Goal: Find contact information: Find contact information

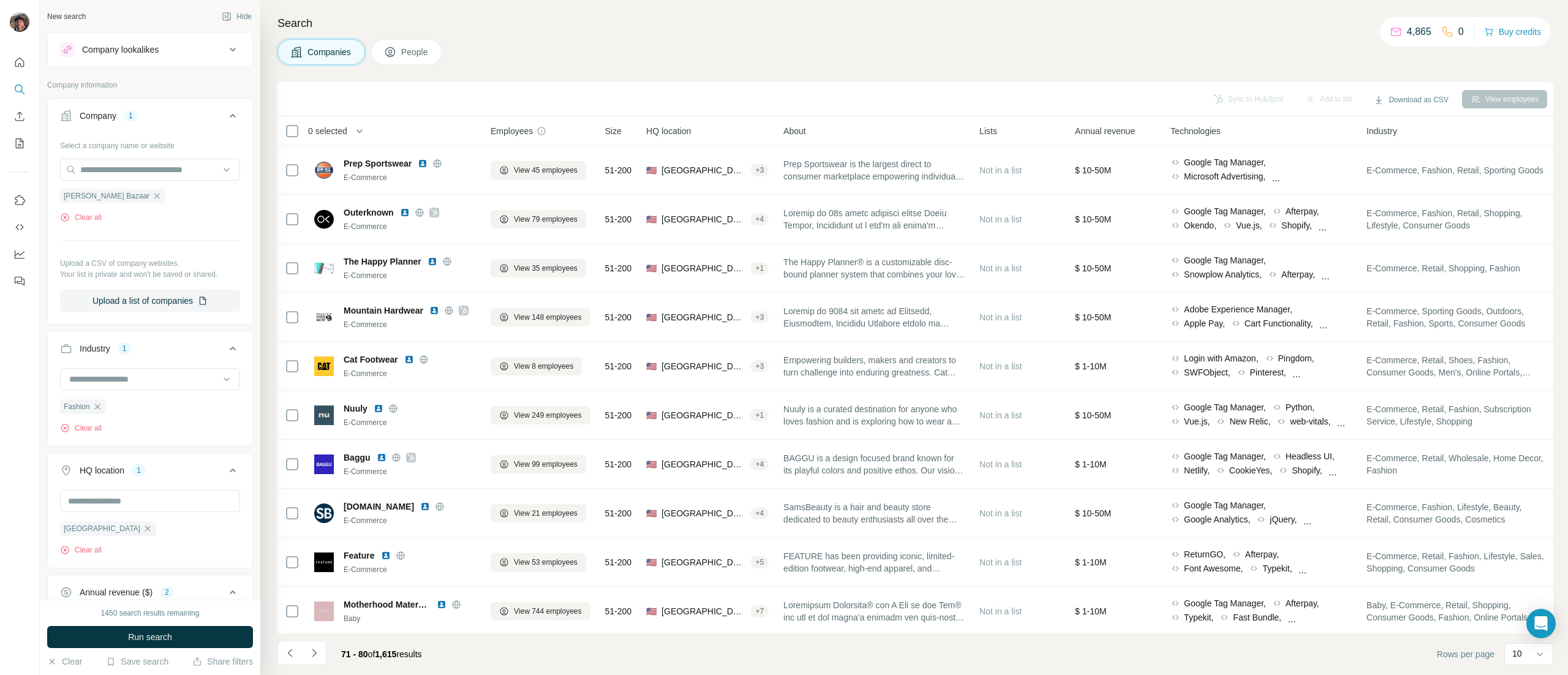
scroll to position [15, 0]
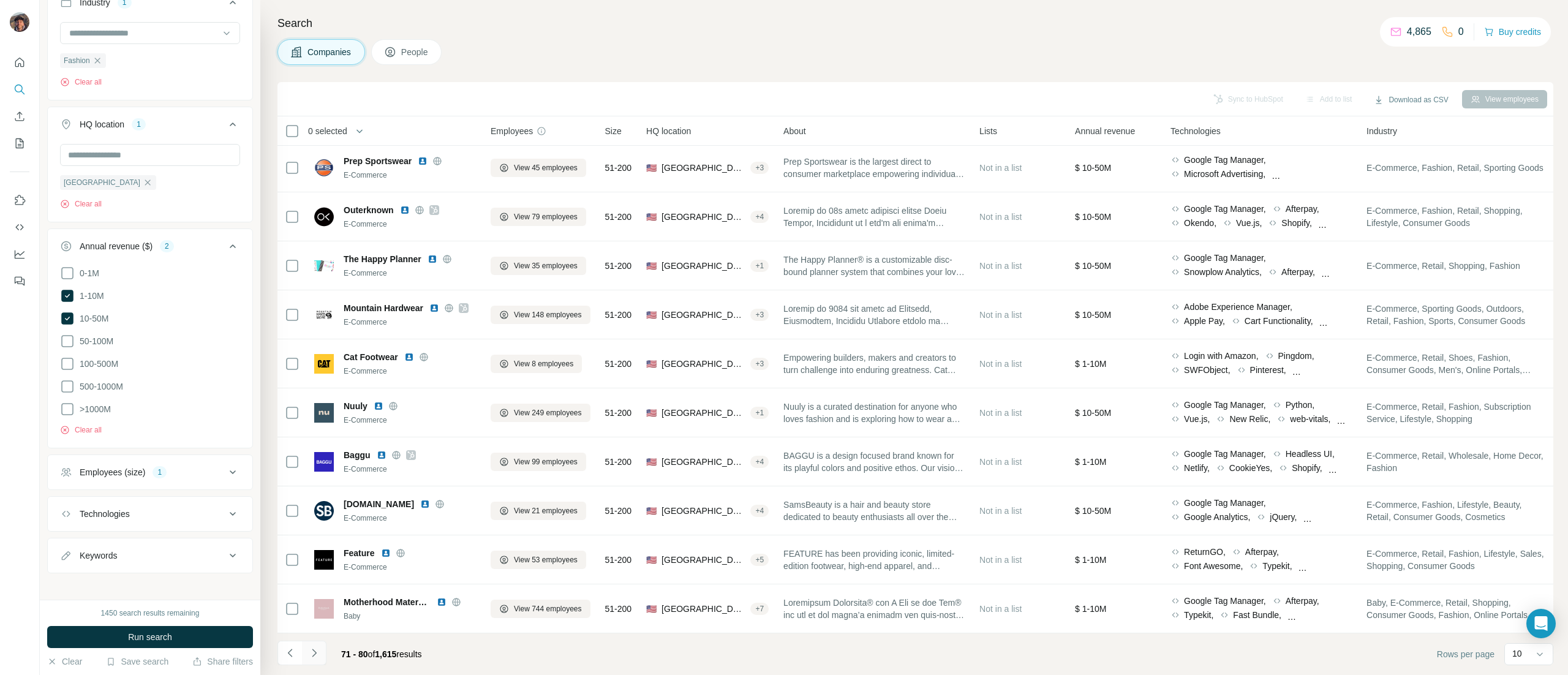
click at [316, 652] on icon "Navigate to next page" at bounding box center [314, 653] width 12 height 12
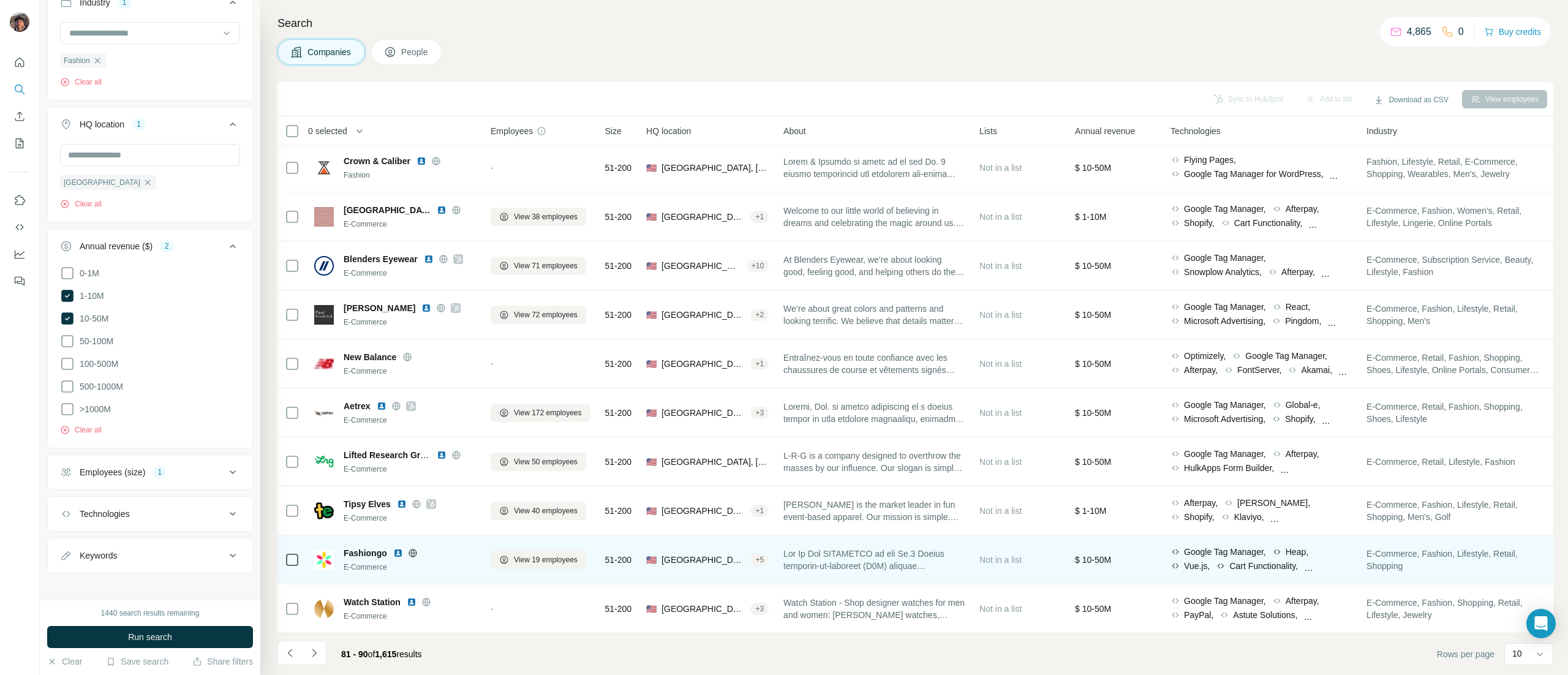
click at [410, 549] on icon at bounding box center [413, 553] width 9 height 9
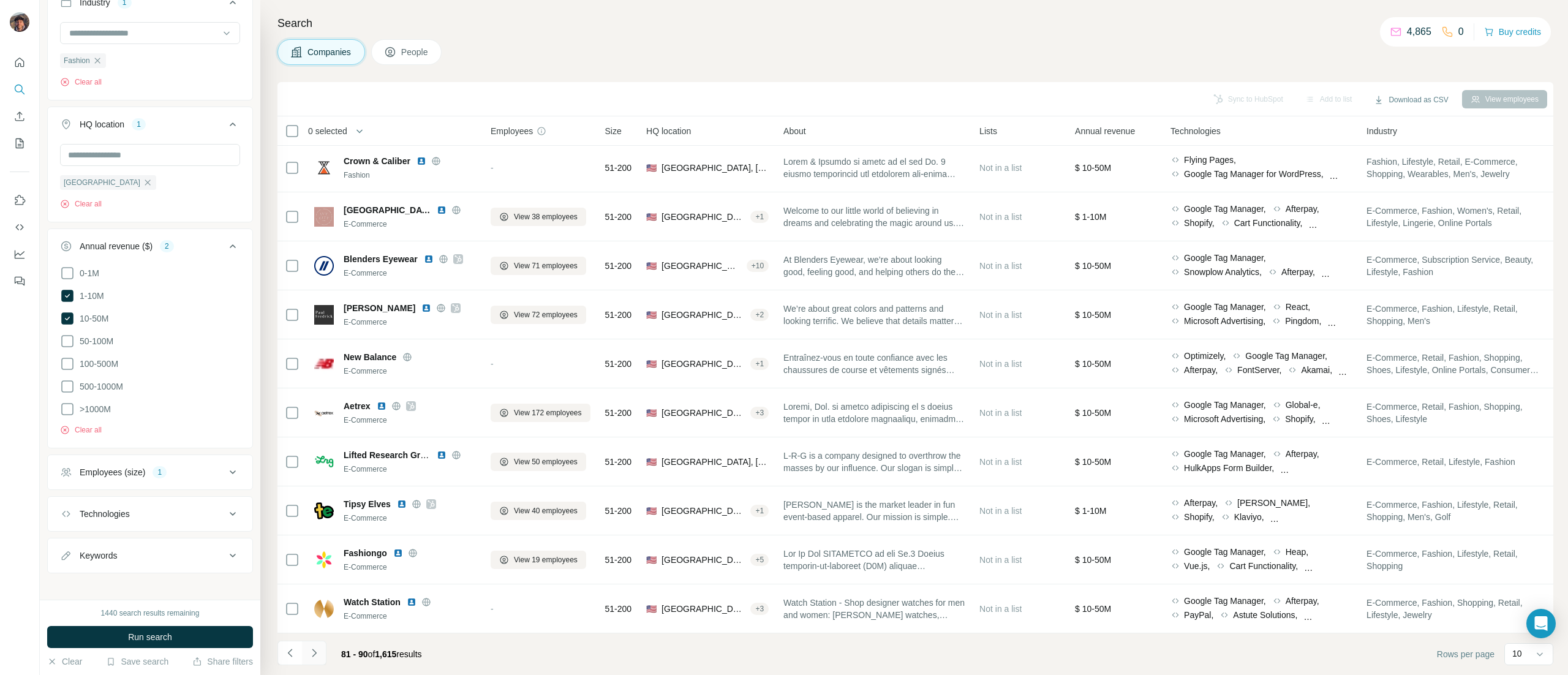
click at [317, 666] on button "Navigate to next page" at bounding box center [314, 653] width 25 height 25
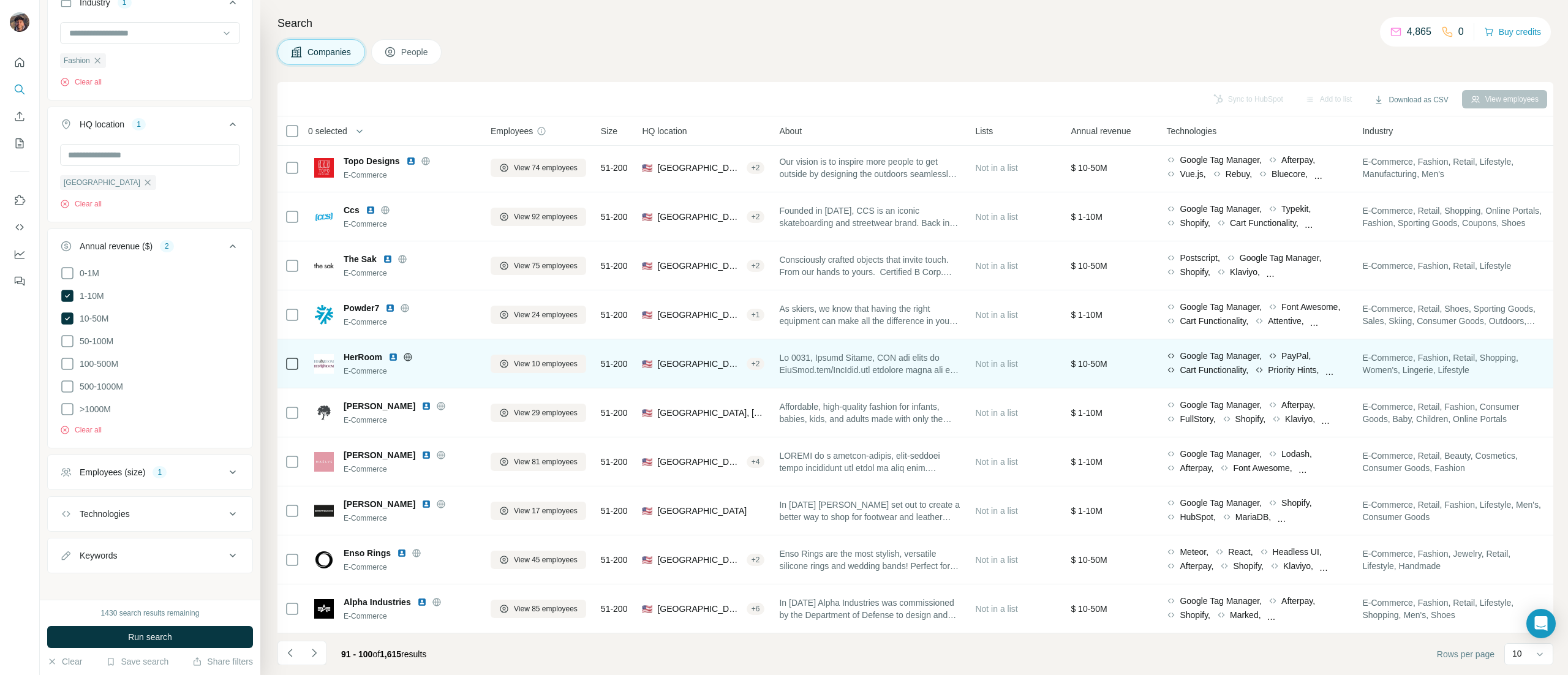
scroll to position [0, 0]
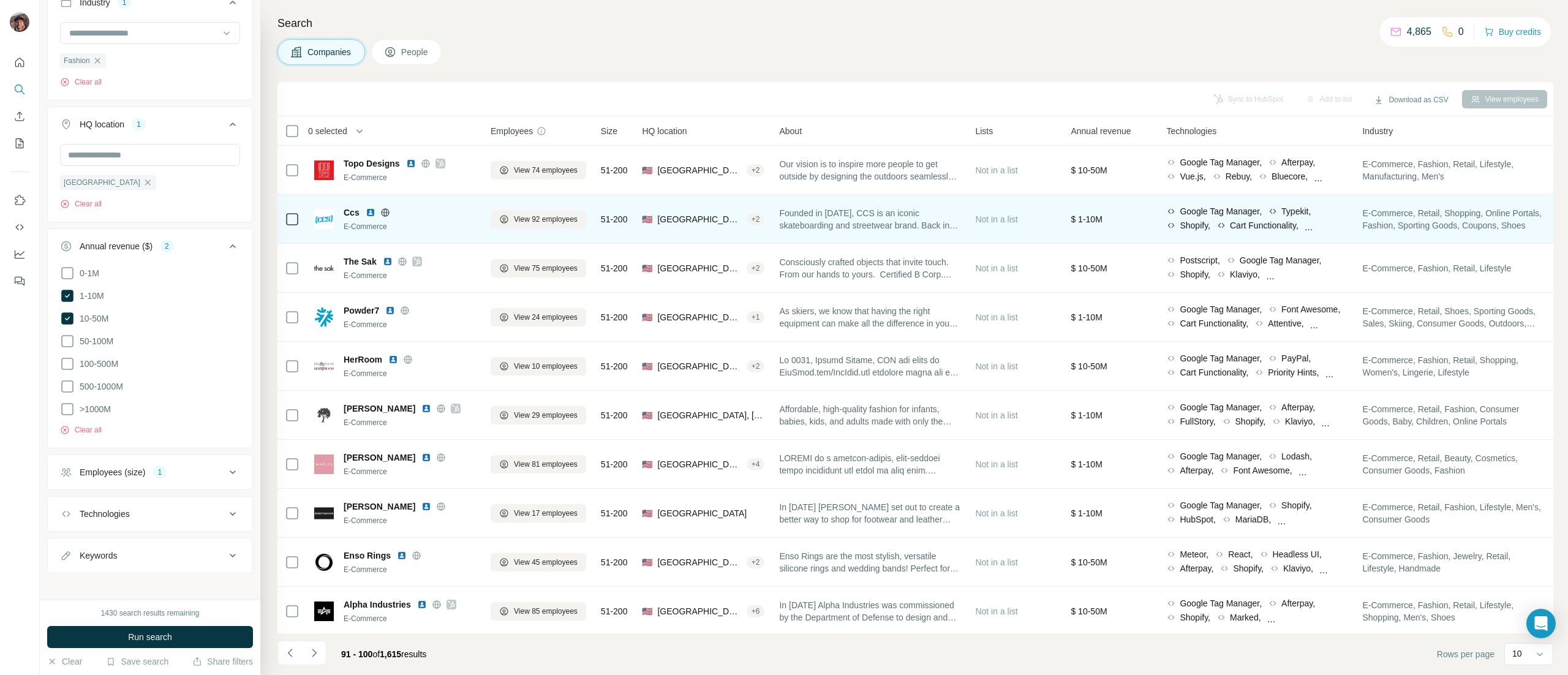
click at [383, 212] on icon at bounding box center [384, 212] width 9 height 9
click at [389, 211] on icon at bounding box center [384, 212] width 8 height 8
click at [355, 210] on span "Ccs" at bounding box center [352, 212] width 16 height 12
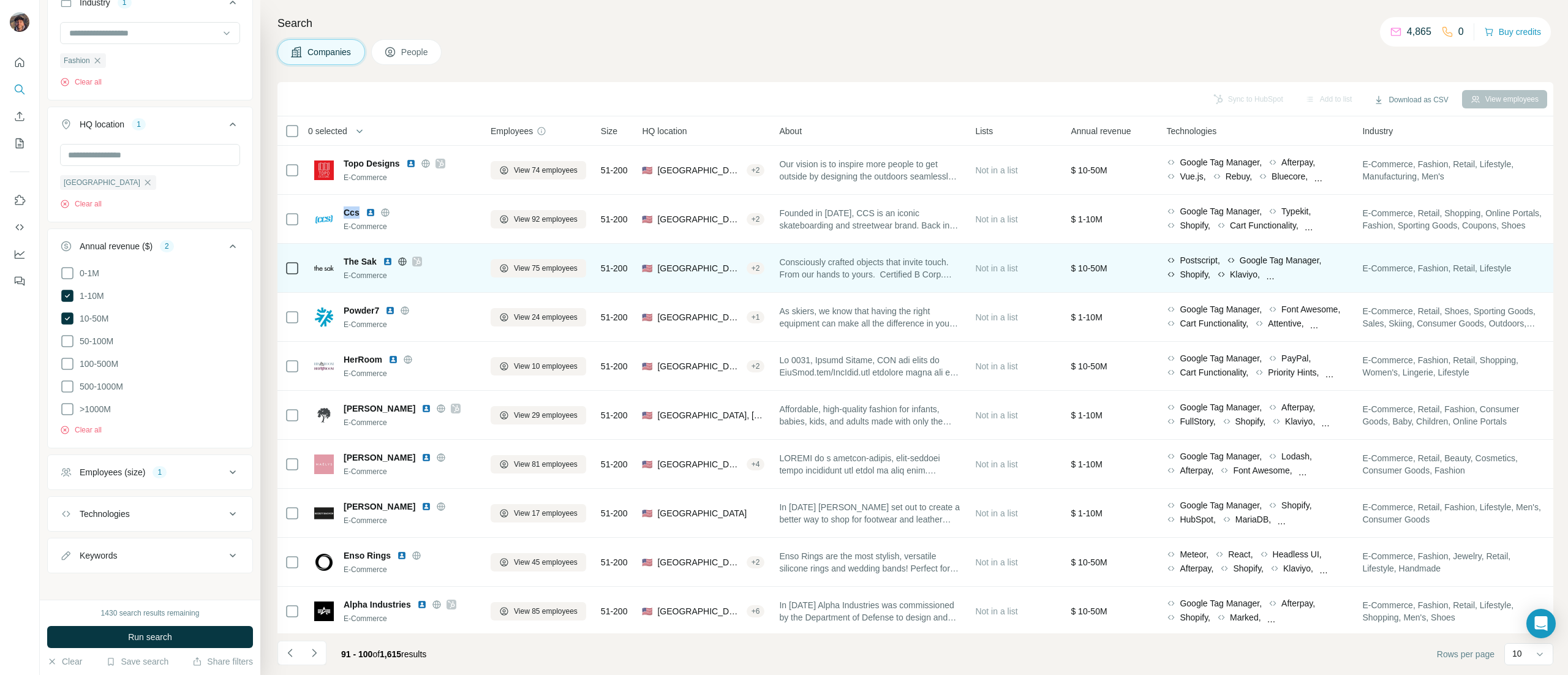
copy span "Ccs"
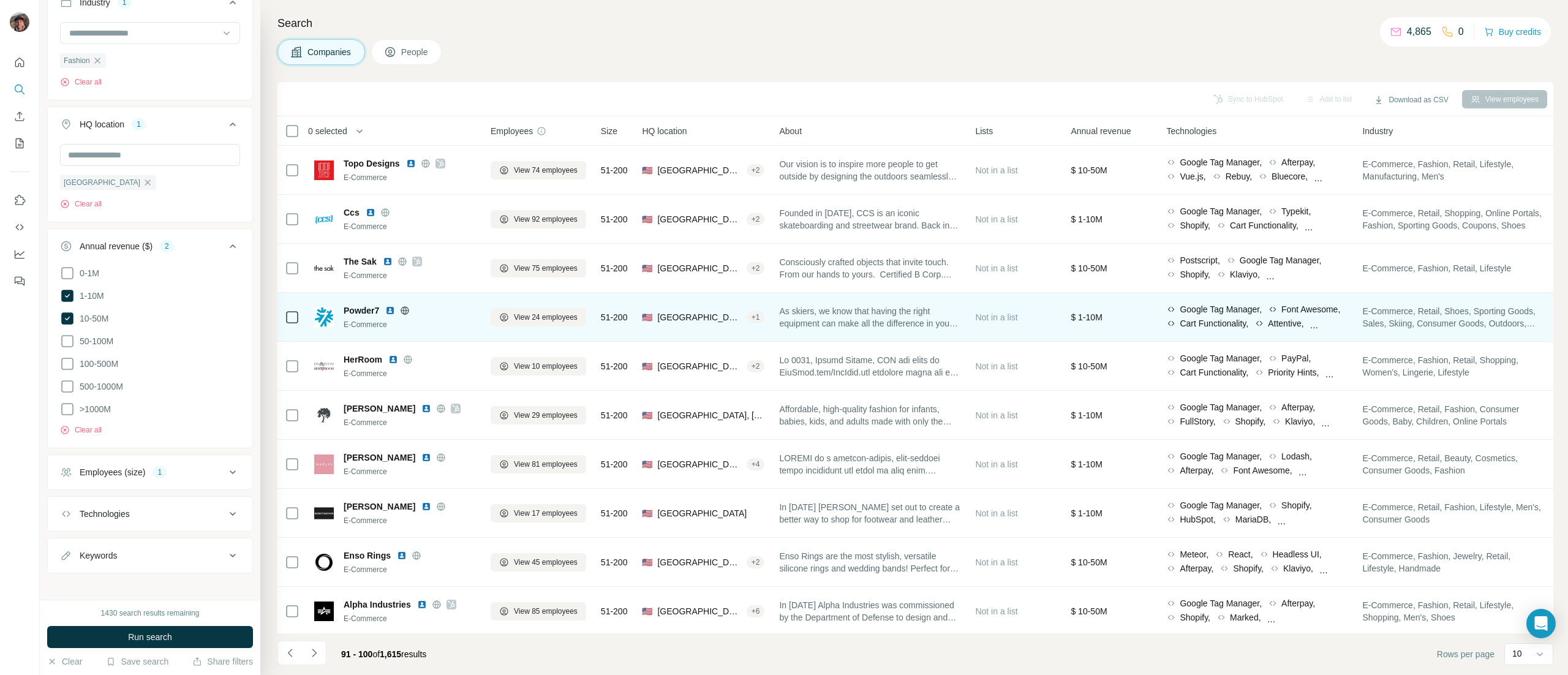
click at [364, 310] on span "Powder7" at bounding box center [361, 310] width 35 height 12
click at [407, 316] on div "Powder7" at bounding box center [410, 310] width 132 height 12
click at [405, 314] on icon at bounding box center [405, 310] width 8 height 8
click at [358, 312] on span "Powder7" at bounding box center [361, 310] width 35 height 12
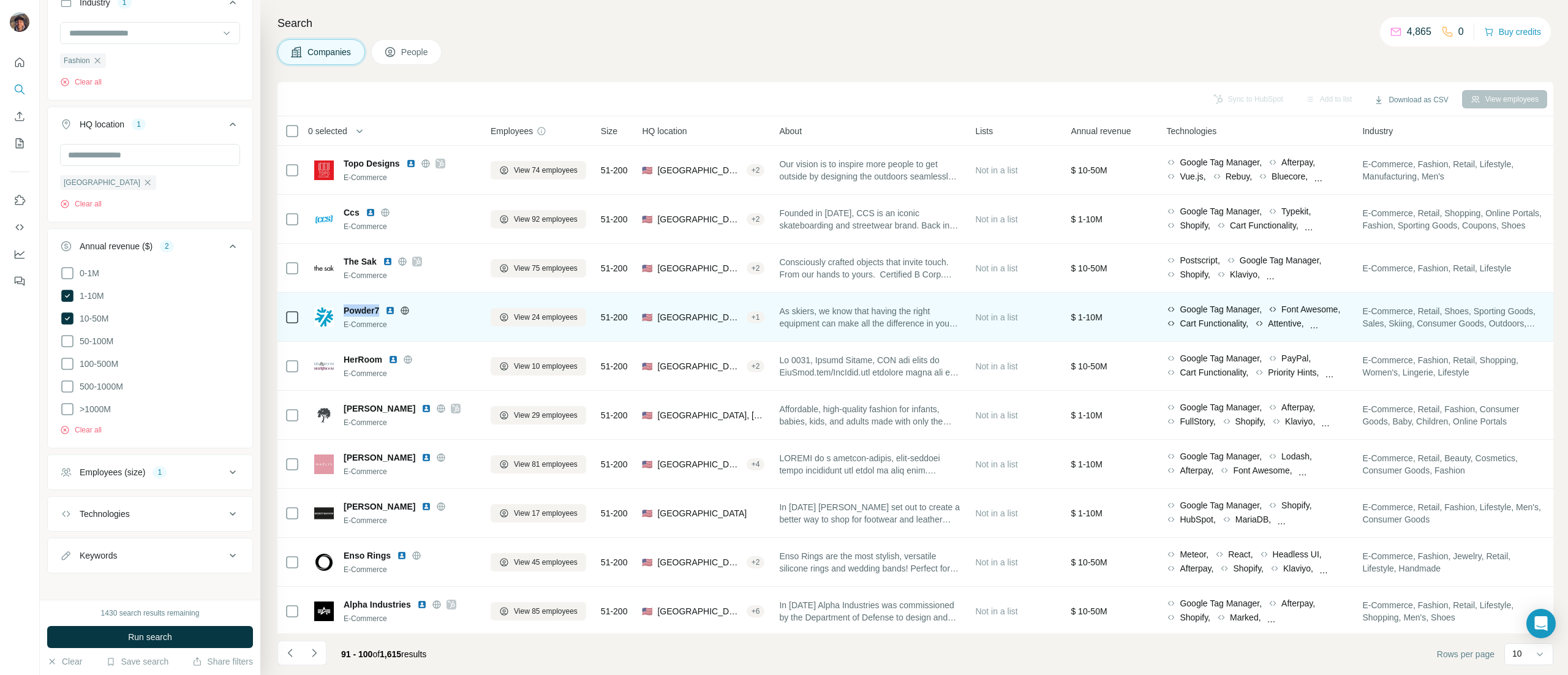
click at [358, 312] on span "Powder7" at bounding box center [361, 310] width 35 height 12
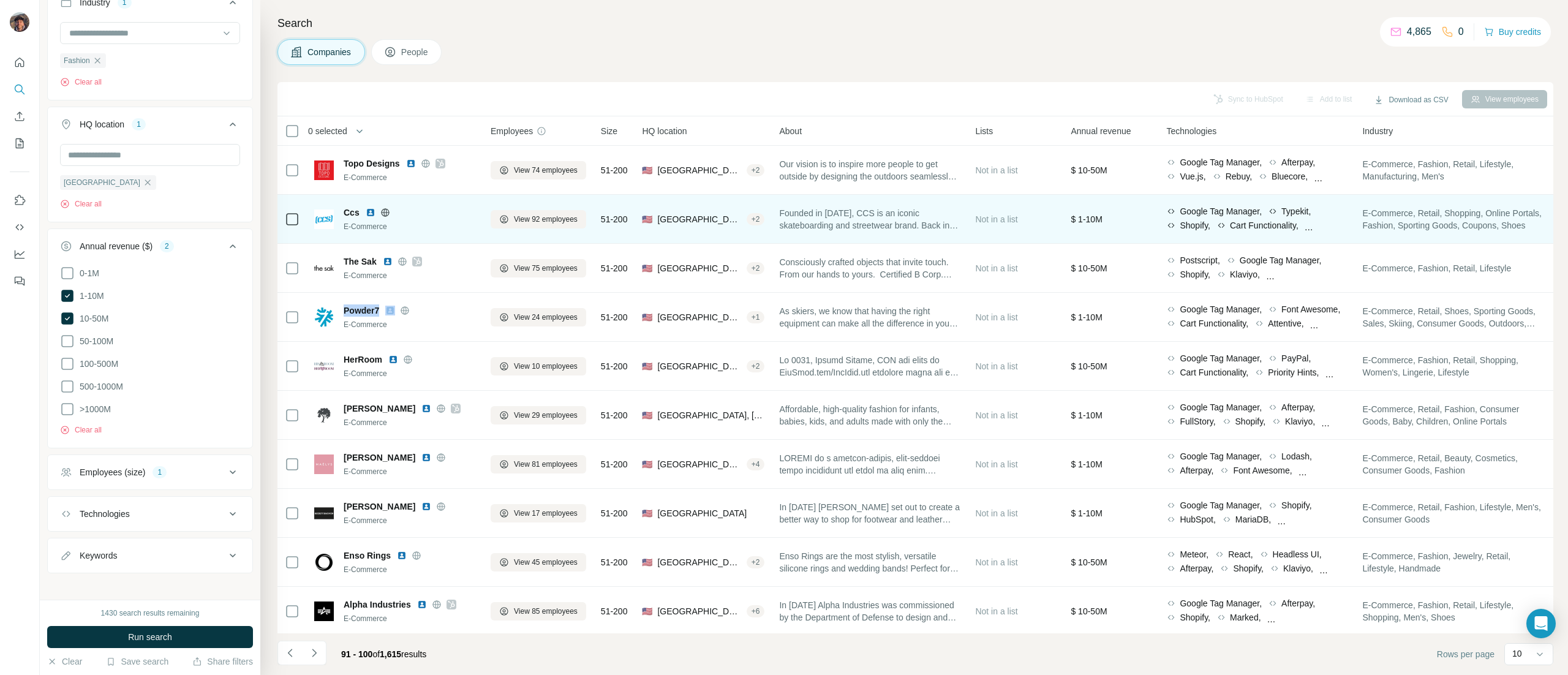
copy span "Powder7"
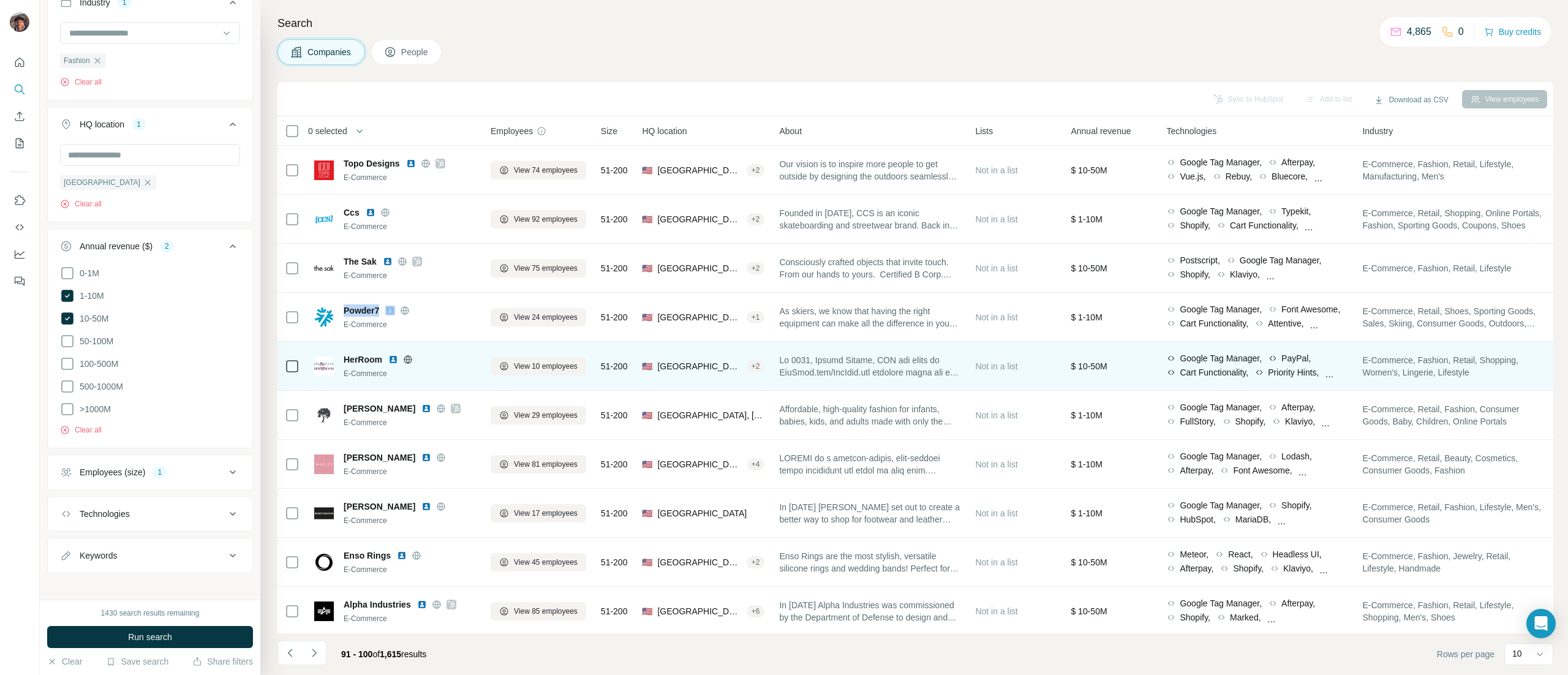
click at [378, 357] on span "HerRoom" at bounding box center [363, 359] width 39 height 12
click at [476, 364] on td "HerRoom E-Commerce" at bounding box center [395, 366] width 176 height 49
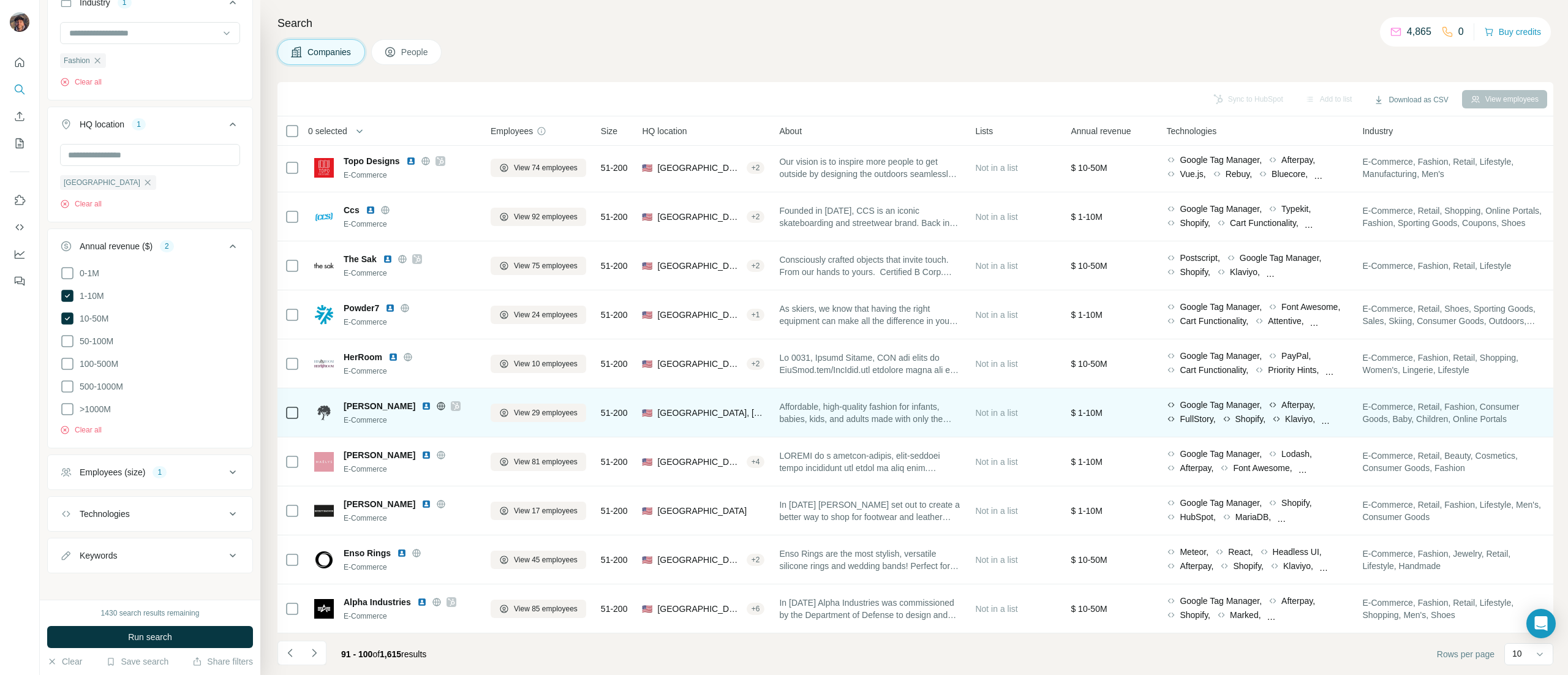
scroll to position [15, 0]
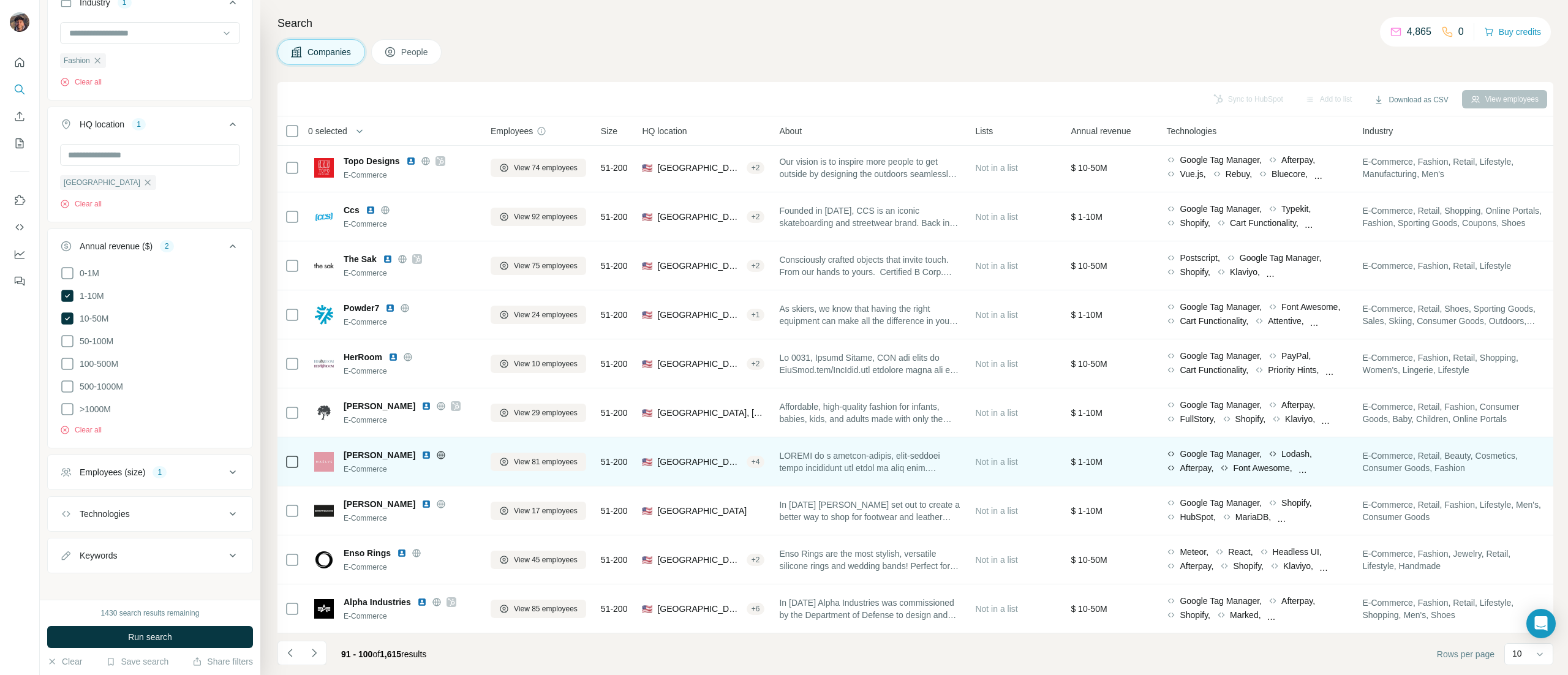
click at [421, 451] on div at bounding box center [441, 455] width 40 height 9
click at [436, 451] on icon at bounding box center [440, 455] width 9 height 9
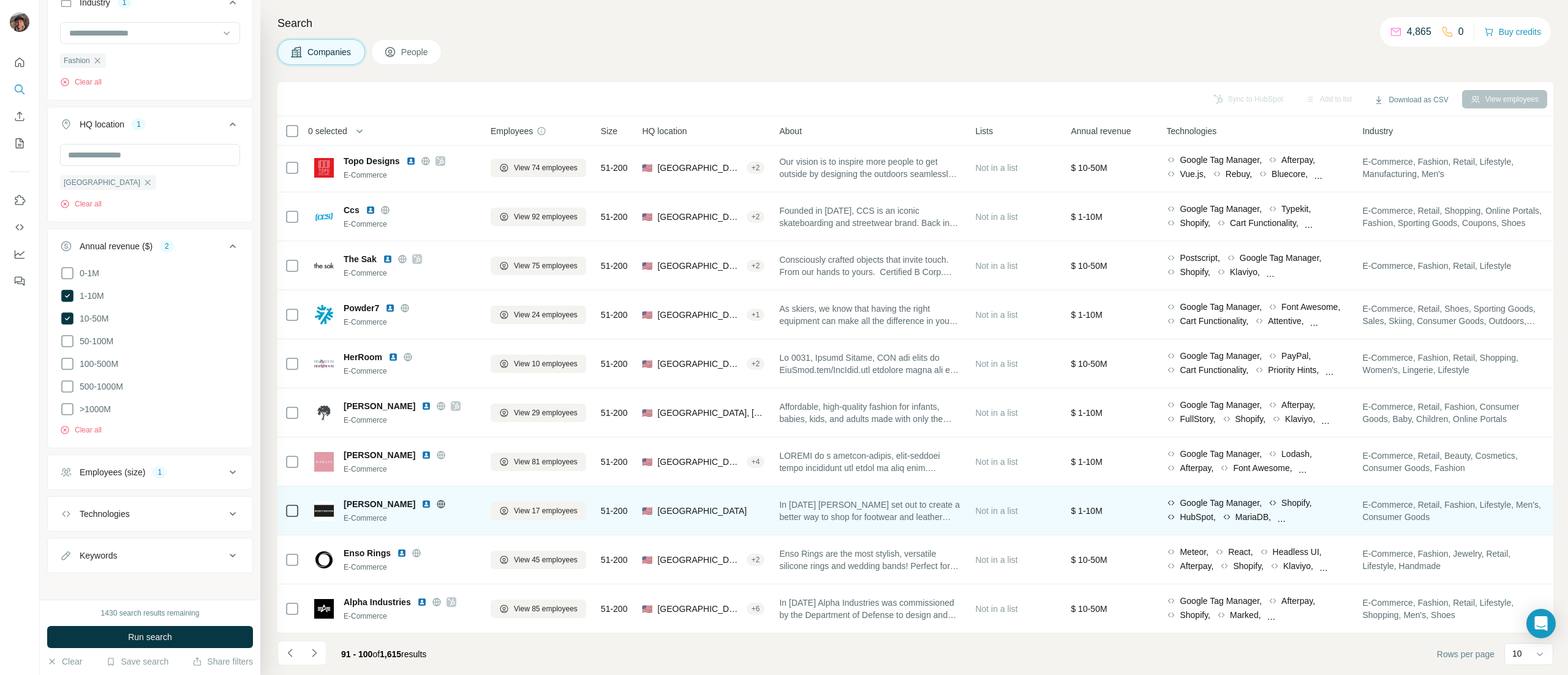
click at [438, 494] on div "[PERSON_NAME] E-Commerce" at bounding box center [395, 510] width 162 height 34
click at [438, 500] on icon at bounding box center [440, 504] width 9 height 9
click at [389, 498] on span "[PERSON_NAME]" at bounding box center [379, 504] width 71 height 12
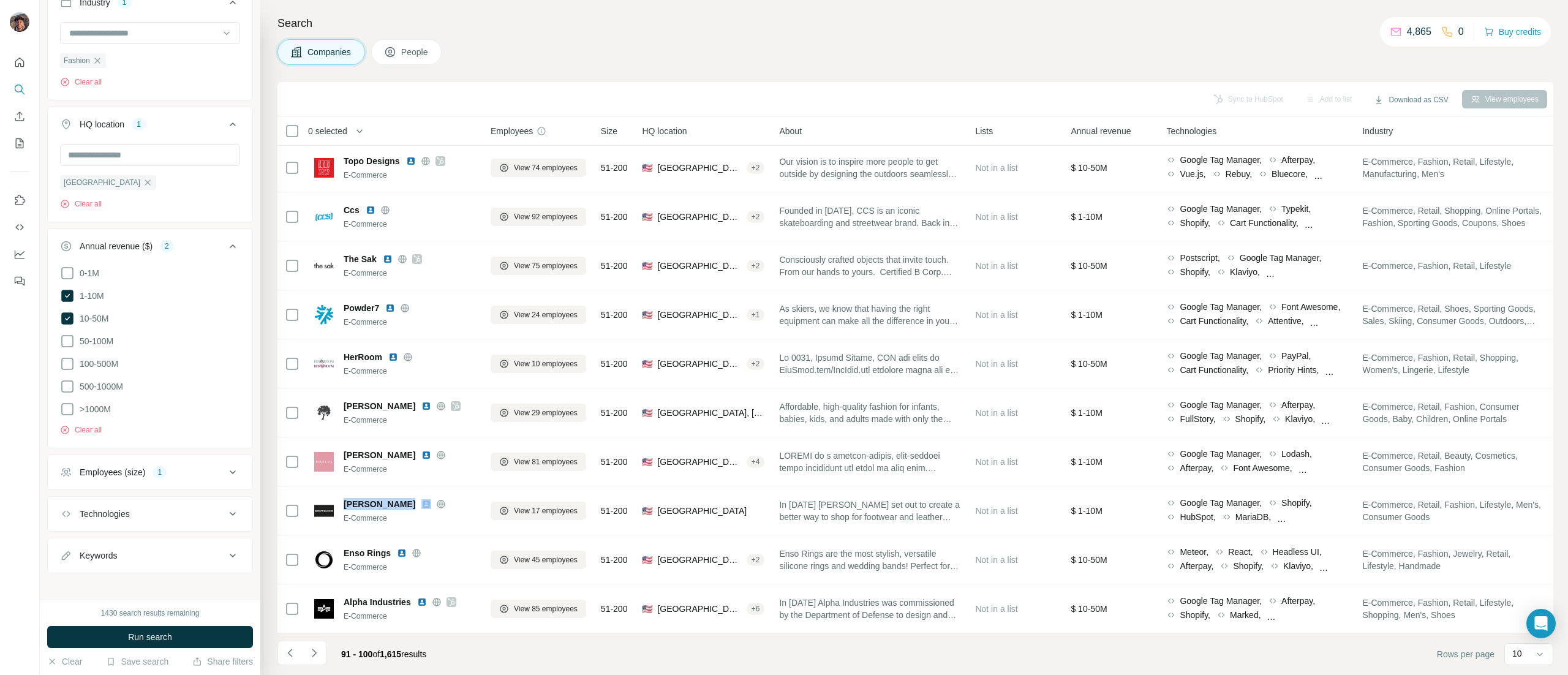
copy span "[PERSON_NAME]"
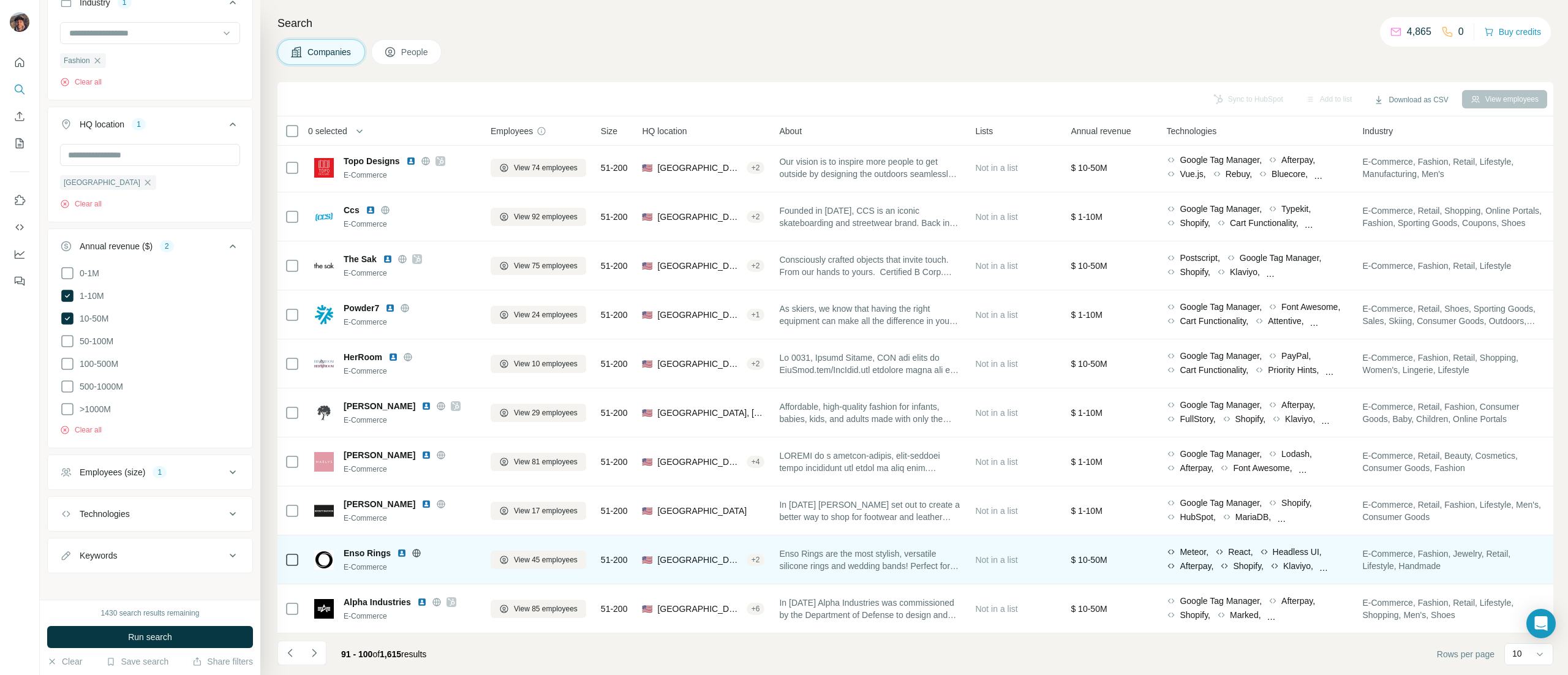
click at [372, 547] on span "Enso Rings" at bounding box center [367, 553] width 47 height 12
copy span "Enso Rings"
click at [415, 553] on icon at bounding box center [416, 553] width 8 height 1
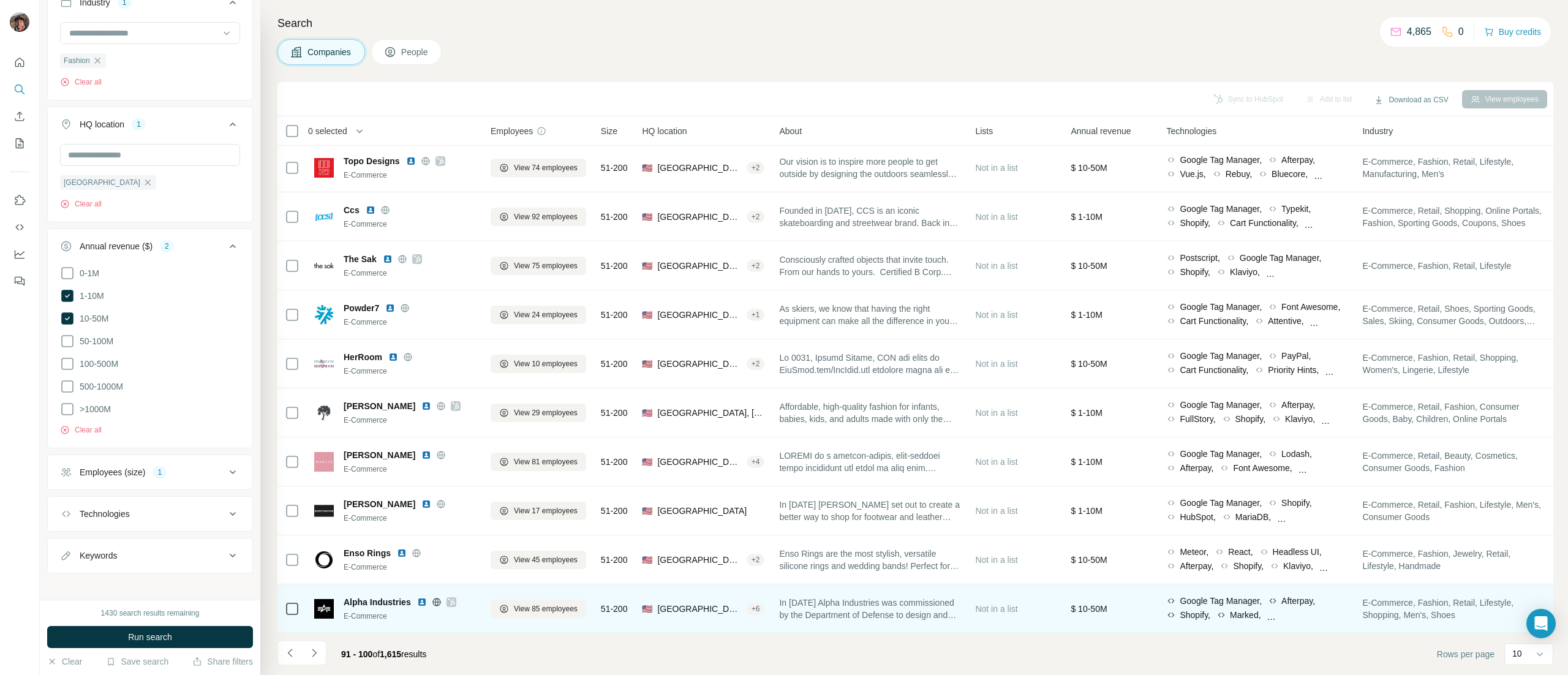
click at [371, 596] on span "Alpha Industries" at bounding box center [377, 602] width 67 height 12
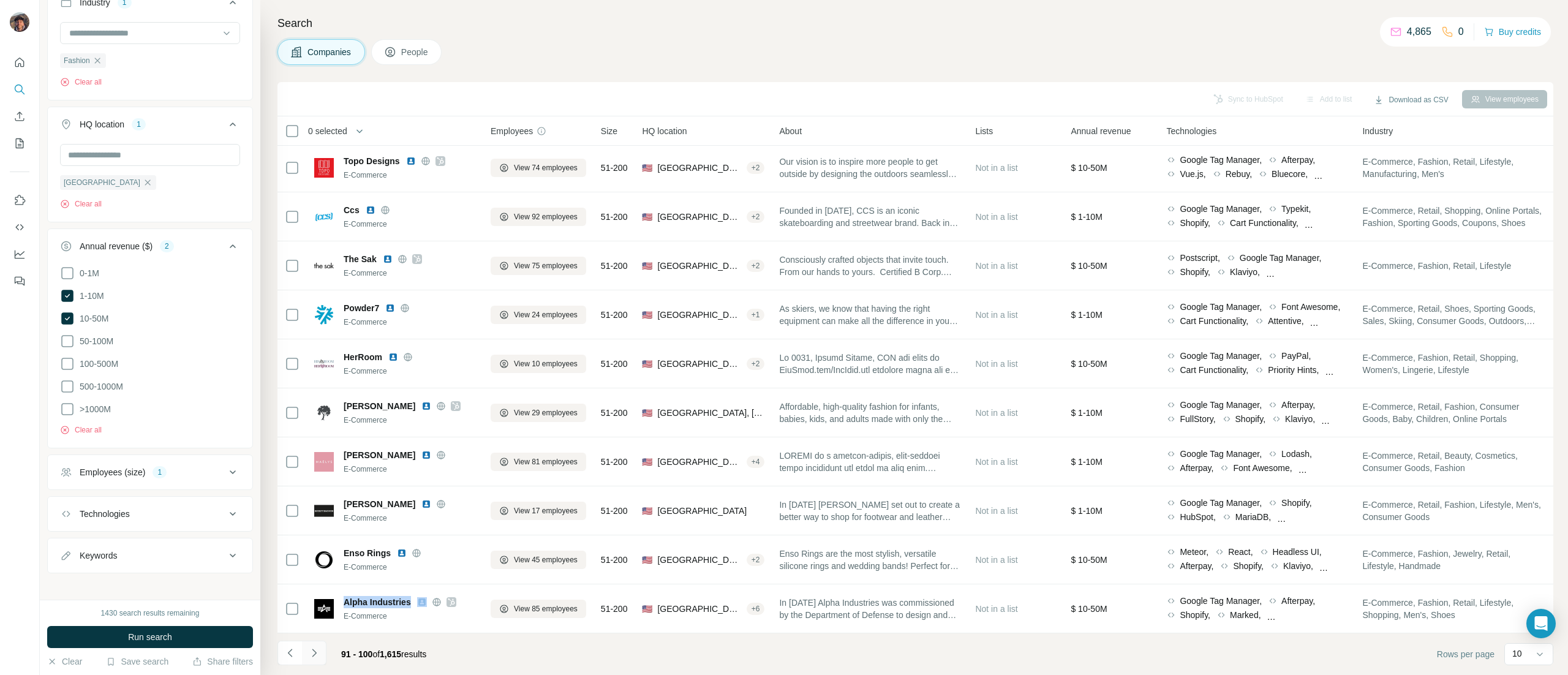
click at [312, 647] on button "Navigate to next page" at bounding box center [314, 653] width 25 height 25
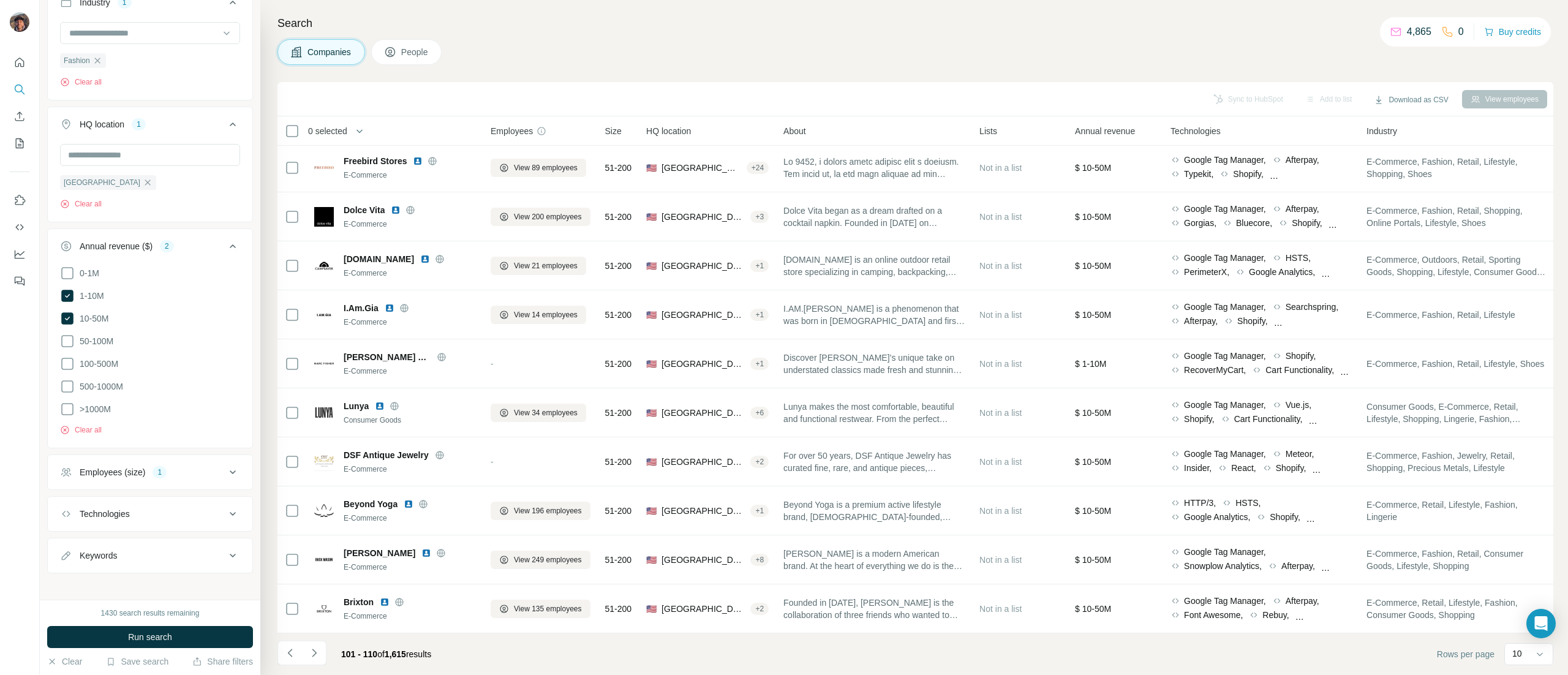
scroll to position [0, 0]
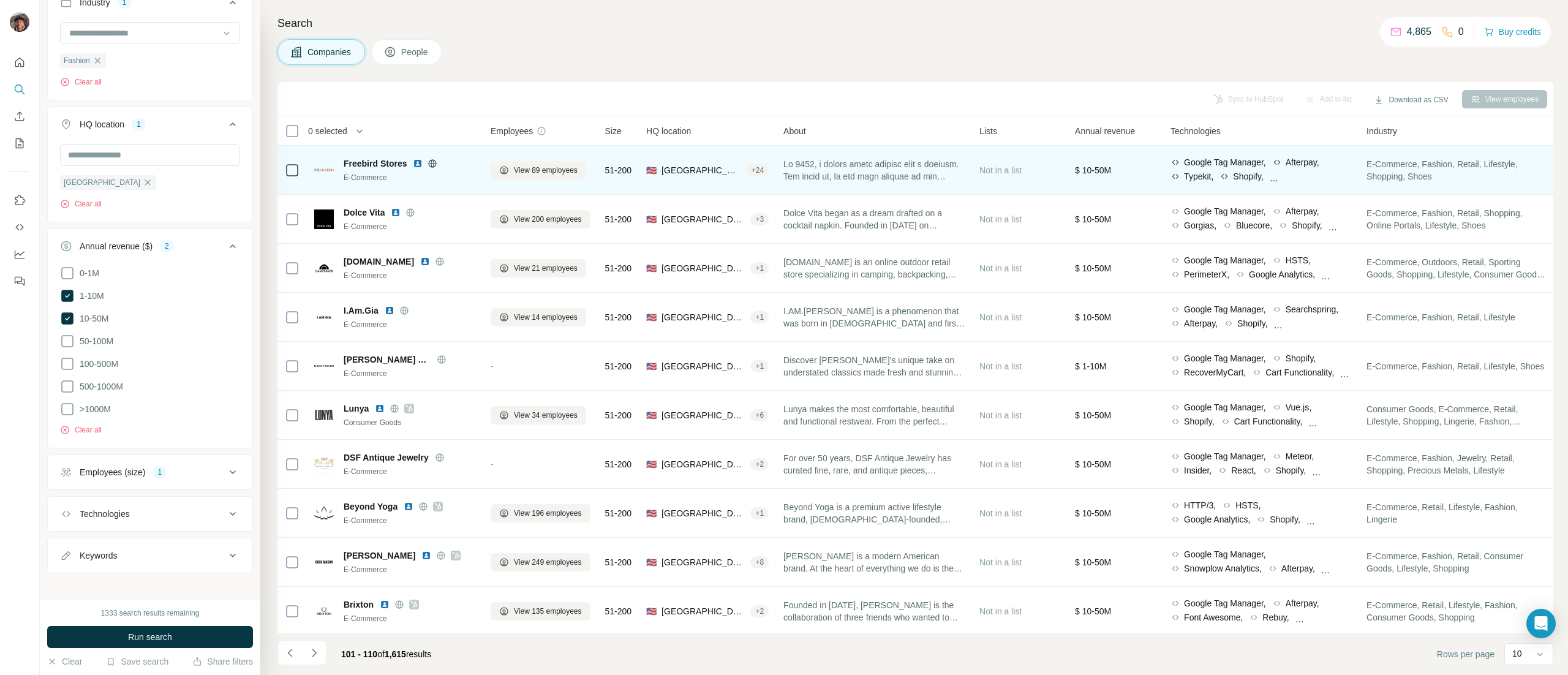
click at [386, 166] on span "Freebird Stores" at bounding box center [375, 163] width 63 height 12
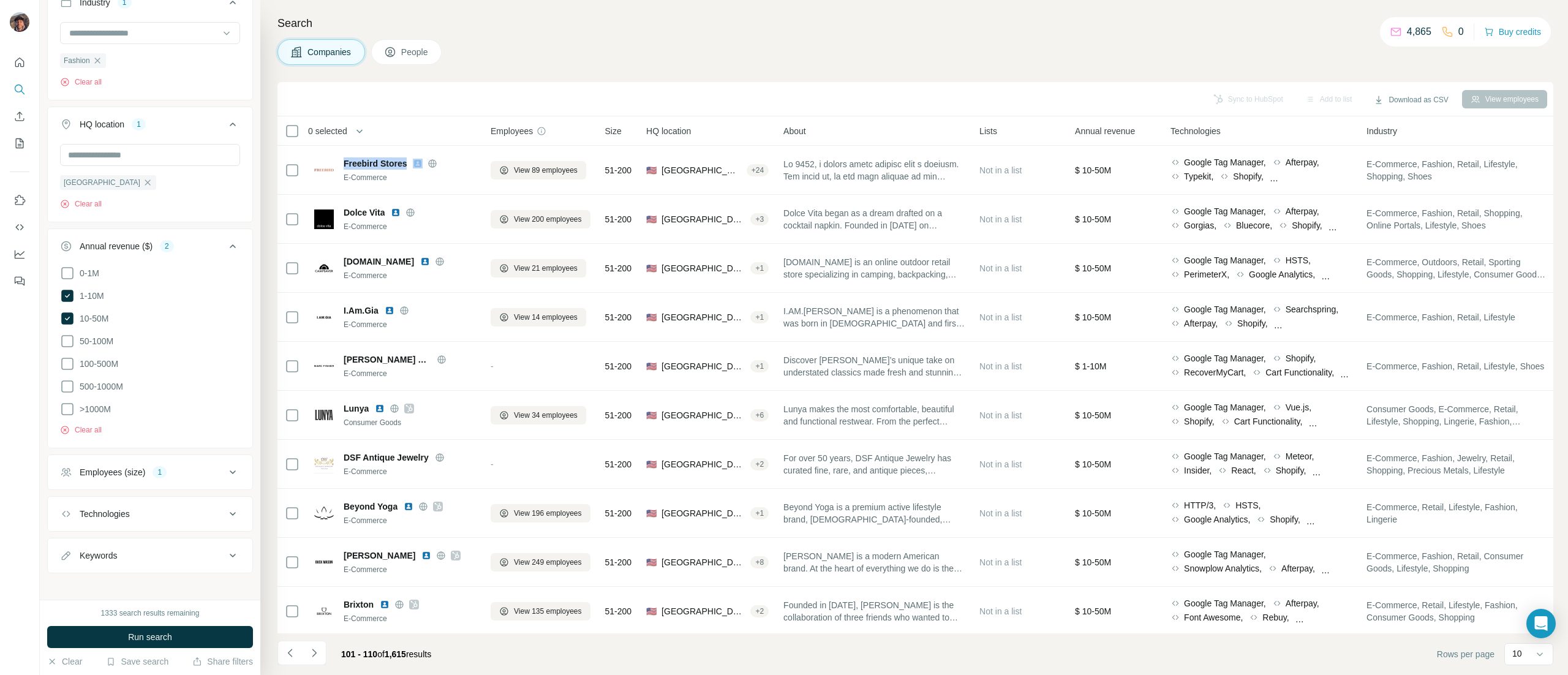
copy span "Freebird Stores"
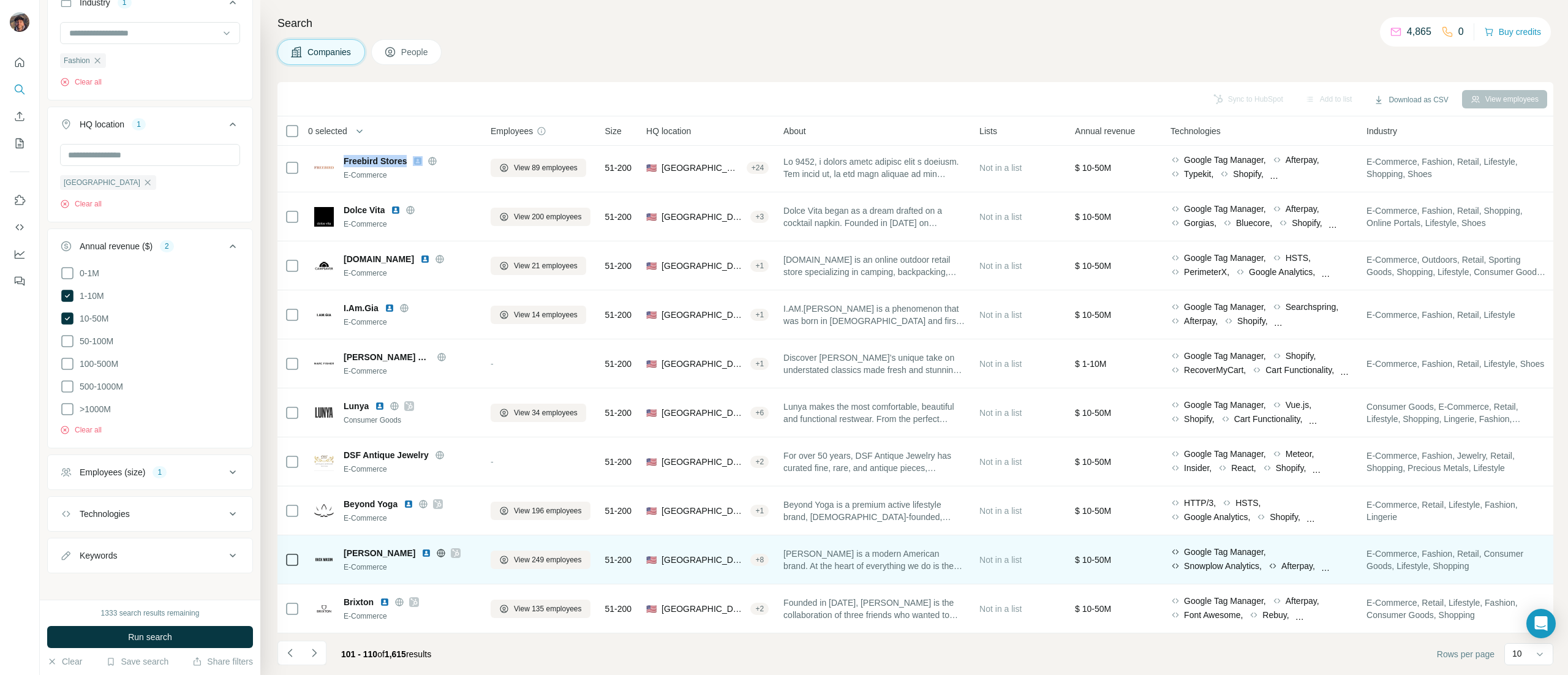
scroll to position [15, 0]
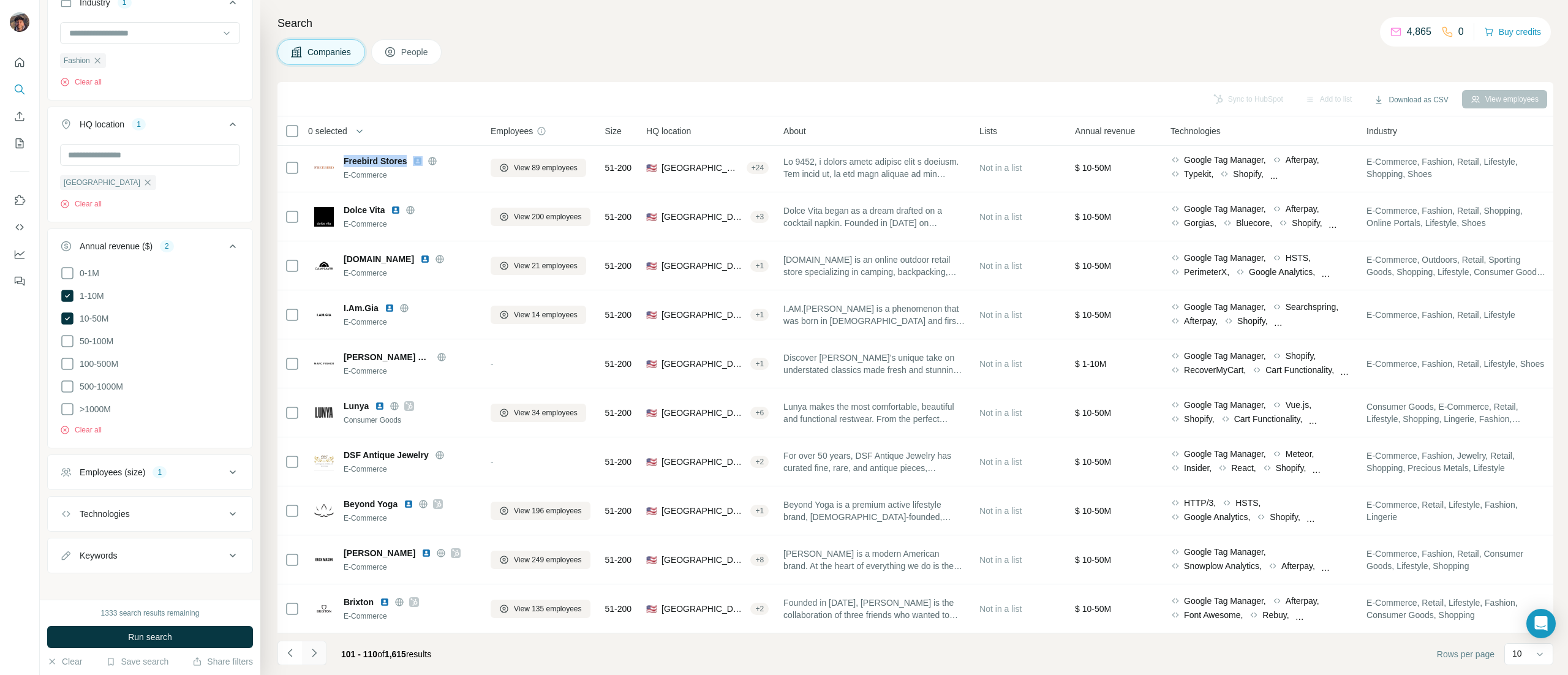
click at [311, 645] on button "Navigate to next page" at bounding box center [314, 653] width 25 height 25
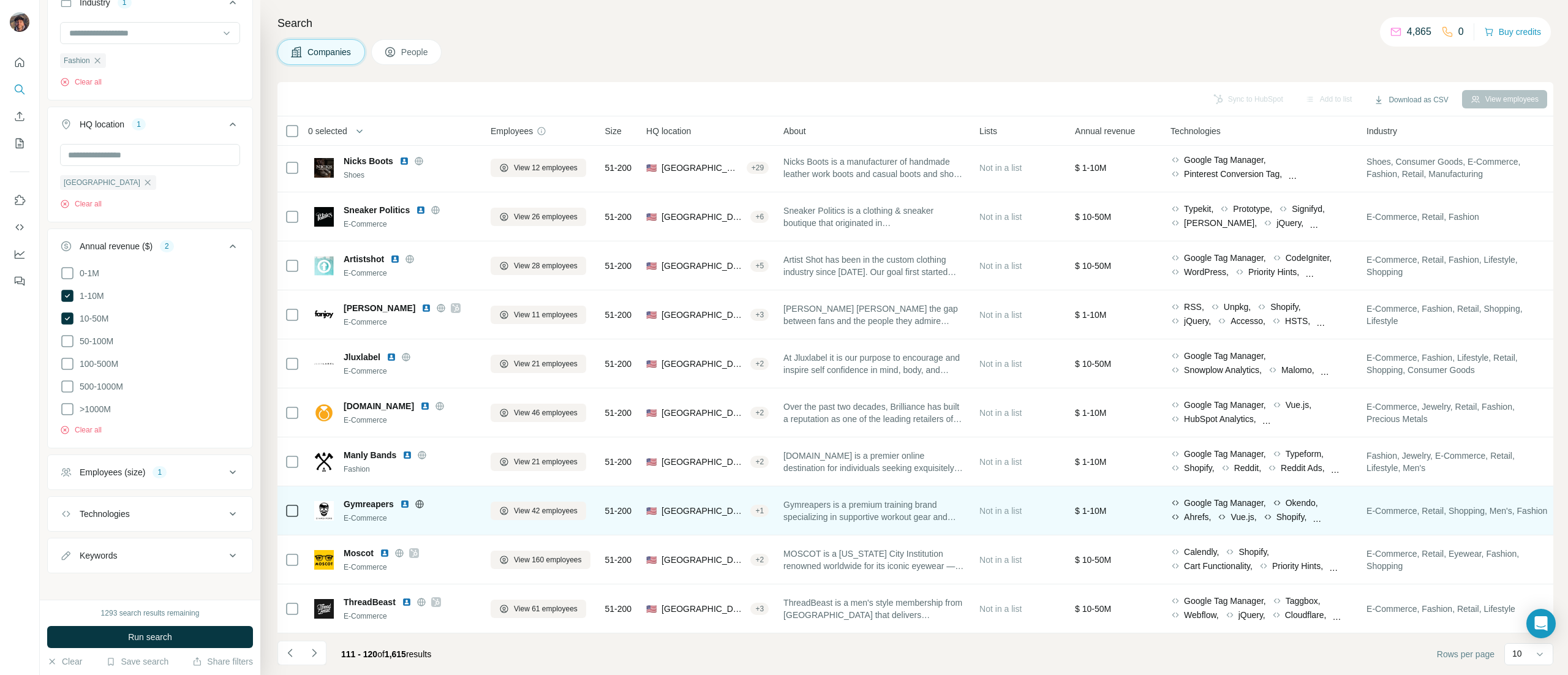
click at [370, 498] on span "Gymreapers" at bounding box center [369, 504] width 50 height 12
copy span "Gymreapers"
click at [418, 500] on icon at bounding box center [419, 504] width 9 height 9
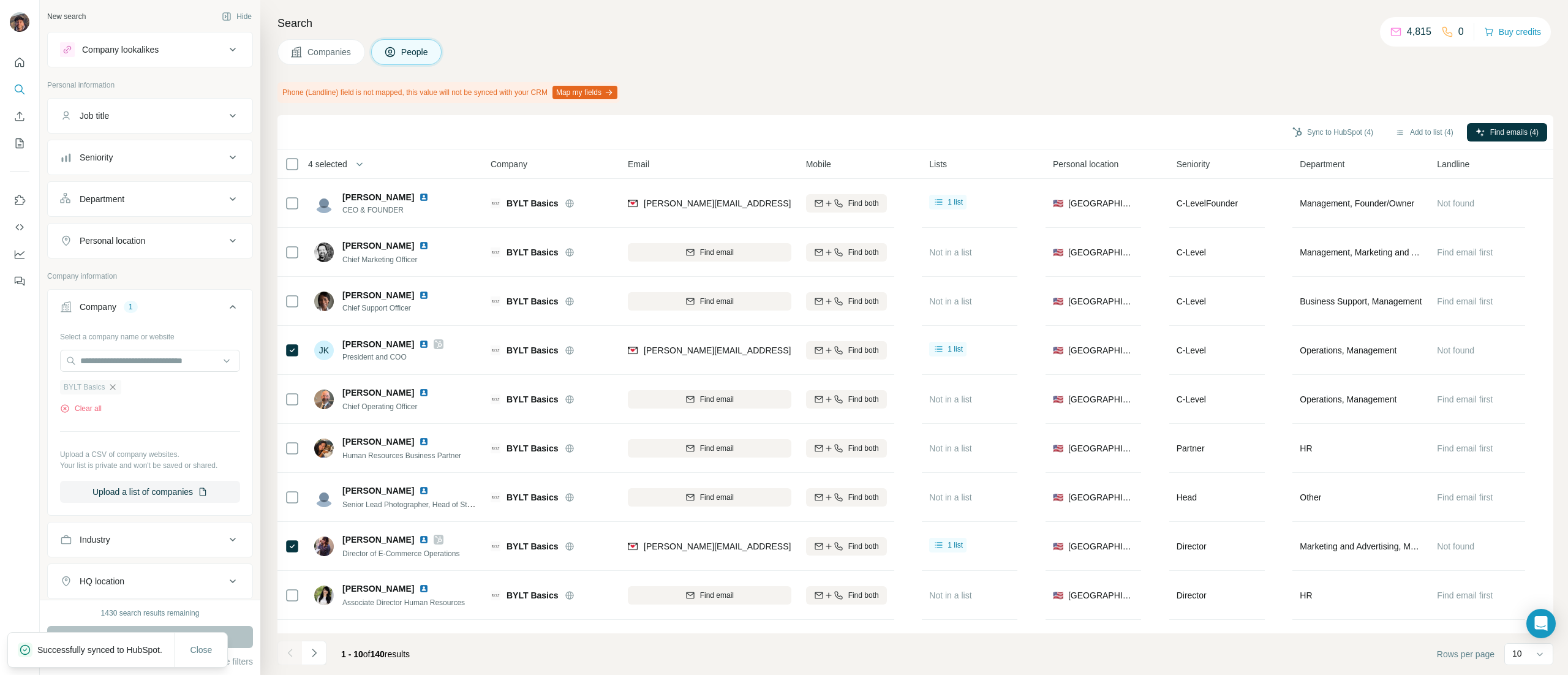
scroll to position [47, 0]
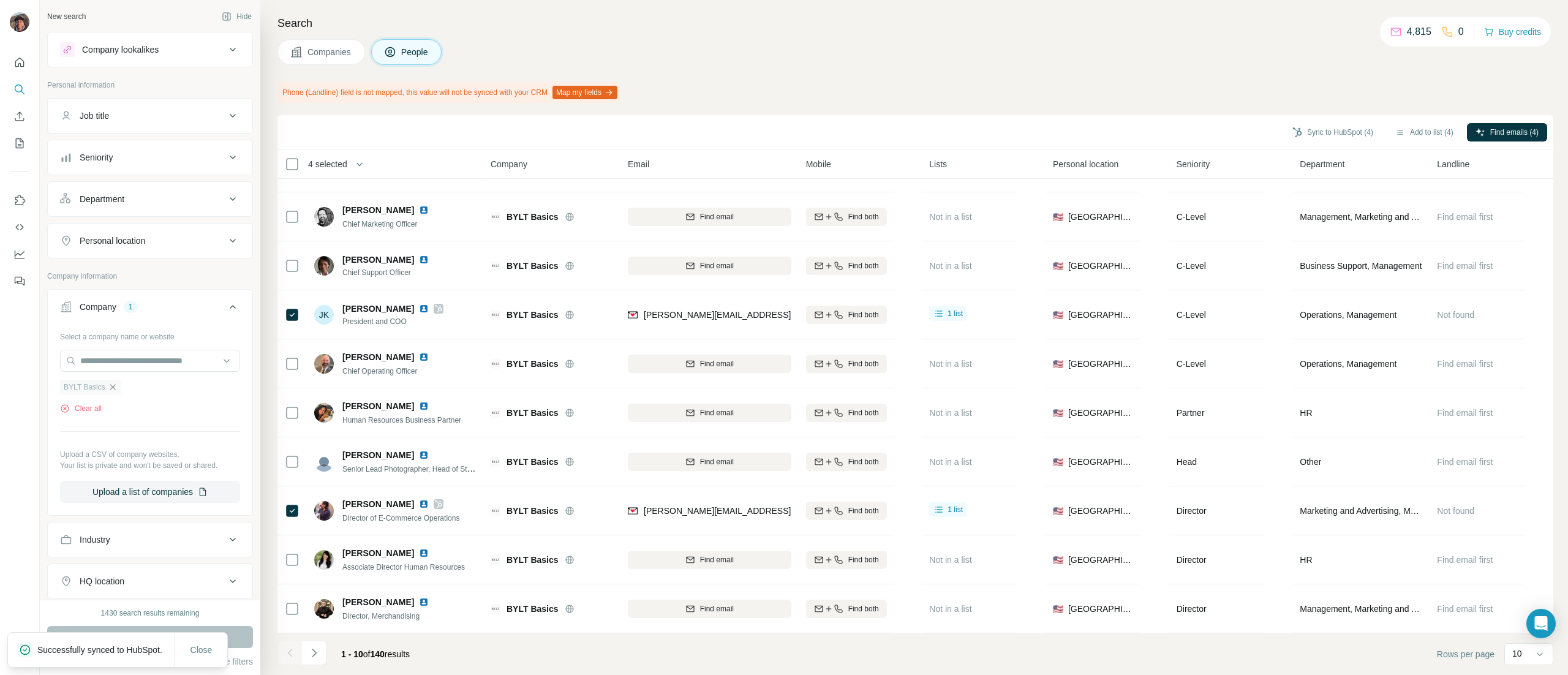
click at [114, 386] on icon "button" at bounding box center [112, 387] width 9 height 9
click at [111, 370] on input "text" at bounding box center [150, 361] width 180 height 22
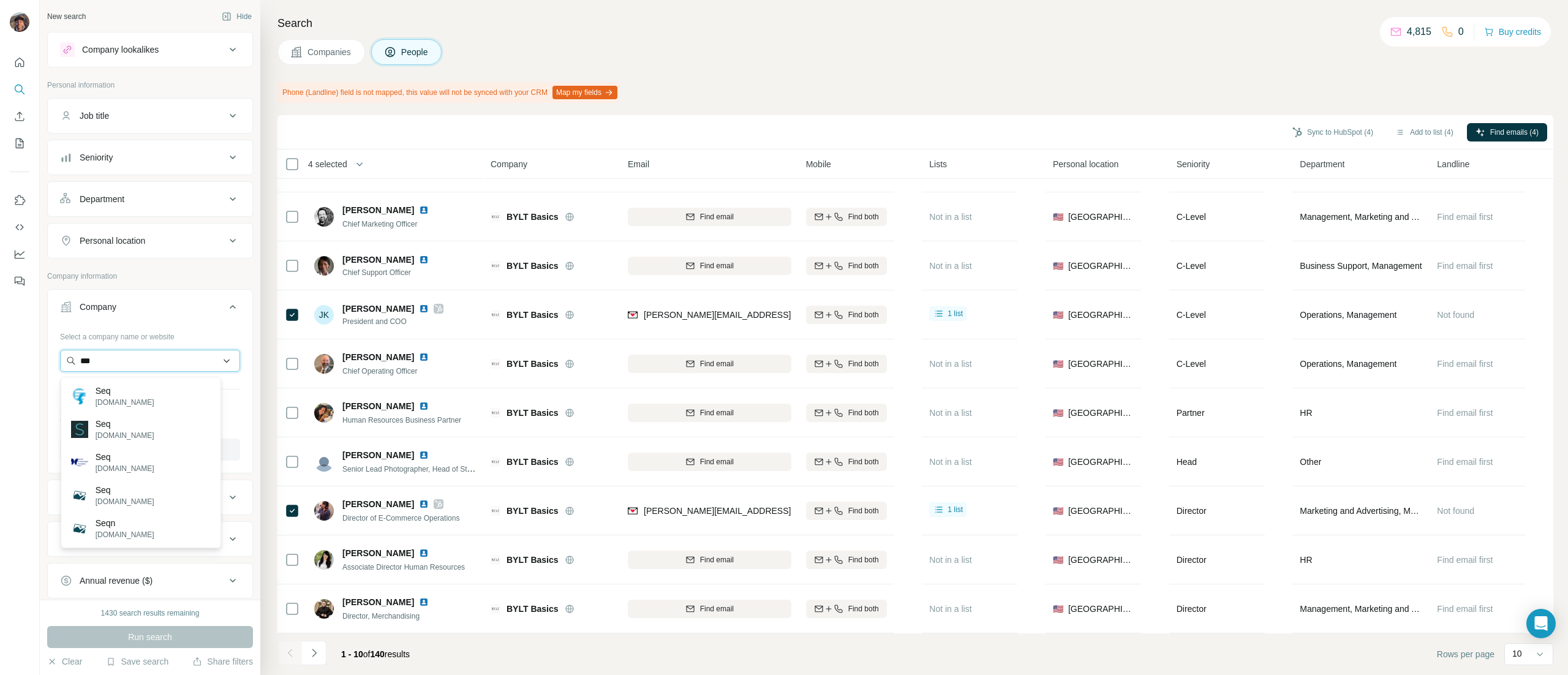
click at [138, 359] on input "***" at bounding box center [150, 361] width 180 height 22
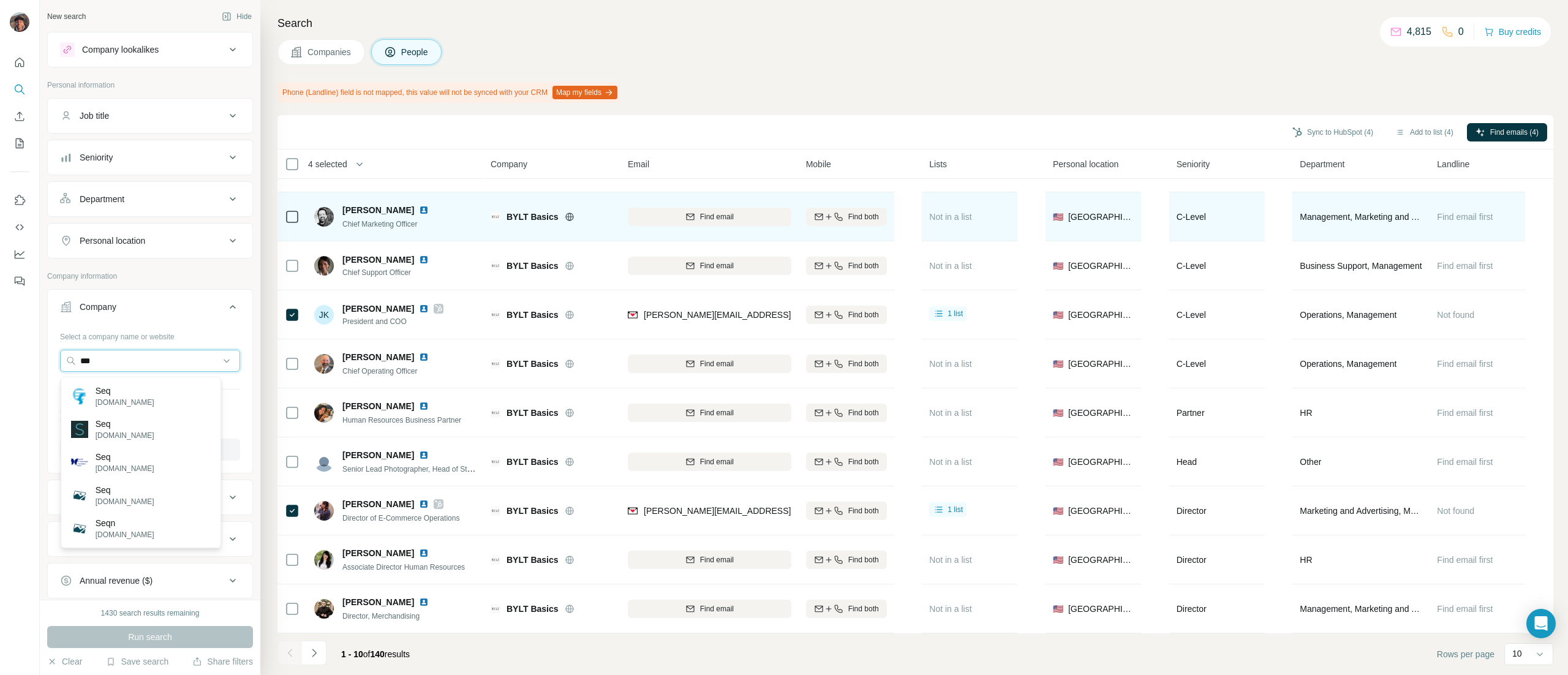
paste input "text"
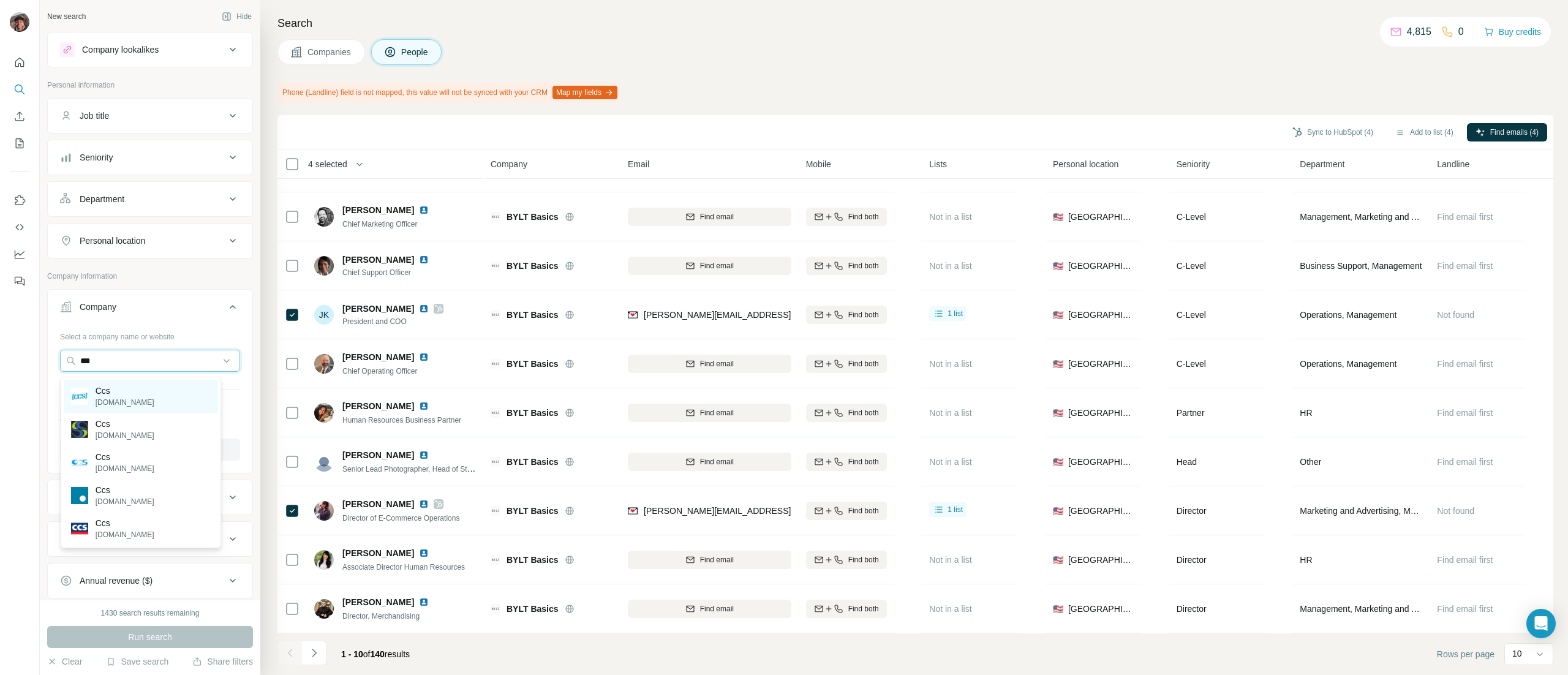
type input "***"
click at [125, 389] on div "Ccs ccs.com" at bounding box center [141, 396] width 155 height 33
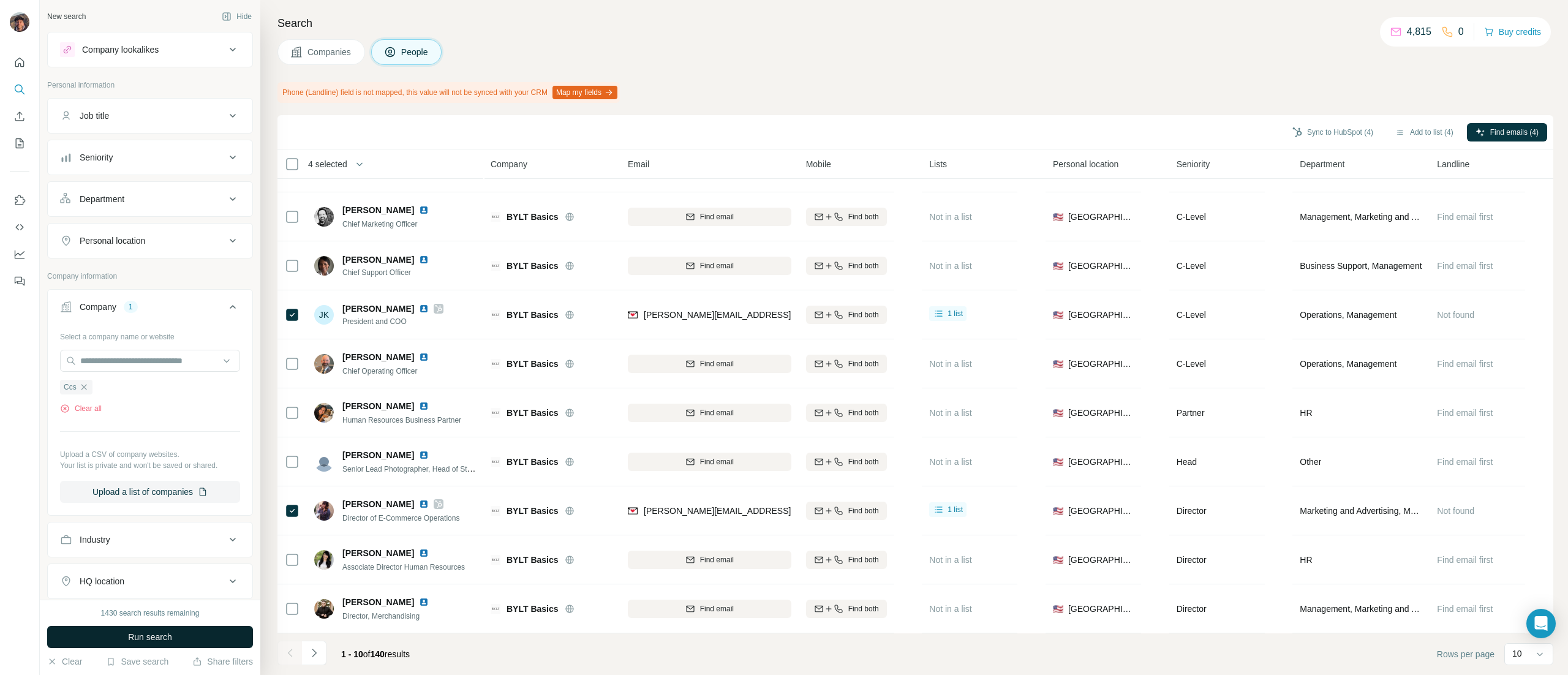
click at [214, 638] on button "Run search" at bounding box center [150, 637] width 205 height 22
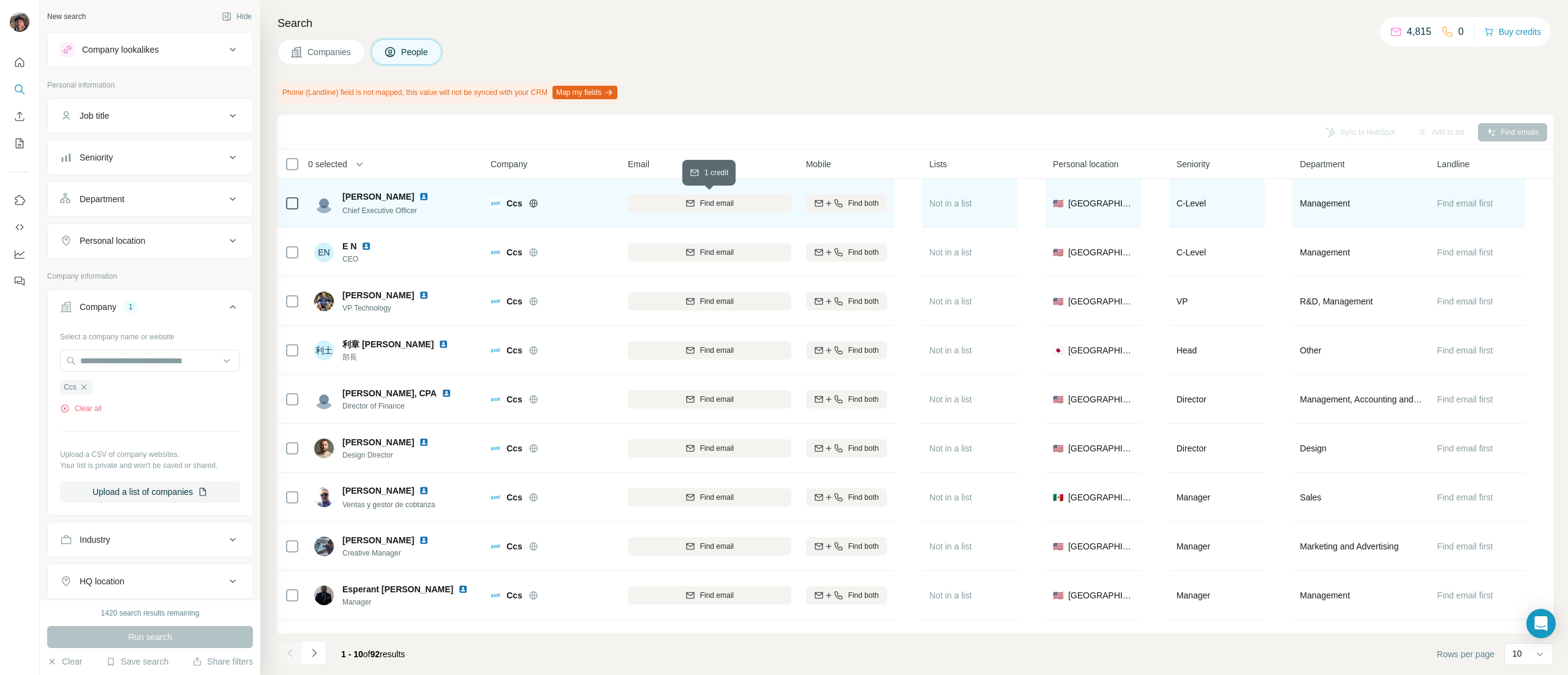
click at [703, 195] on button "Find email" at bounding box center [709, 203] width 163 height 18
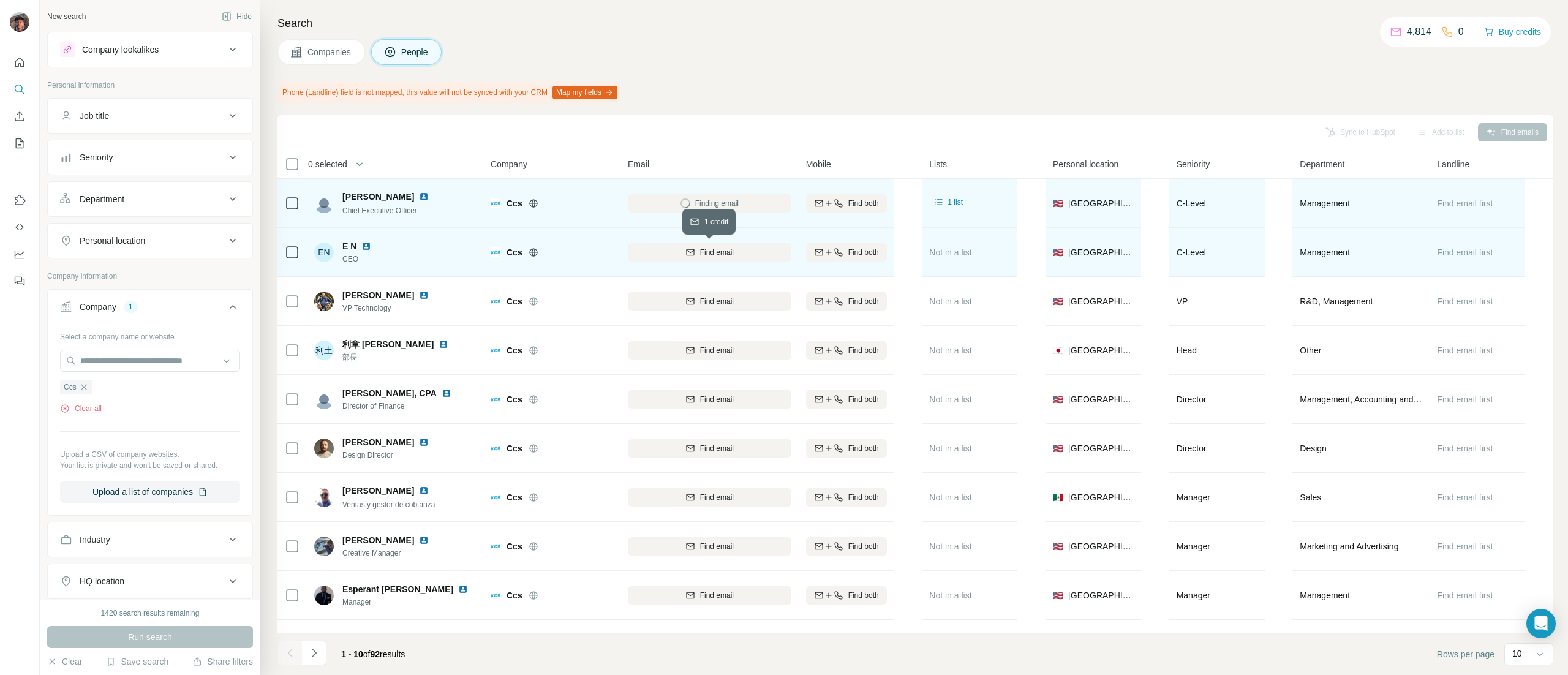
click at [695, 254] on div "Find email" at bounding box center [709, 252] width 163 height 11
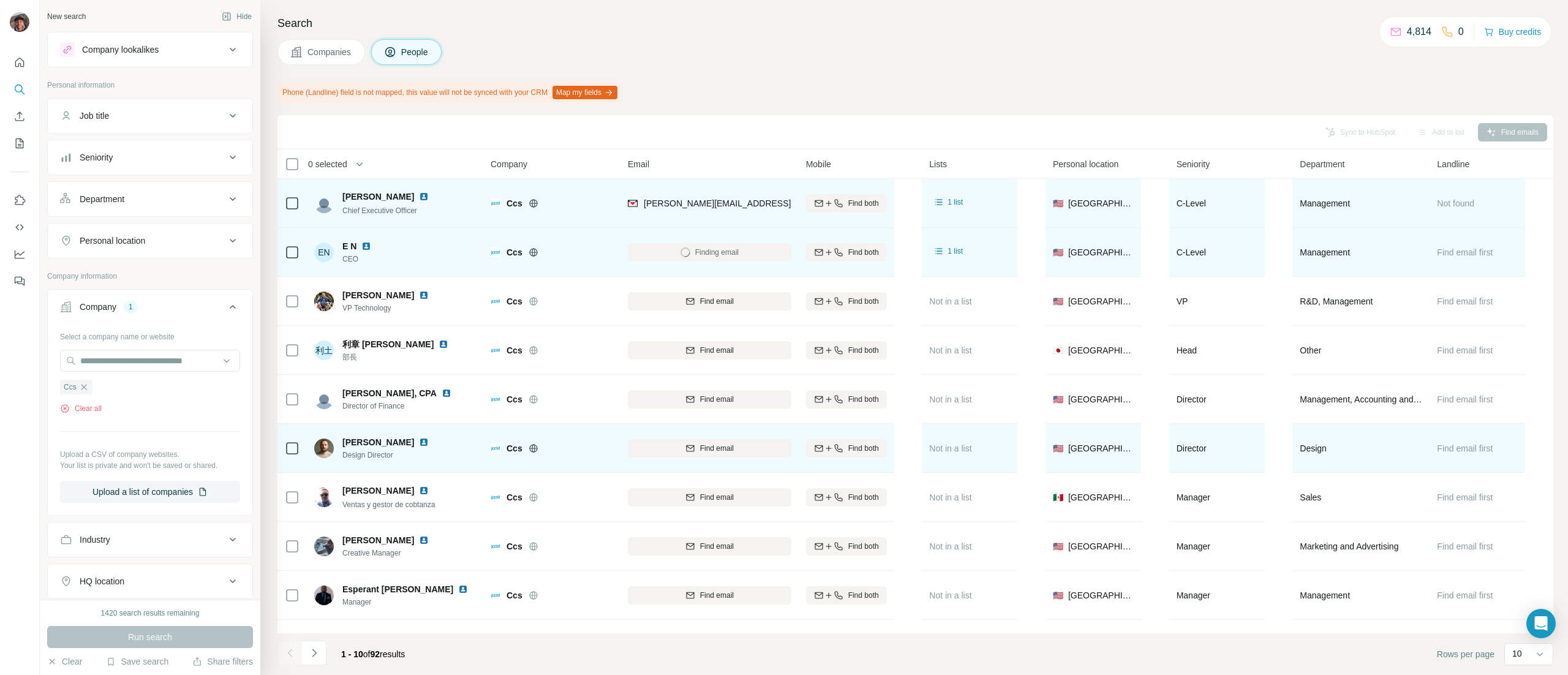
scroll to position [47, 0]
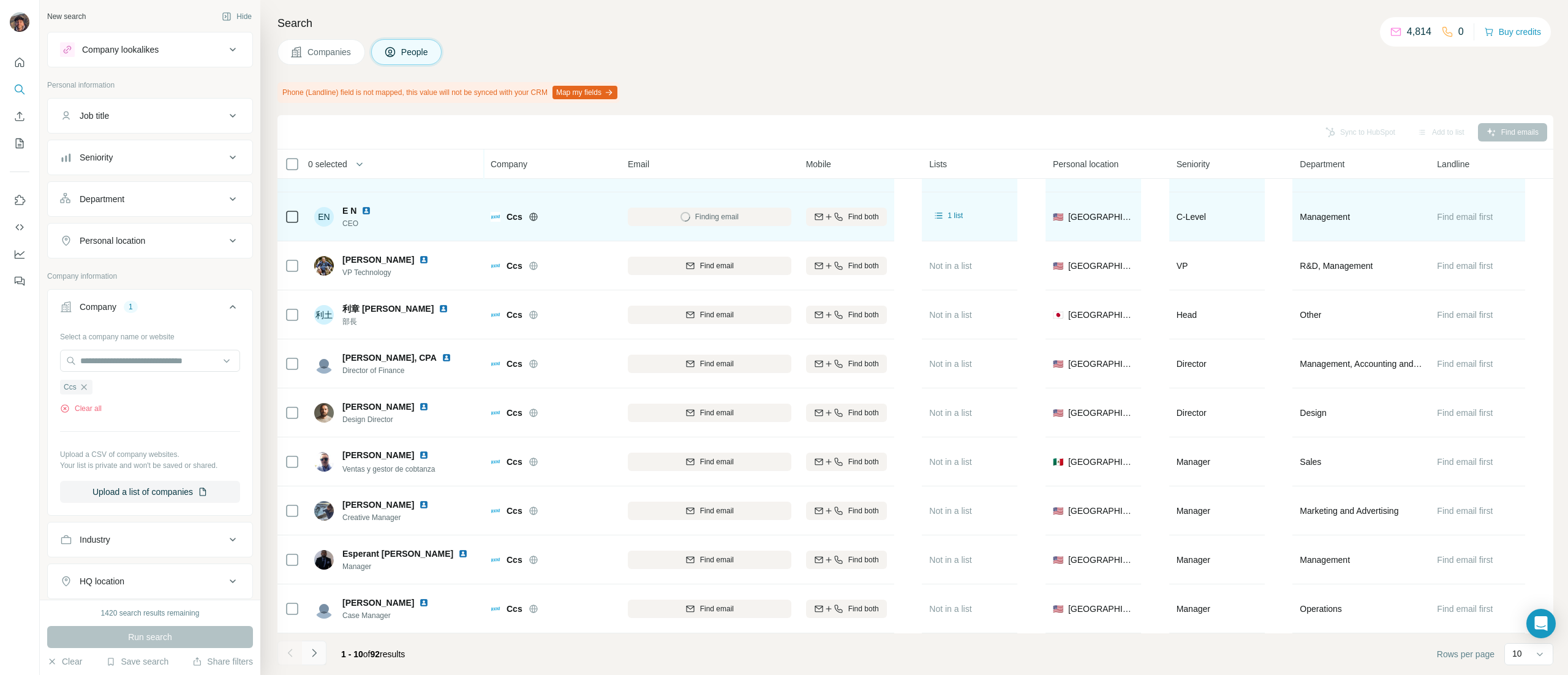
click at [308, 654] on icon "Navigate to next page" at bounding box center [314, 653] width 12 height 12
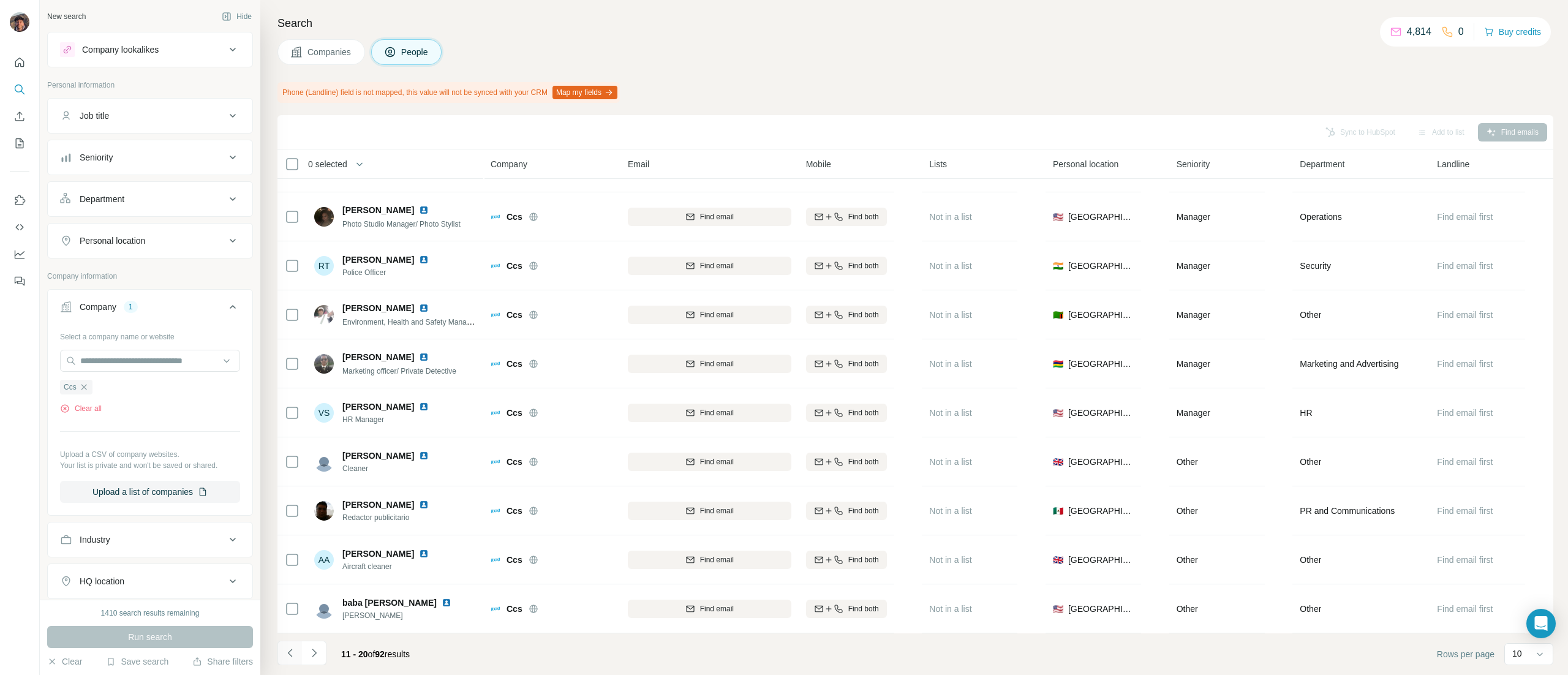
click at [280, 649] on button "Navigate to previous page" at bounding box center [290, 653] width 25 height 25
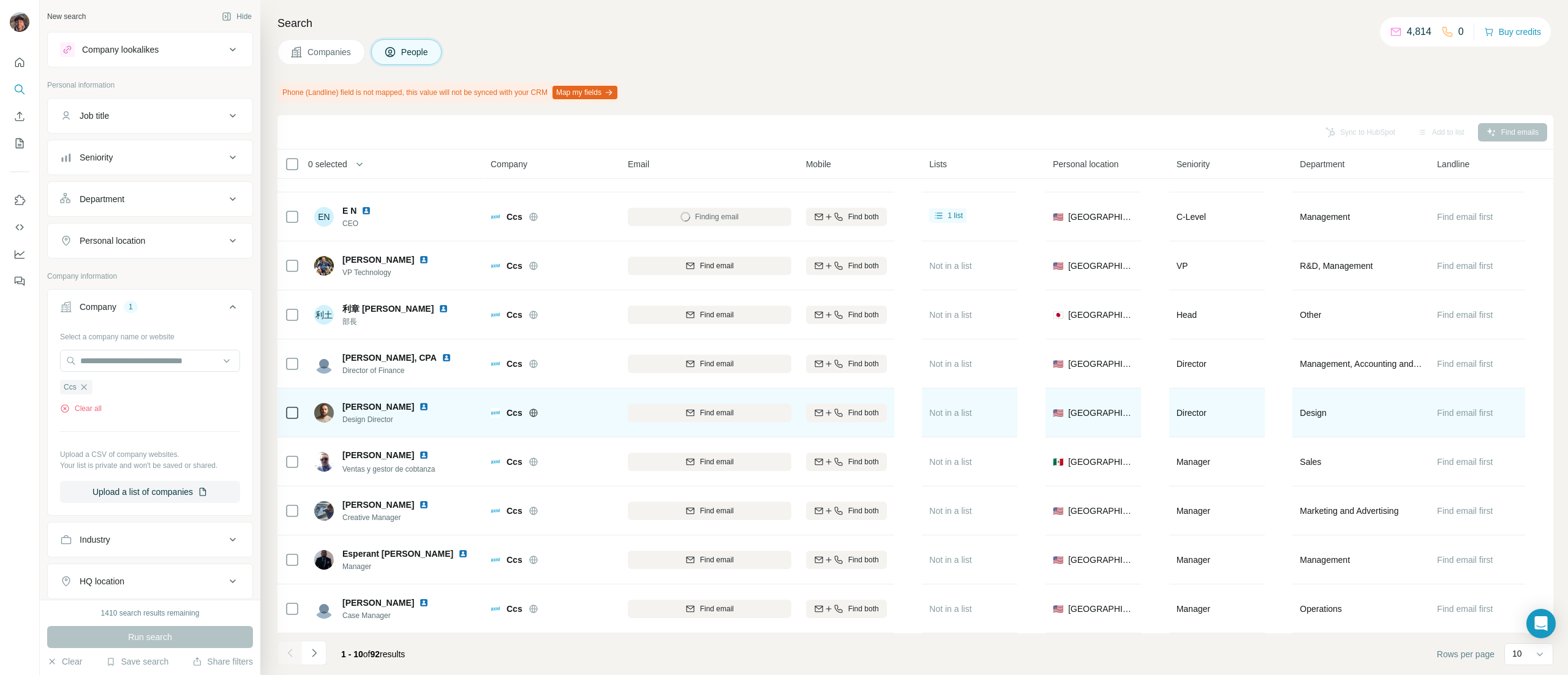
scroll to position [0, 0]
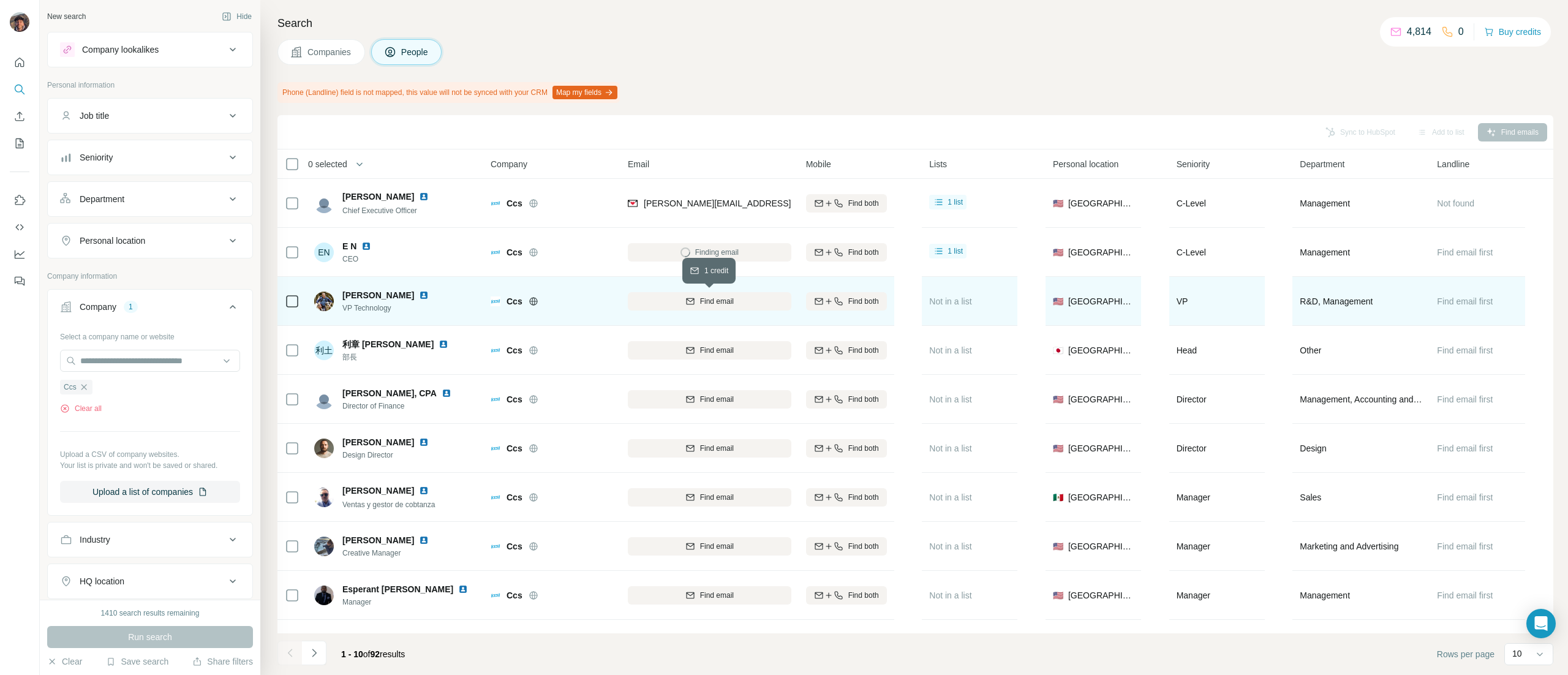
click at [701, 303] on span "Find email" at bounding box center [716, 301] width 34 height 11
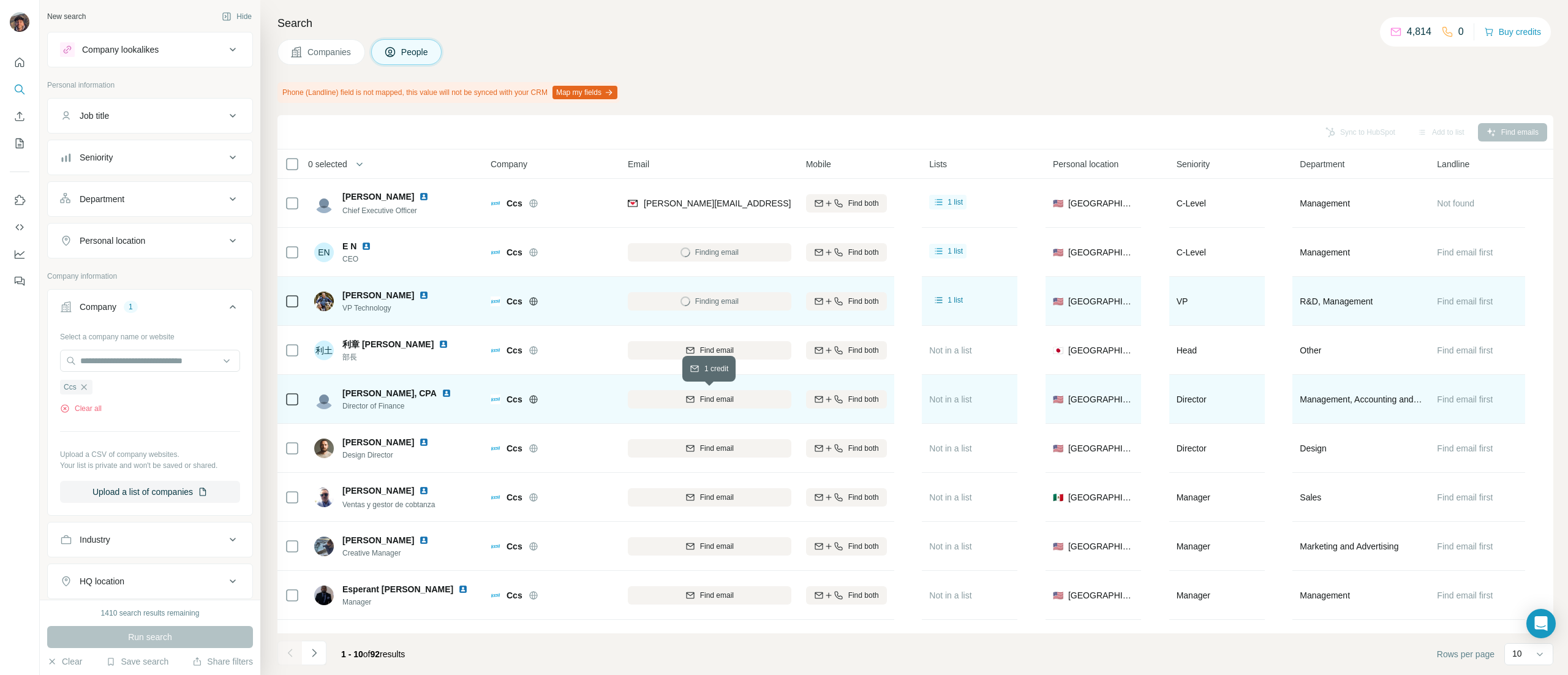
click at [699, 391] on button "Find email" at bounding box center [709, 399] width 163 height 18
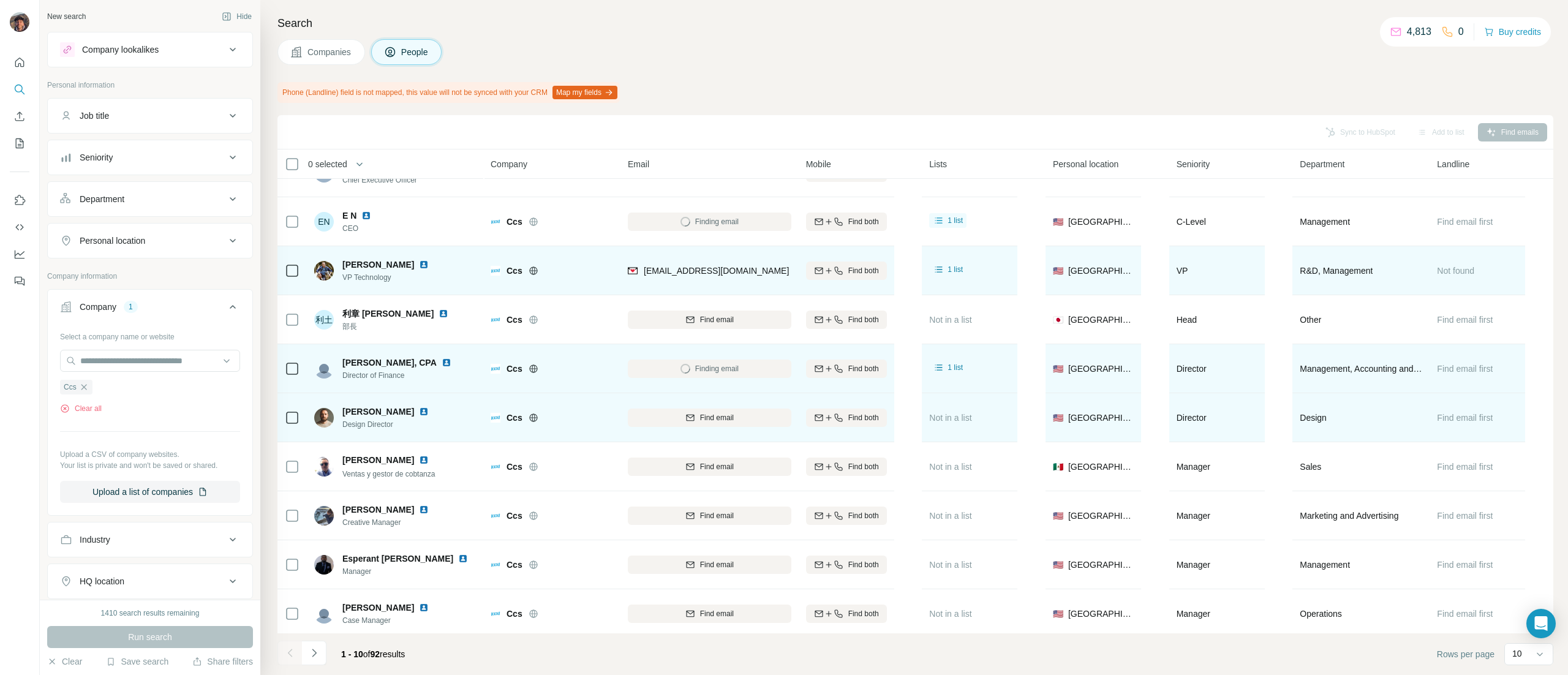
scroll to position [47, 0]
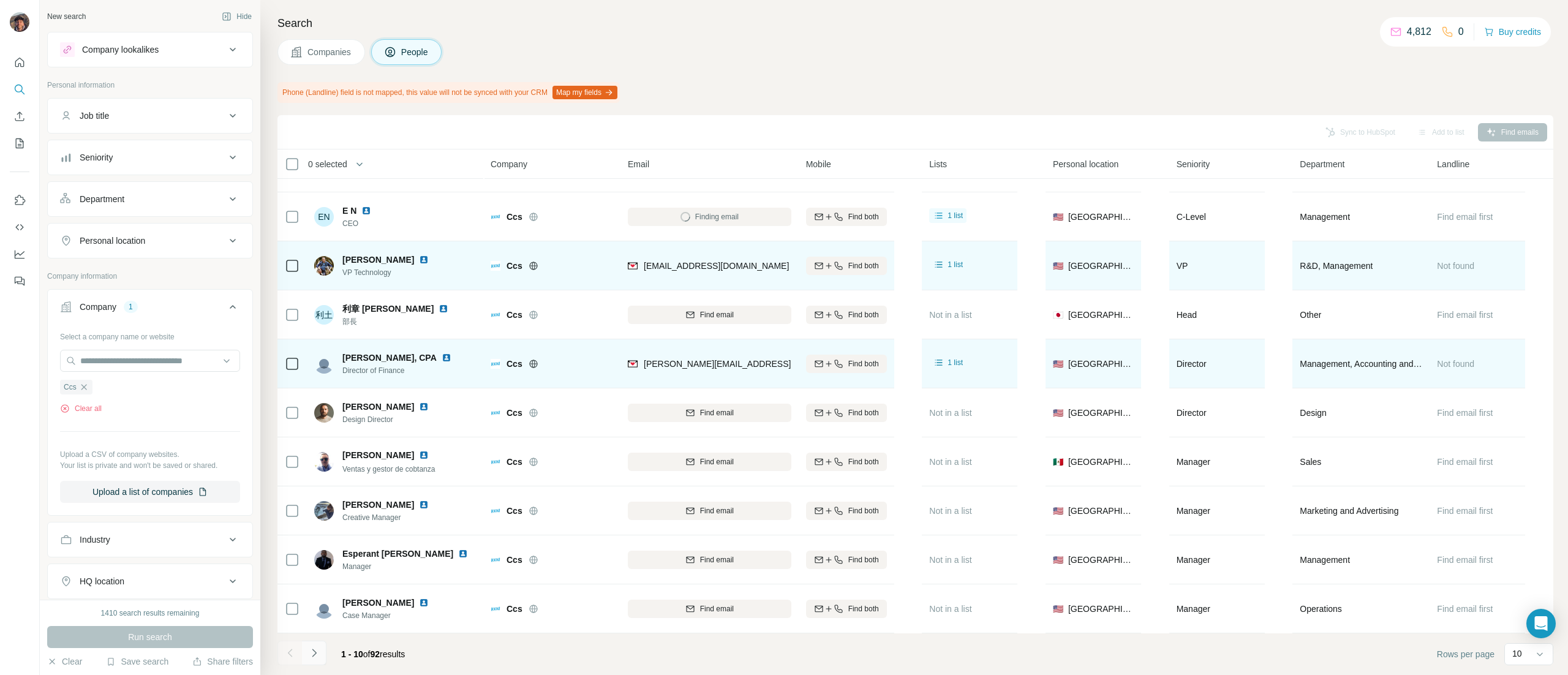
click at [312, 655] on icon "Navigate to next page" at bounding box center [314, 653] width 12 height 12
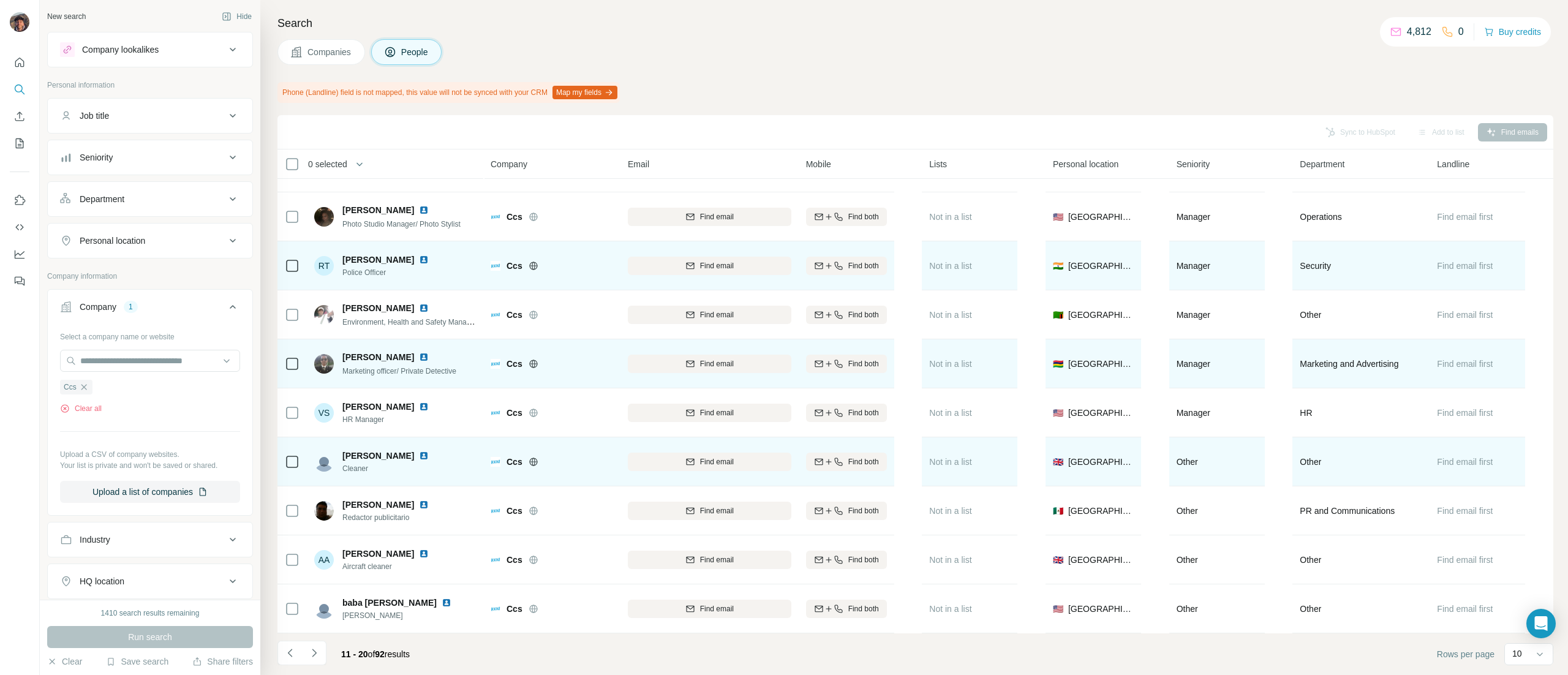
scroll to position [0, 0]
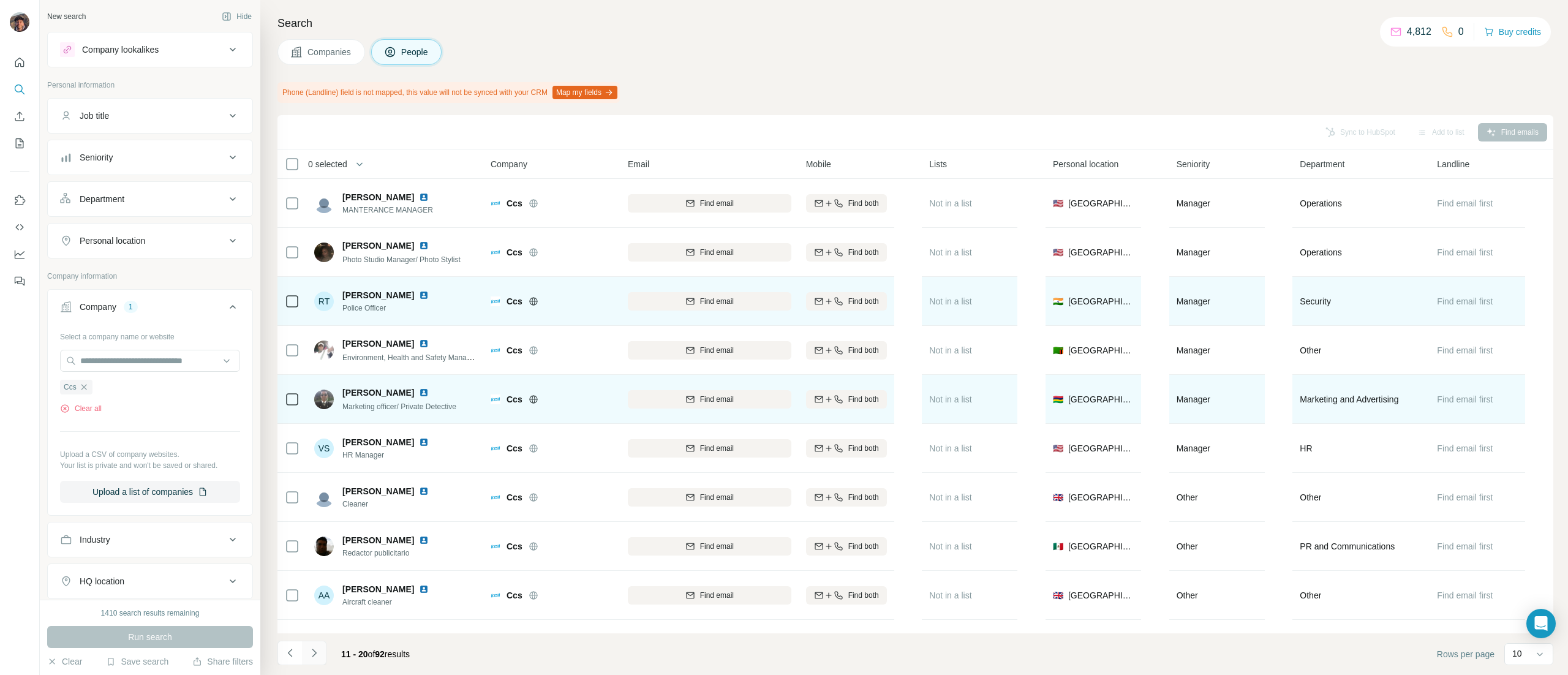
click at [319, 654] on icon "Navigate to next page" at bounding box center [314, 653] width 12 height 12
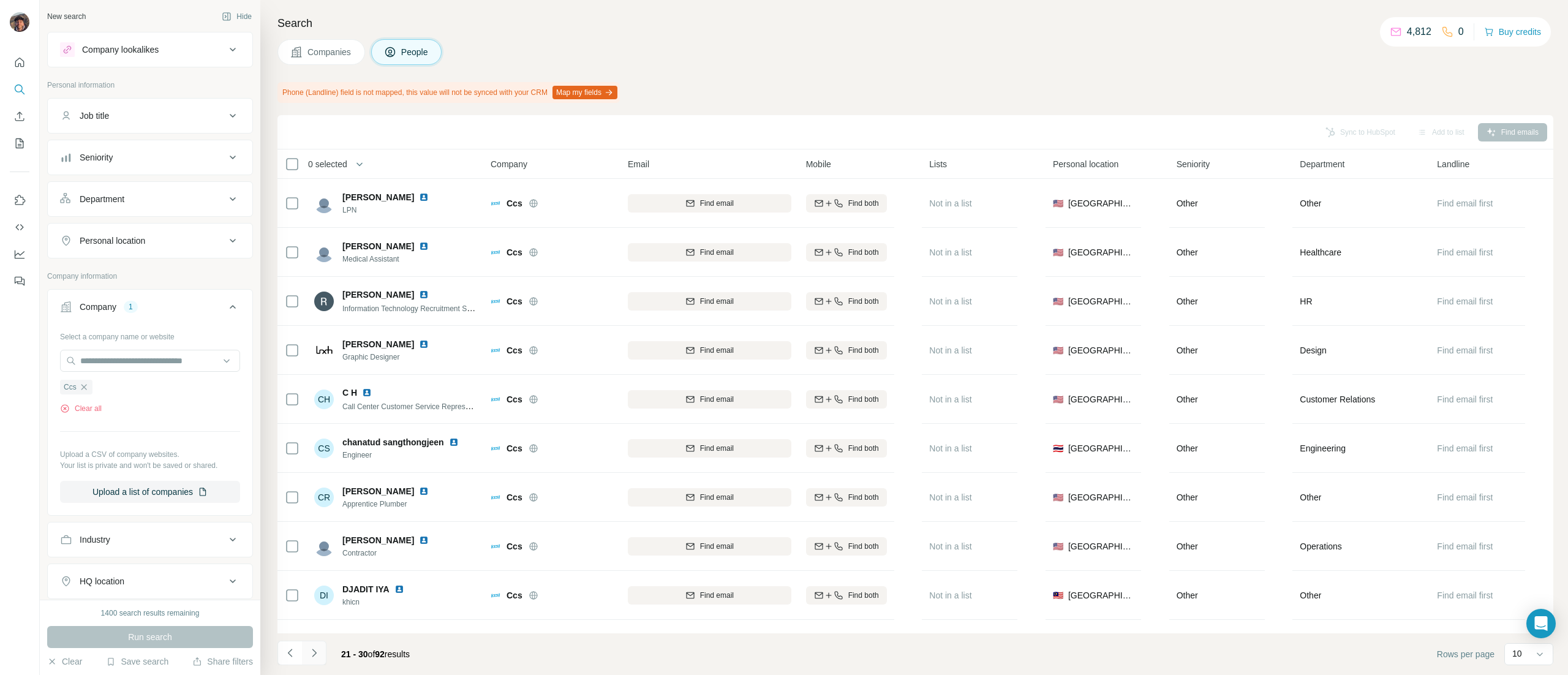
click at [319, 654] on icon "Navigate to next page" at bounding box center [314, 653] width 12 height 12
click at [287, 651] on icon "Navigate to previous page" at bounding box center [291, 653] width 12 height 12
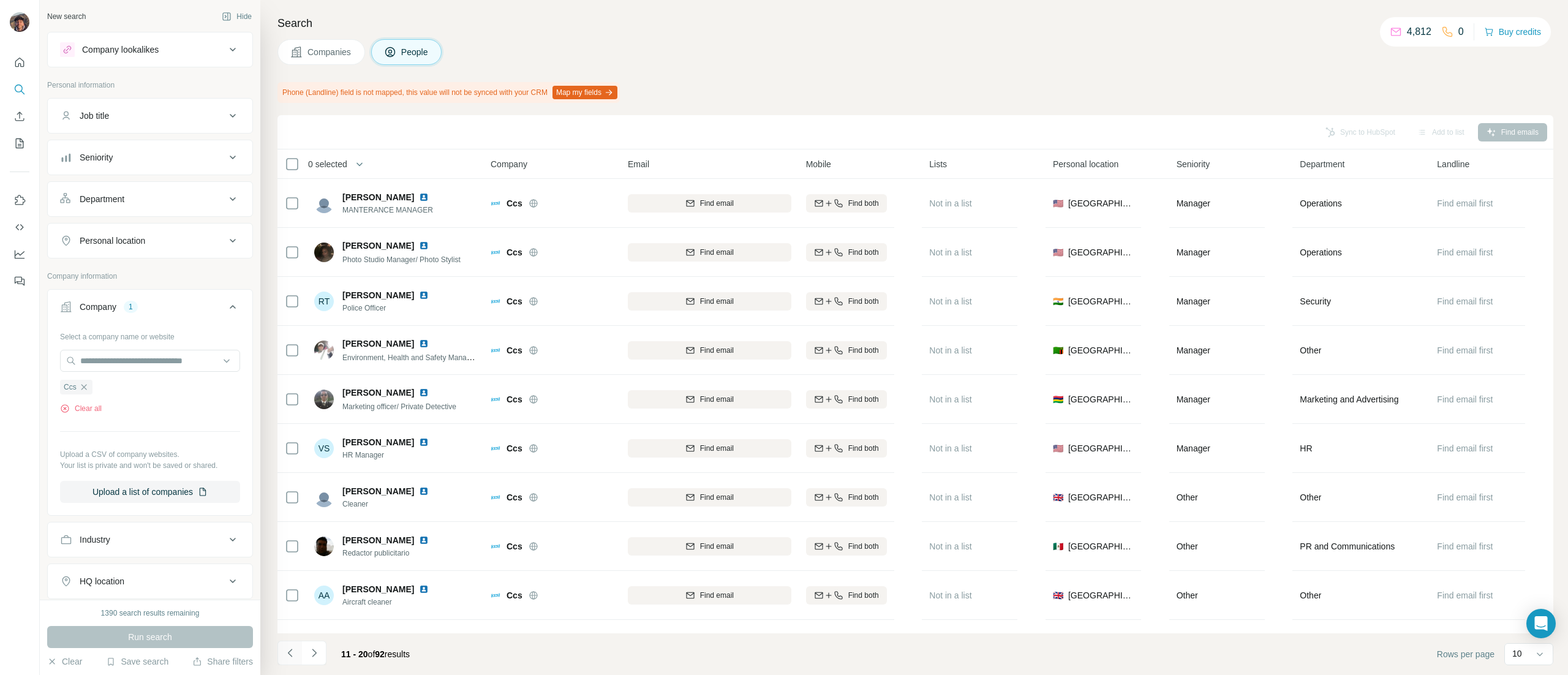
click at [287, 651] on icon "Navigate to previous page" at bounding box center [291, 653] width 12 height 12
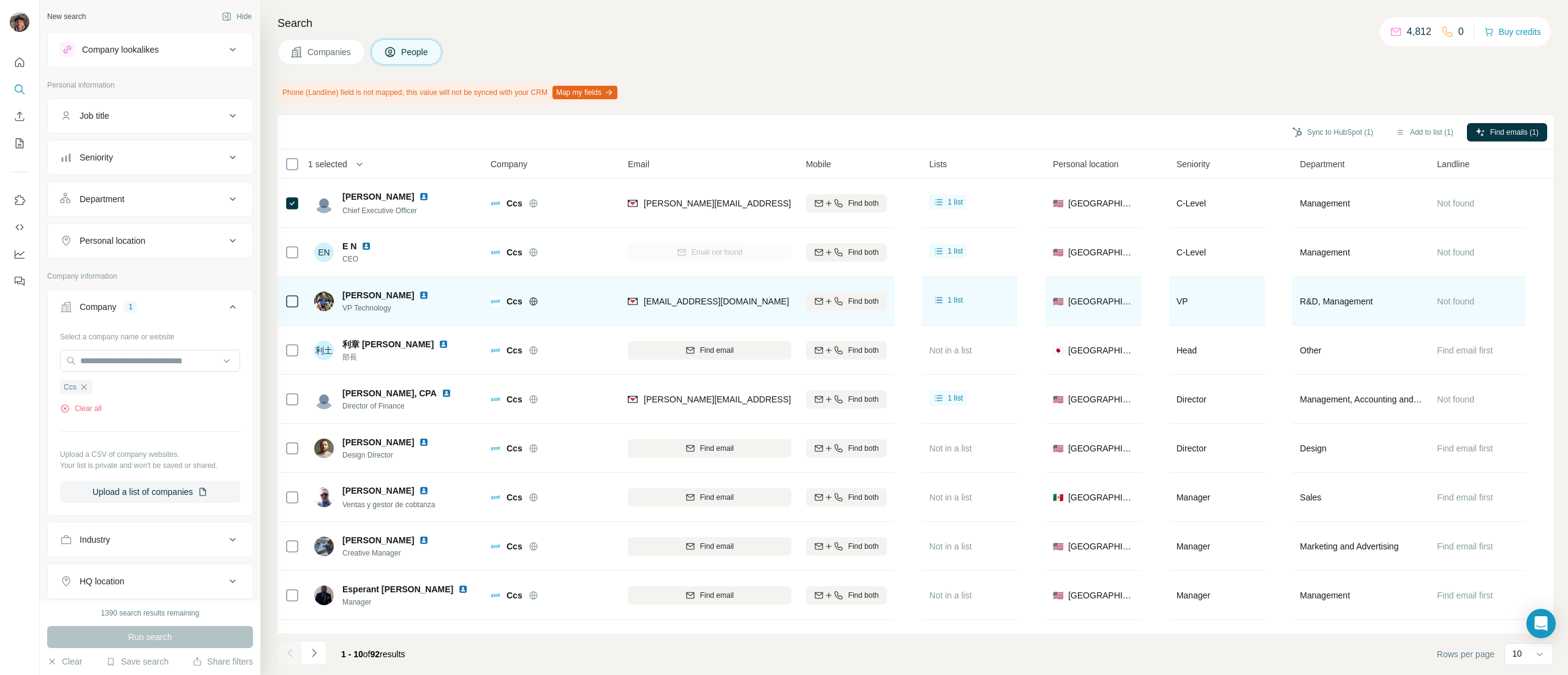
click at [290, 310] on div at bounding box center [291, 301] width 15 height 34
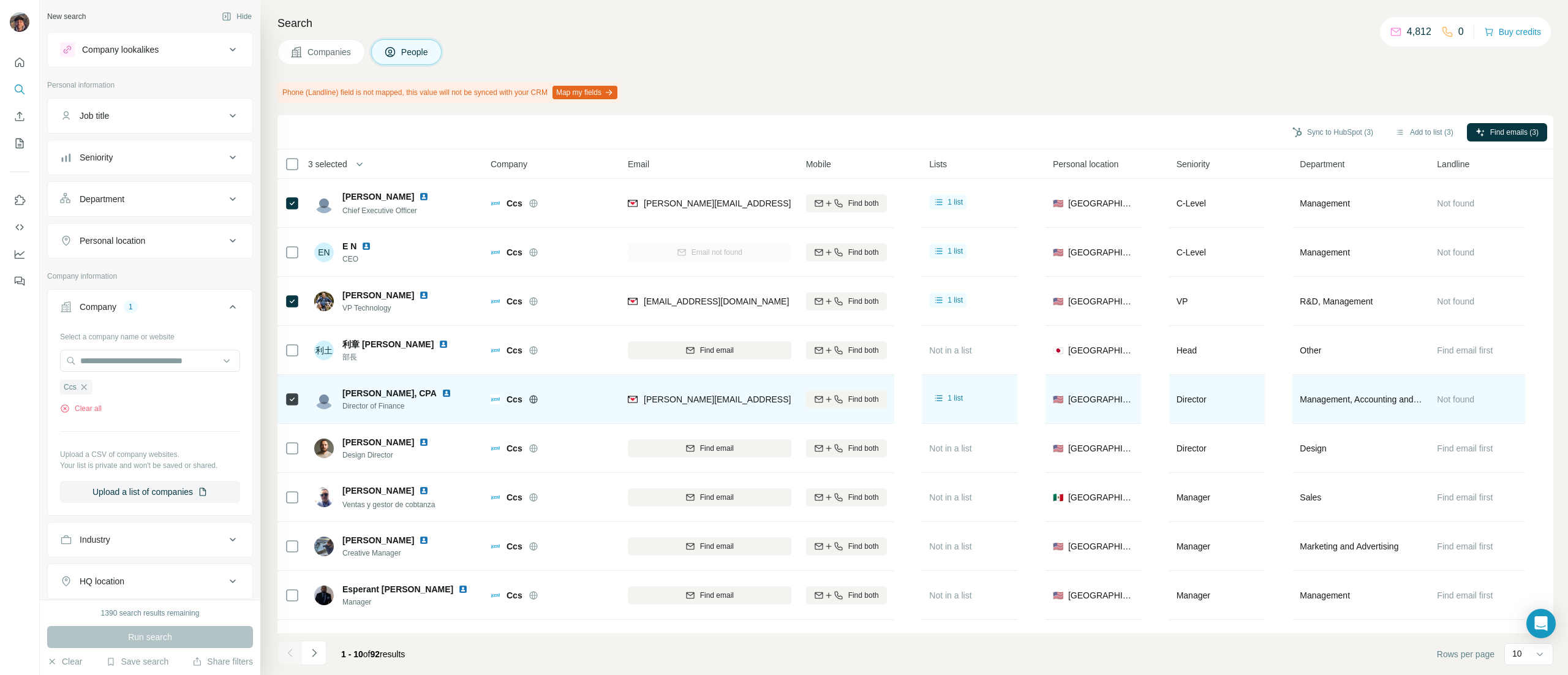
scroll to position [47, 0]
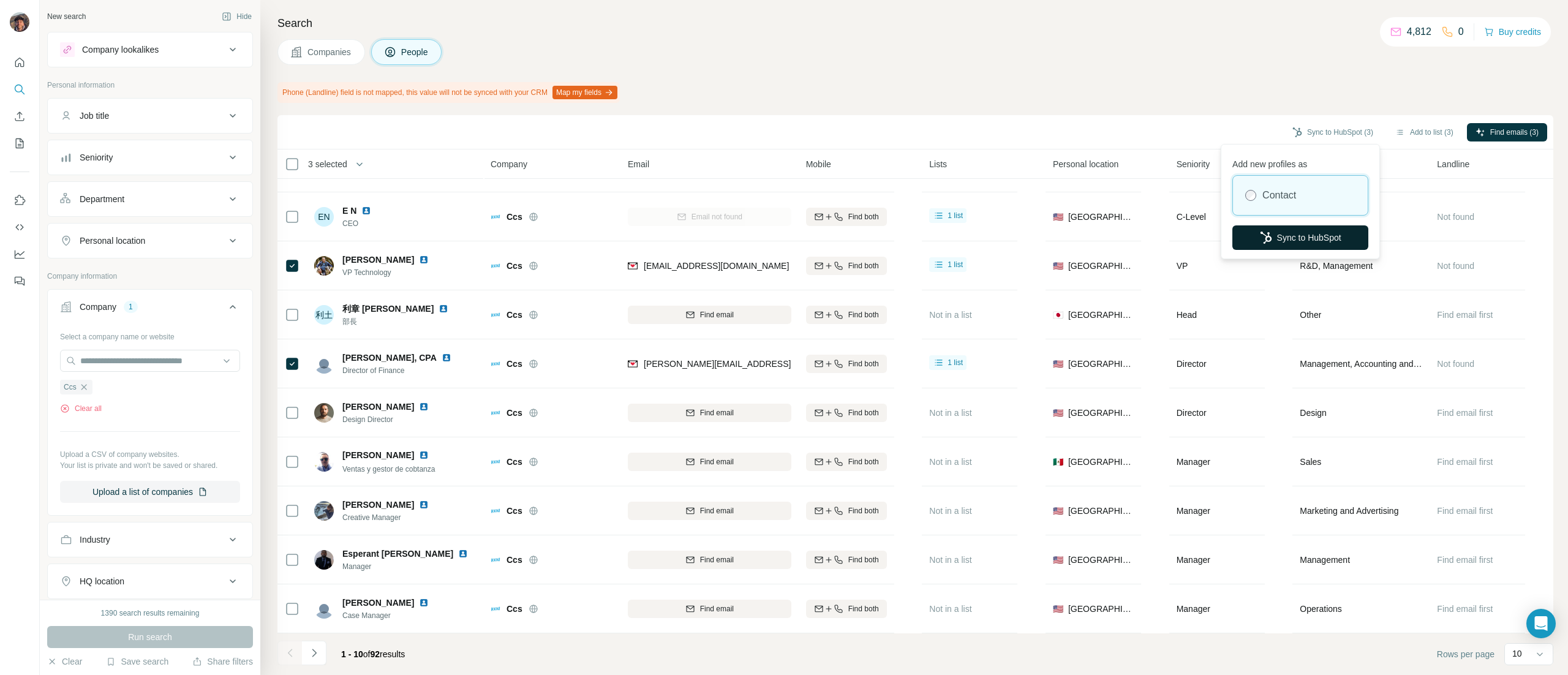
click at [1295, 240] on button "Sync to HubSpot" at bounding box center [1301, 237] width 136 height 25
click at [82, 387] on icon "button" at bounding box center [83, 387] width 5 height 5
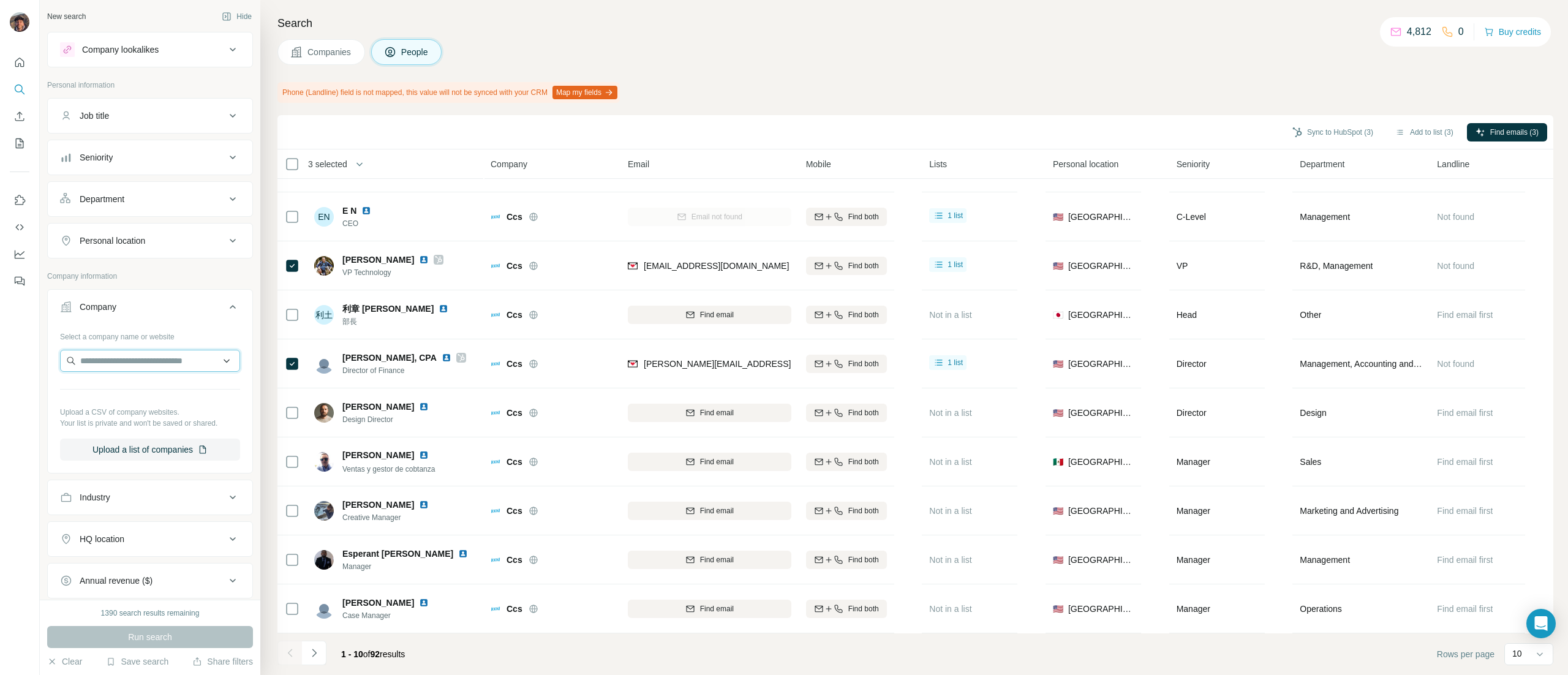
click at [113, 353] on input "text" at bounding box center [150, 361] width 180 height 22
paste input "*******"
type input "*******"
click at [152, 380] on div "Powder7 powder7.com" at bounding box center [141, 396] width 155 height 33
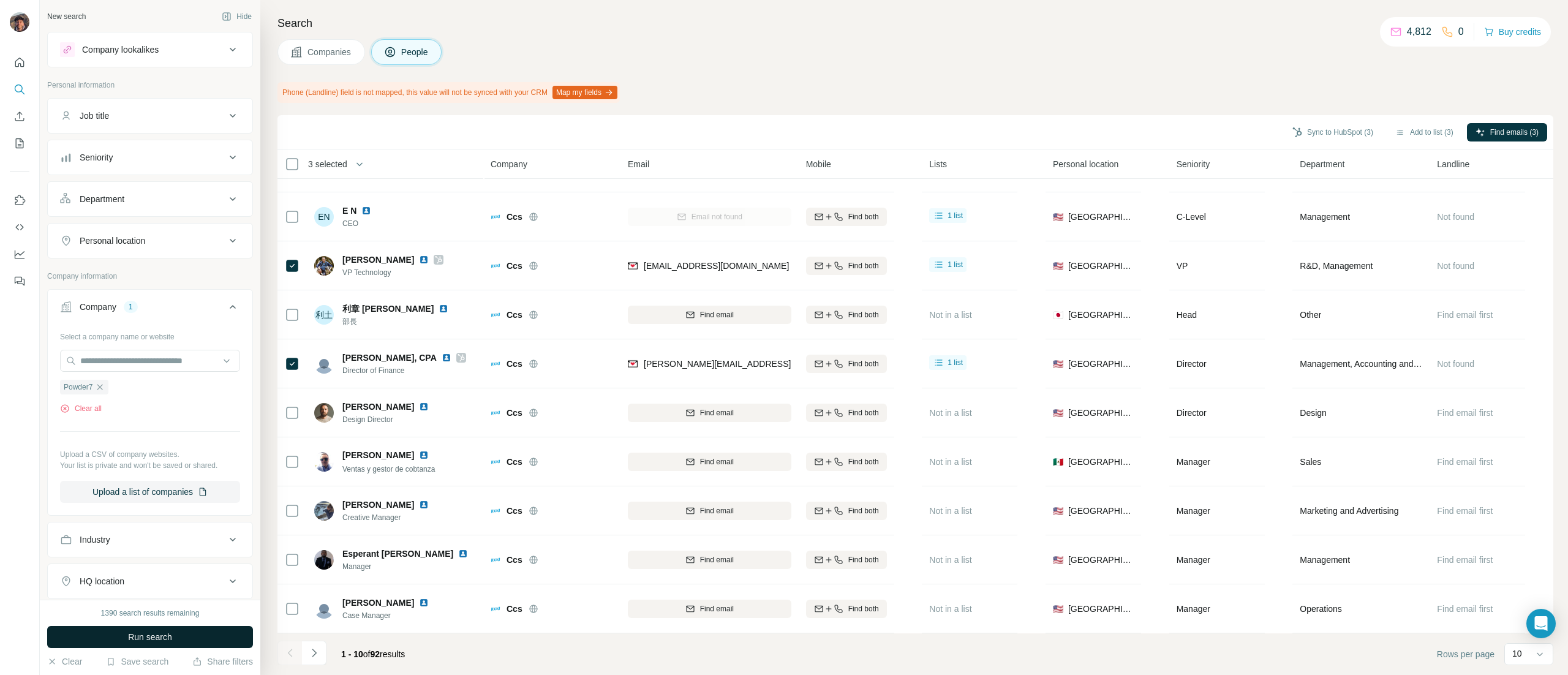
click at [230, 639] on button "Run search" at bounding box center [150, 637] width 205 height 22
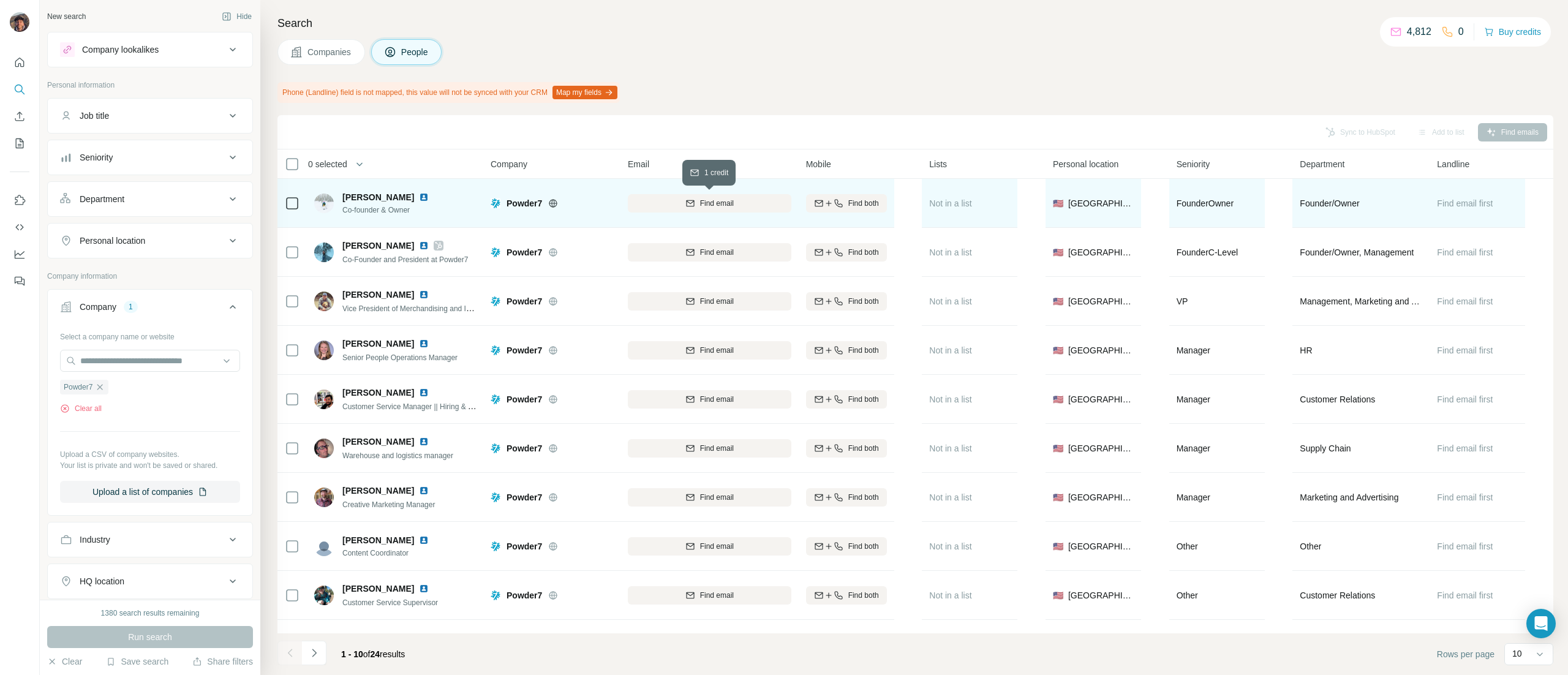
click at [662, 210] on button "Find email" at bounding box center [709, 203] width 163 height 18
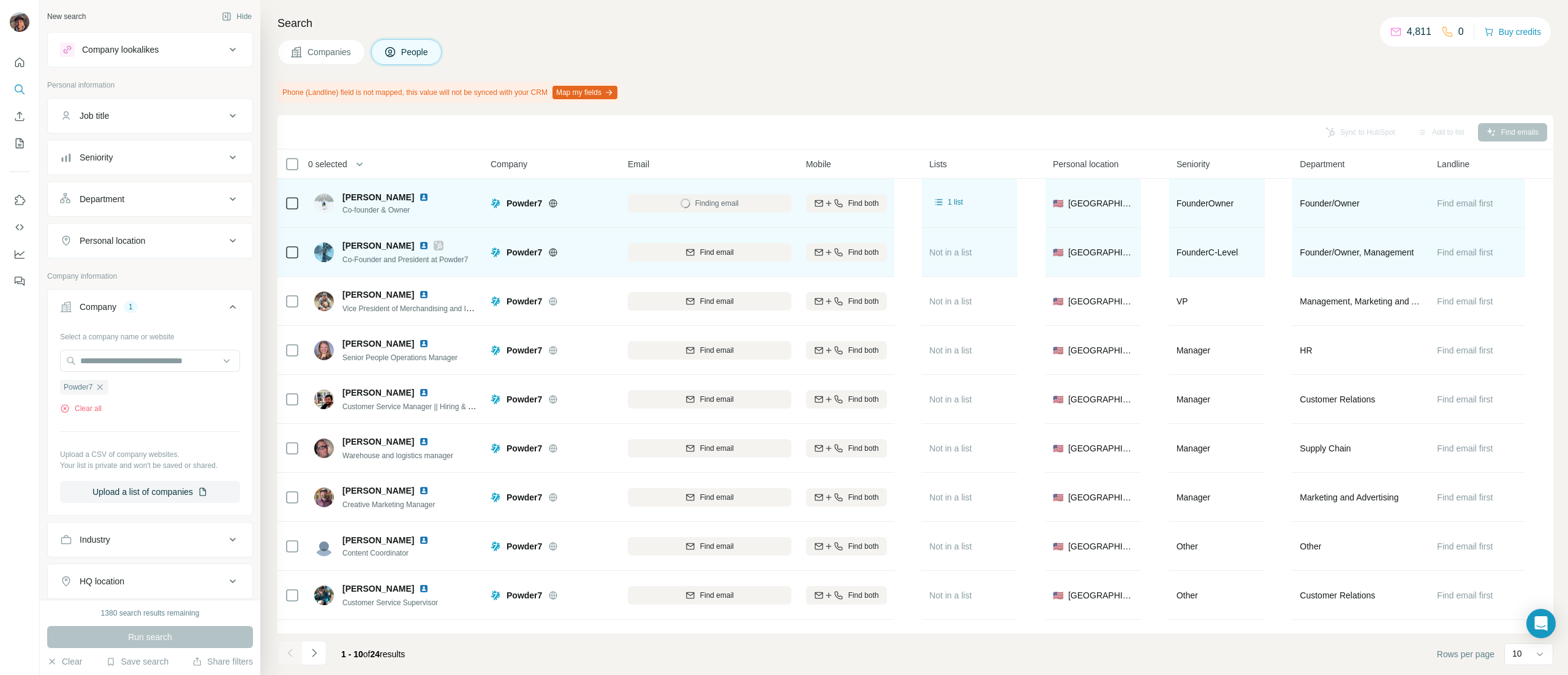
click at [435, 242] on icon at bounding box center [438, 245] width 8 height 9
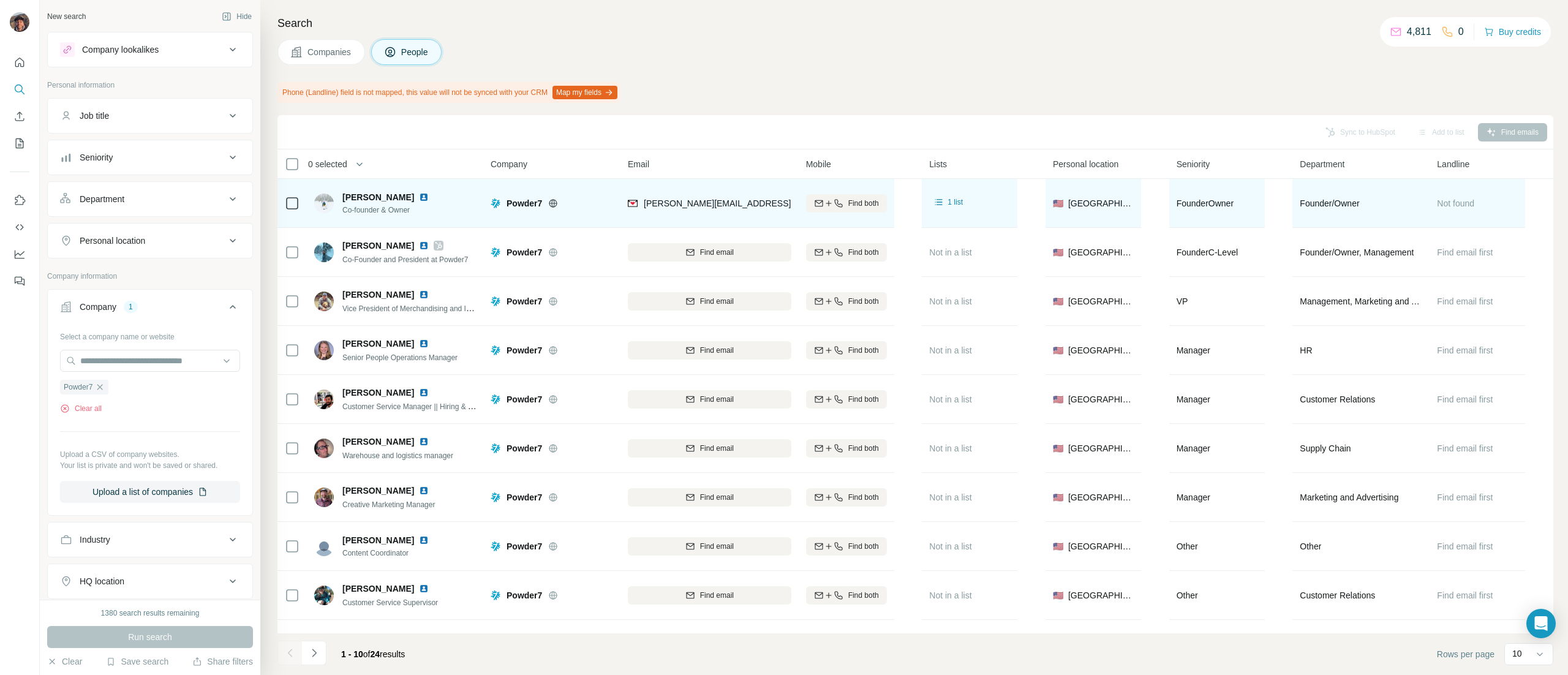
click at [292, 210] on icon at bounding box center [291, 203] width 15 height 15
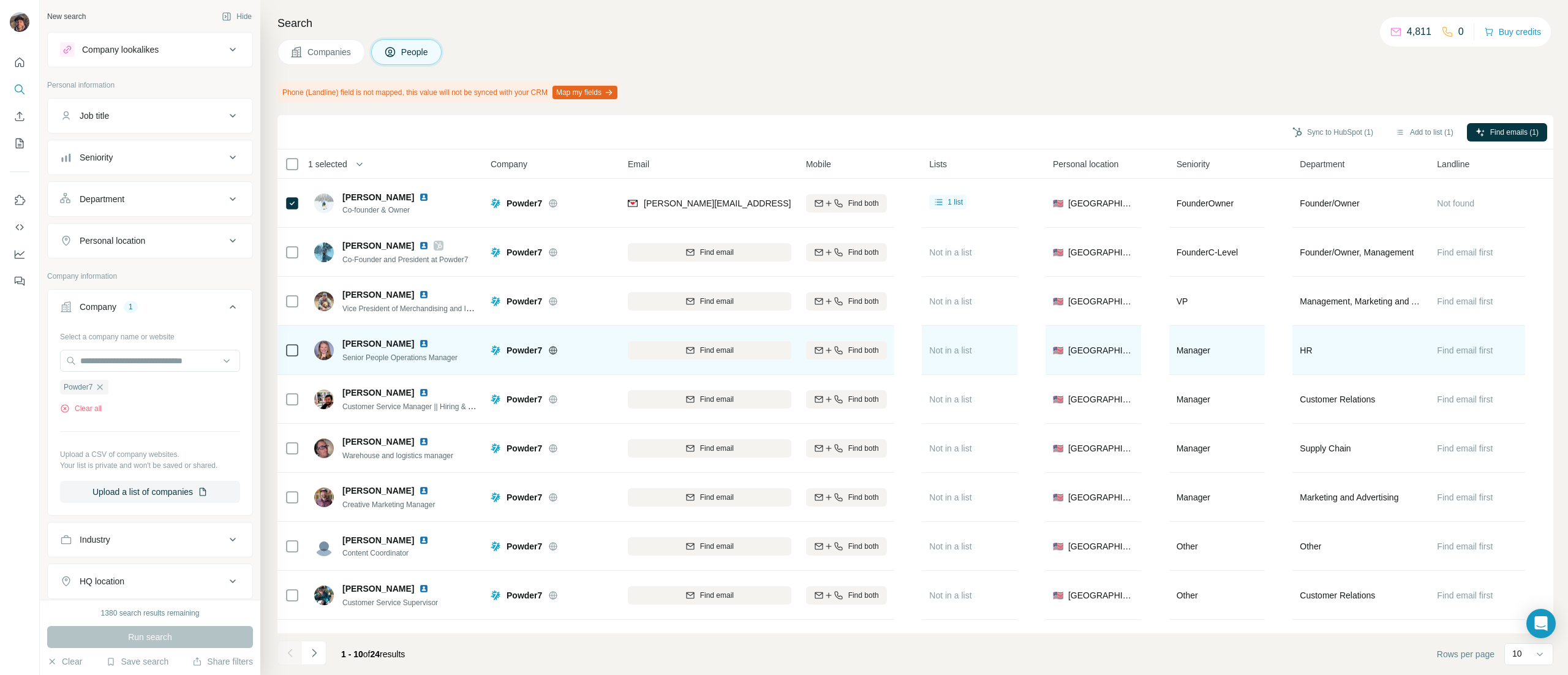
click at [692, 334] on div "Find email" at bounding box center [709, 350] width 163 height 34
click at [695, 348] on div "Find email" at bounding box center [709, 350] width 163 height 11
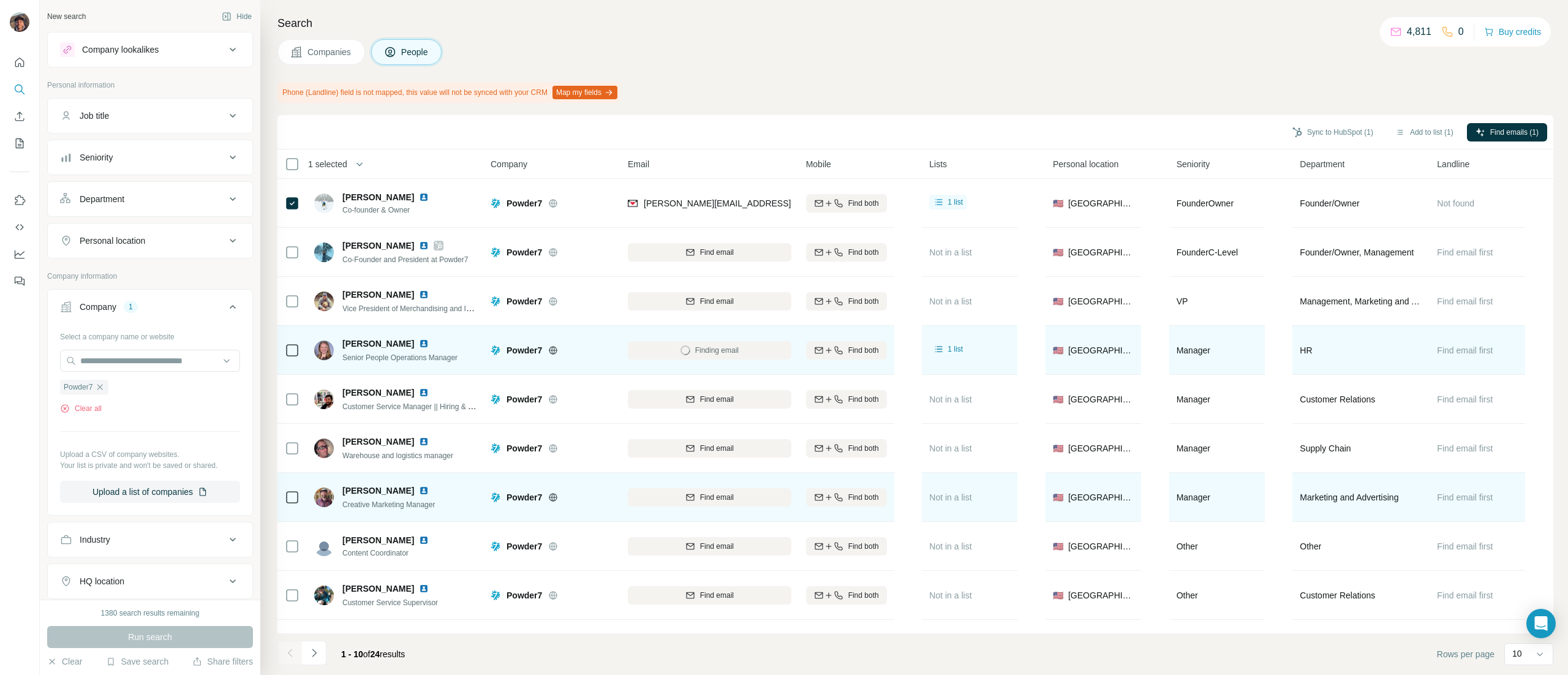
scroll to position [47, 0]
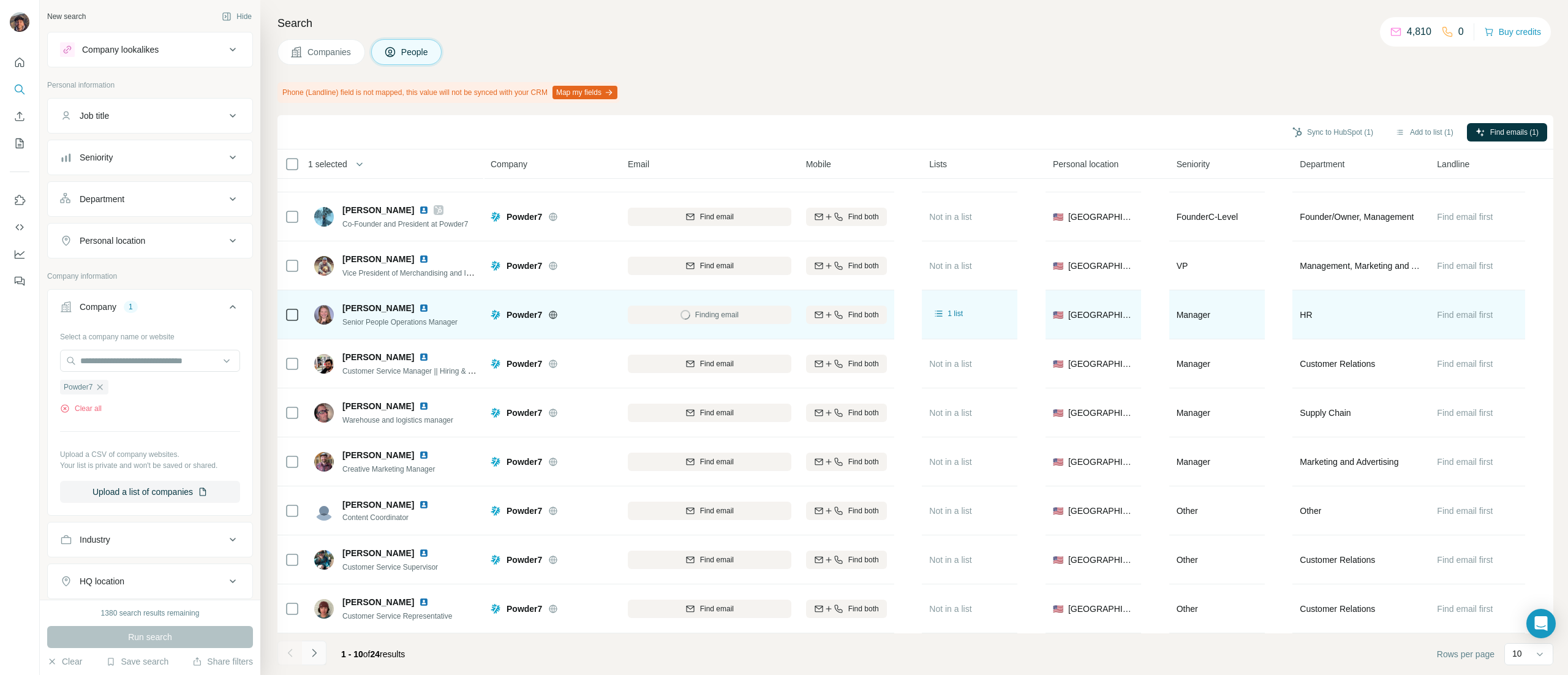
click at [312, 649] on icon "Navigate to next page" at bounding box center [314, 653] width 4 height 8
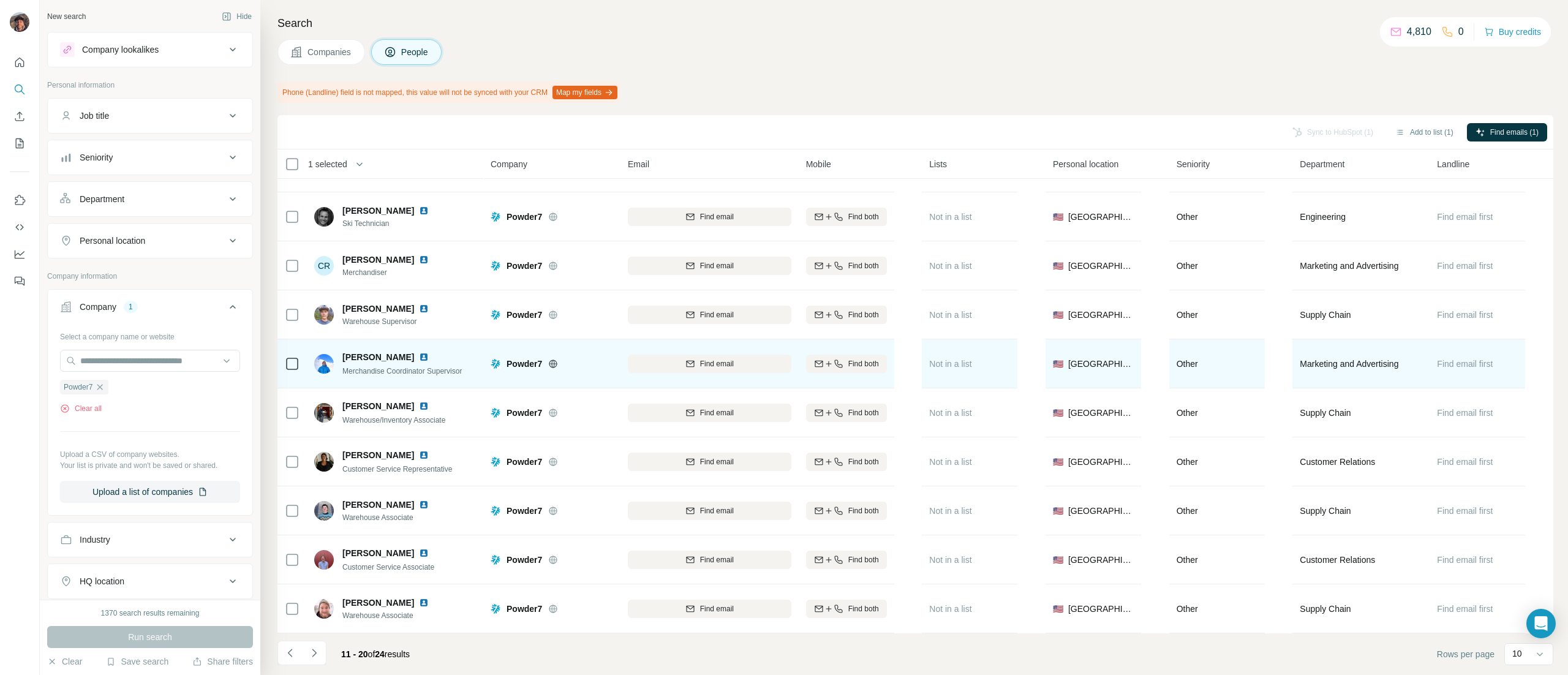
scroll to position [0, 0]
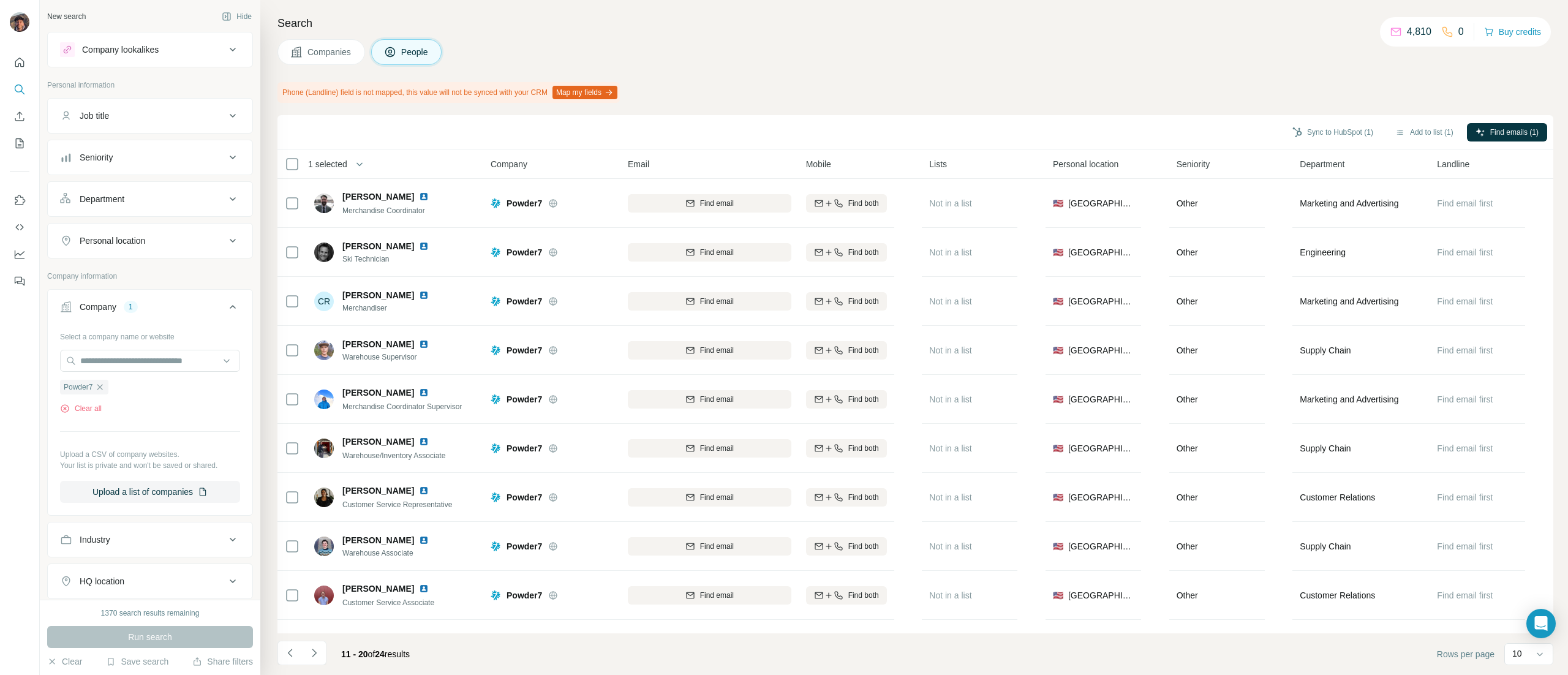
click at [327, 48] on span "Companies" at bounding box center [330, 52] width 45 height 12
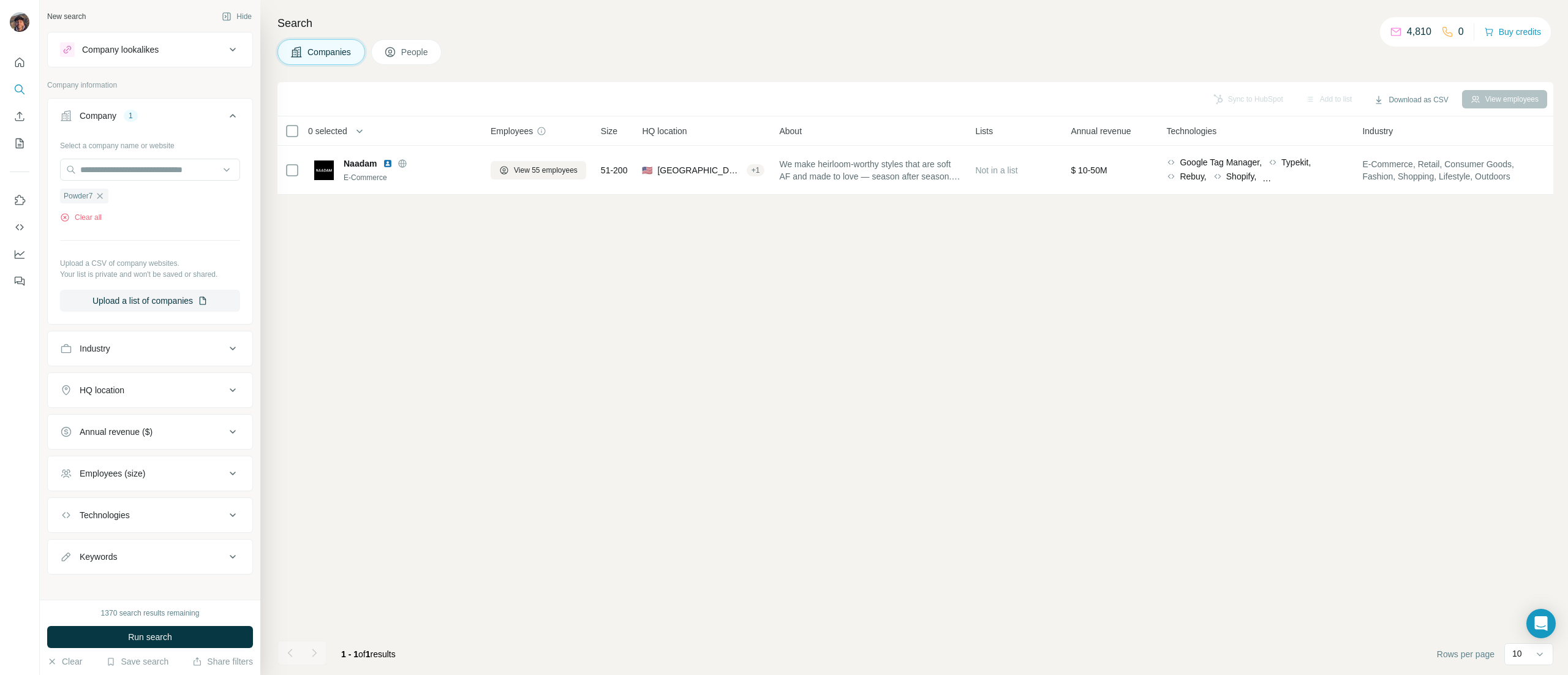
click at [415, 52] on span "People" at bounding box center [415, 52] width 28 height 12
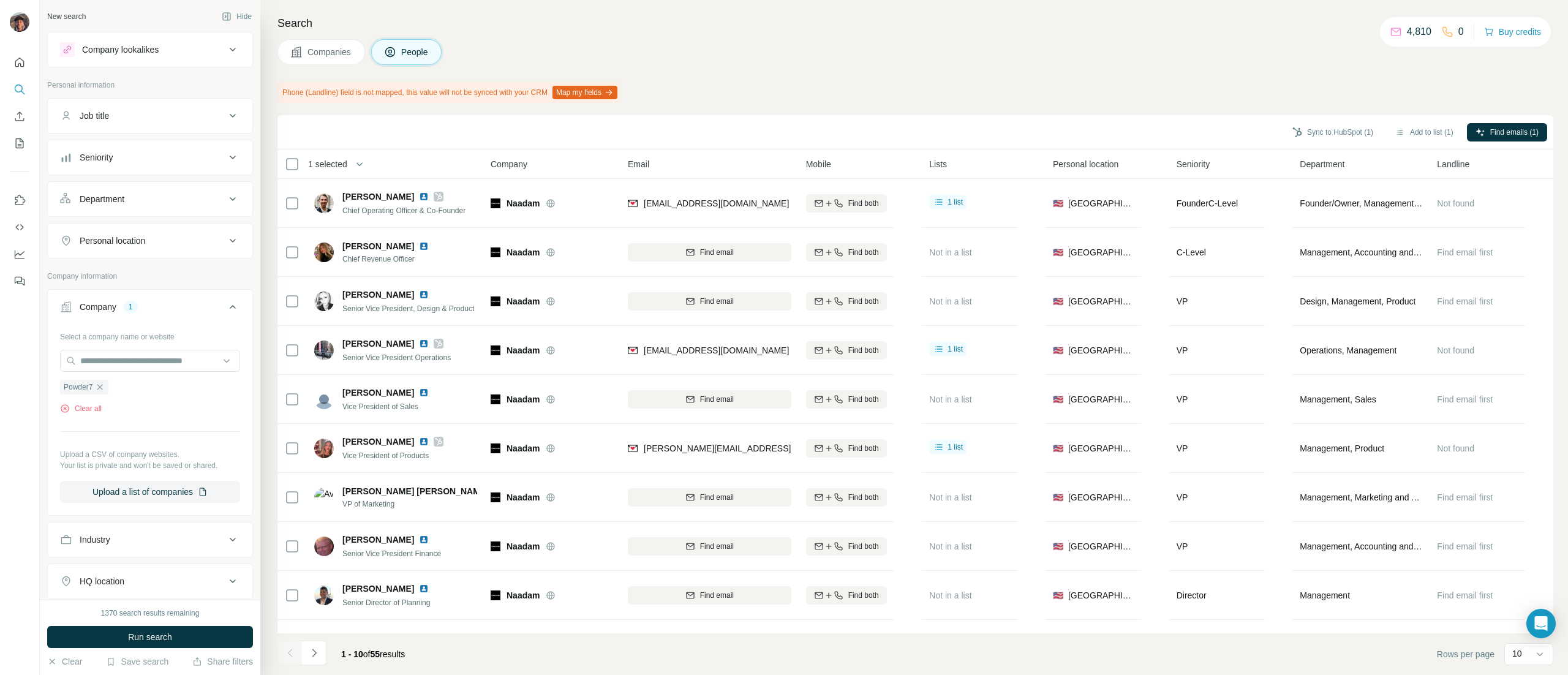
click at [103, 391] on icon "button" at bounding box center [99, 387] width 9 height 9
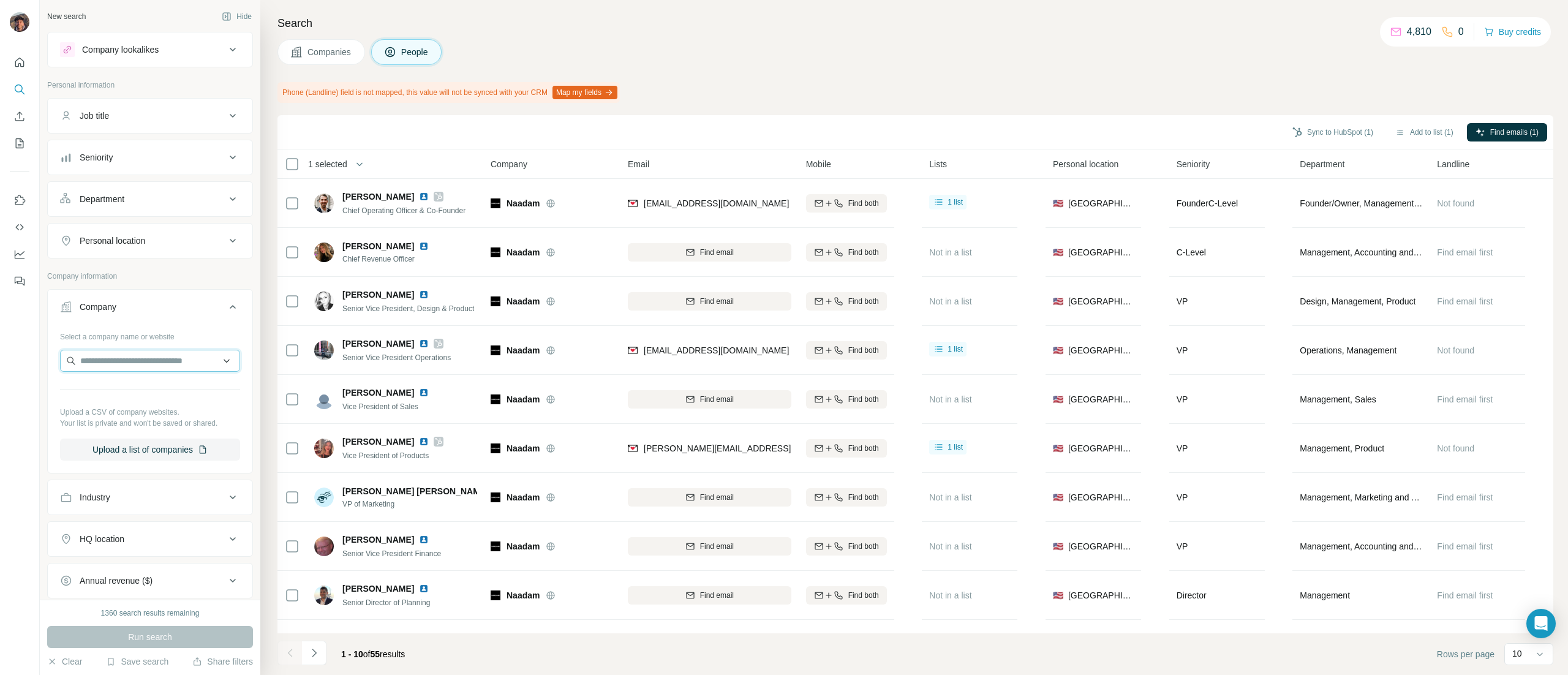
click at [162, 353] on input "text" at bounding box center [150, 361] width 180 height 22
paste input "**********"
type input "**********"
click at [145, 390] on p "[PERSON_NAME]" at bounding box center [131, 390] width 70 height 12
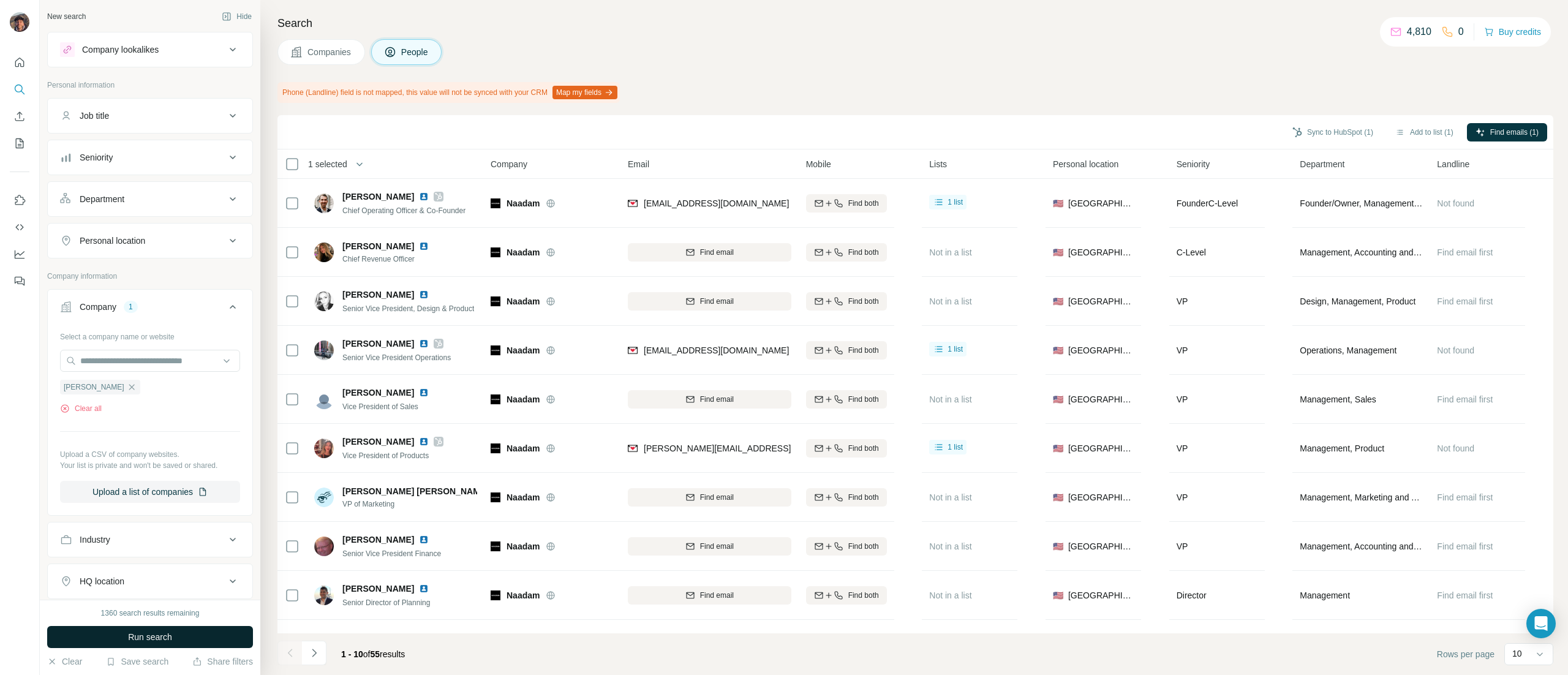
click at [213, 629] on button "Run search" at bounding box center [150, 637] width 205 height 22
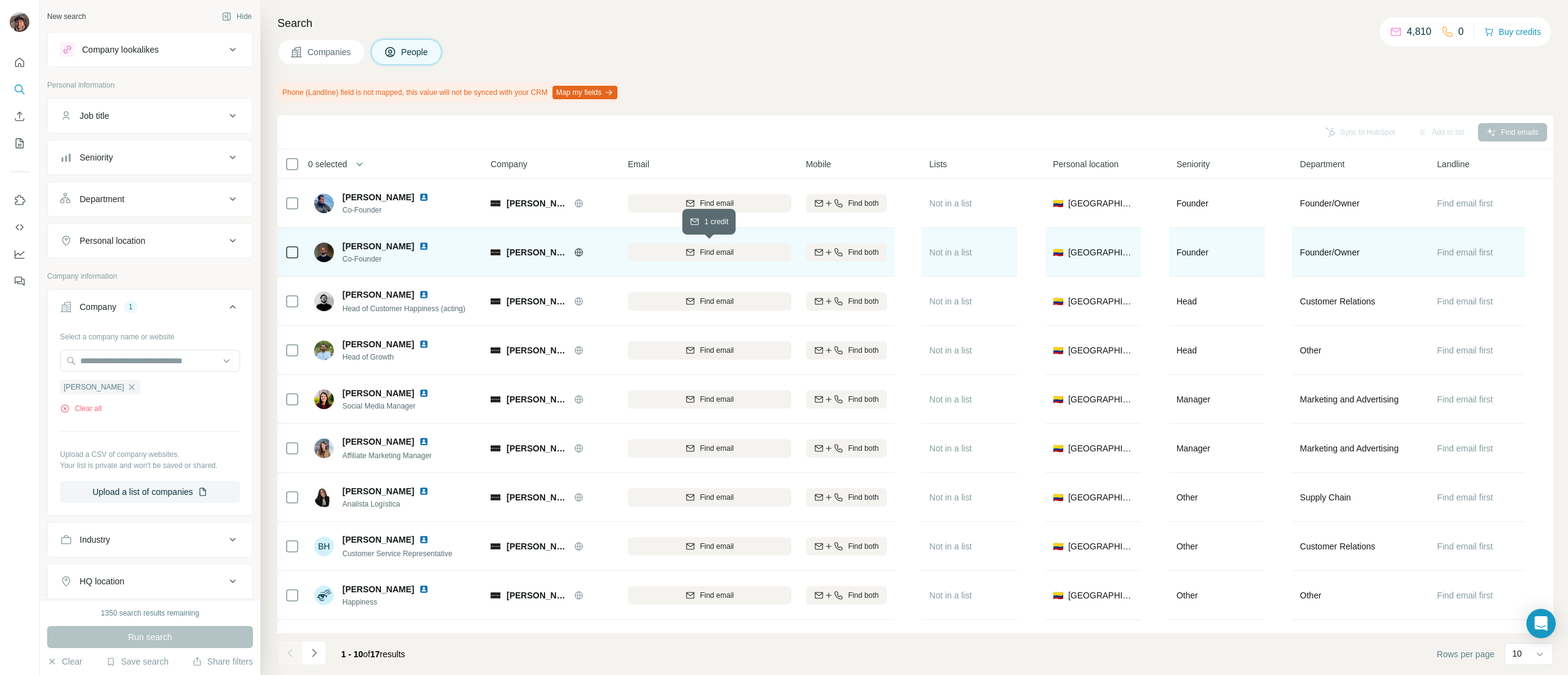
click at [666, 255] on div "Find email" at bounding box center [709, 252] width 163 height 11
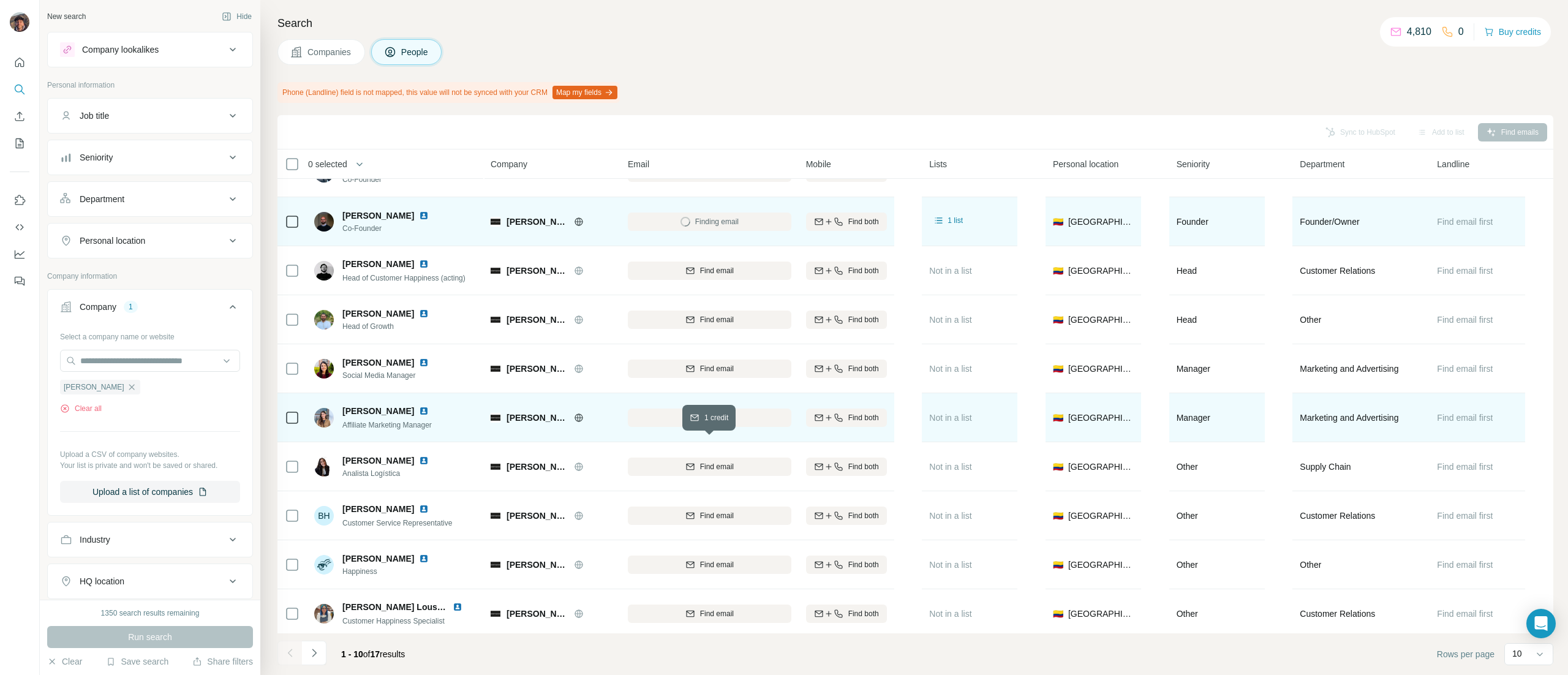
scroll to position [47, 0]
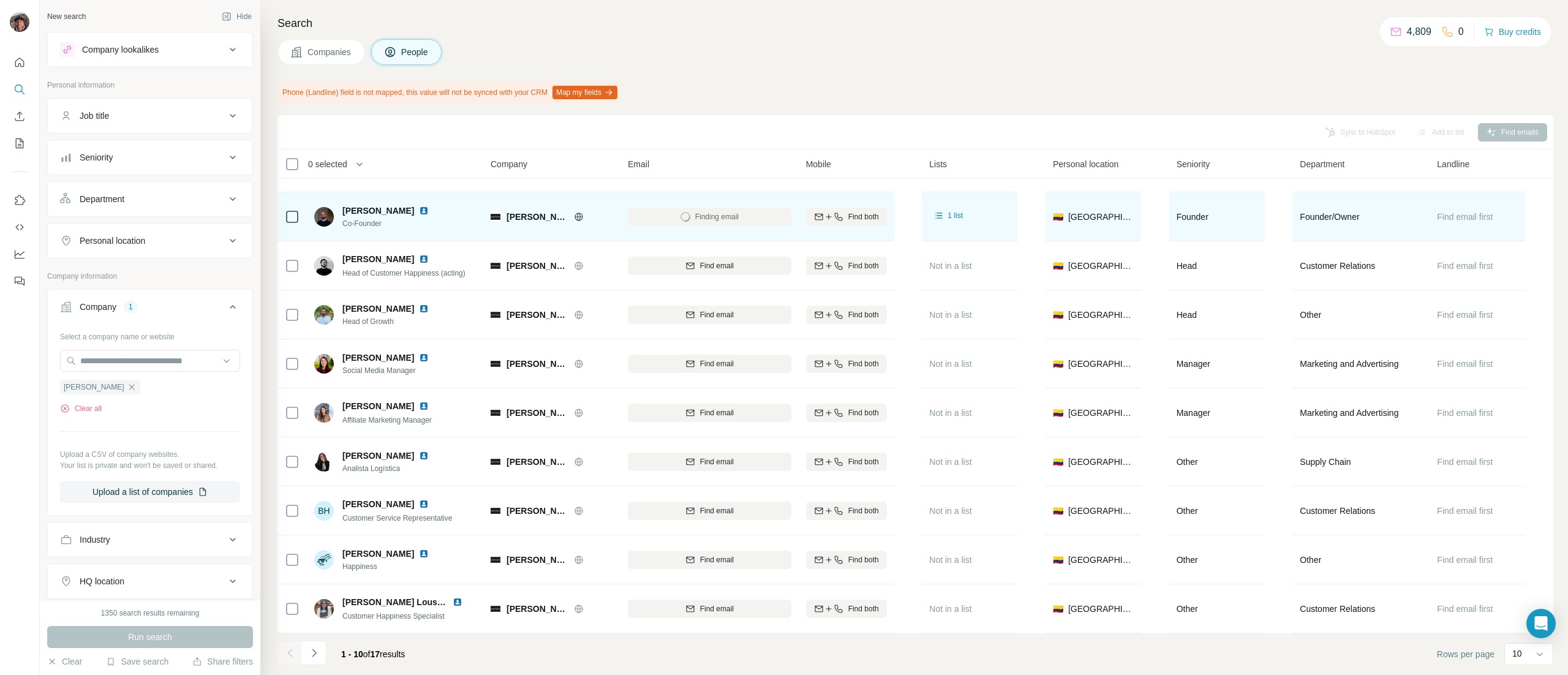
click at [299, 660] on div at bounding box center [290, 653] width 25 height 25
click at [319, 657] on icon "Navigate to next page" at bounding box center [314, 653] width 12 height 12
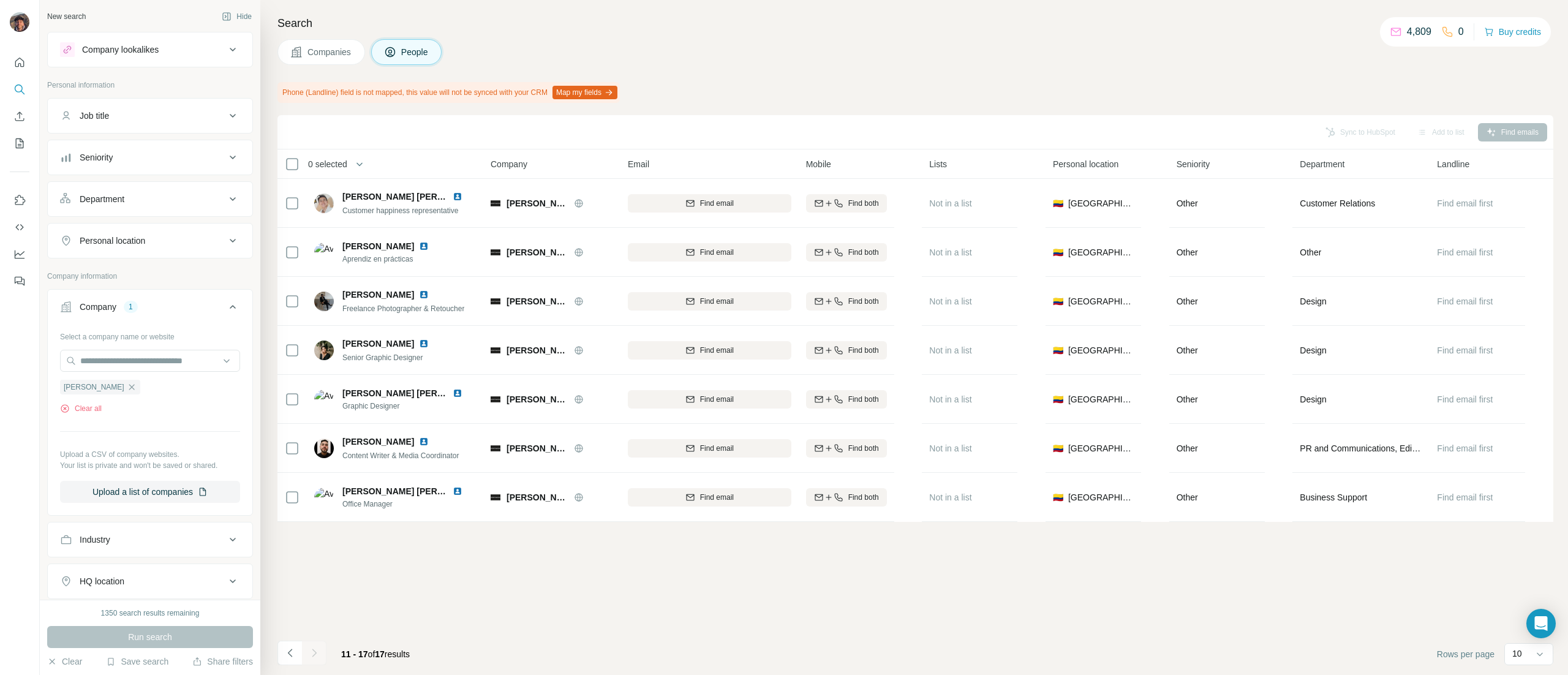
scroll to position [0, 0]
click at [127, 384] on icon "button" at bounding box center [131, 387] width 9 height 9
click at [110, 351] on div "Select a company name or website Upload a CSV of company websites. Your list is…" at bounding box center [150, 394] width 180 height 134
click at [119, 357] on input "text" at bounding box center [150, 361] width 180 height 22
paste input "**********"
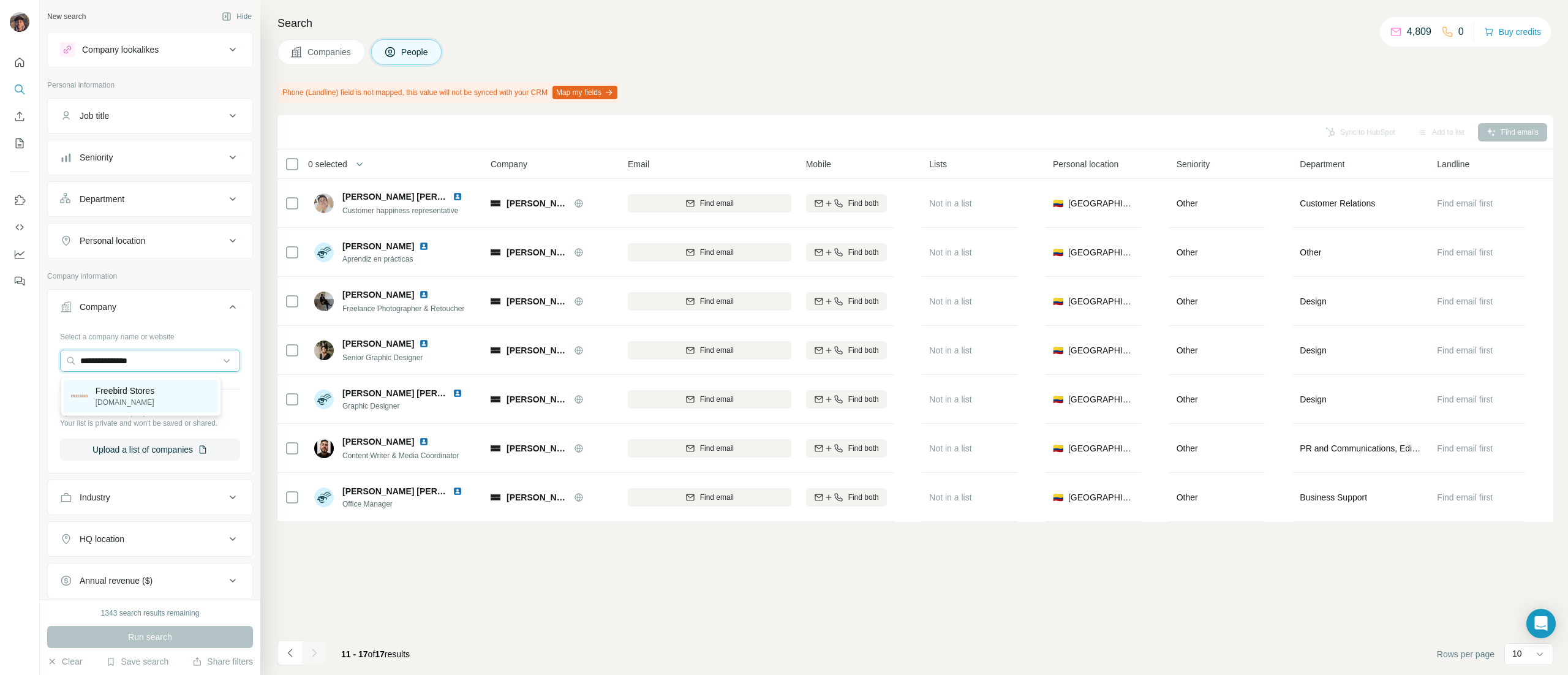
type input "**********"
click at [135, 391] on p "Freebird Stores" at bounding box center [125, 390] width 58 height 12
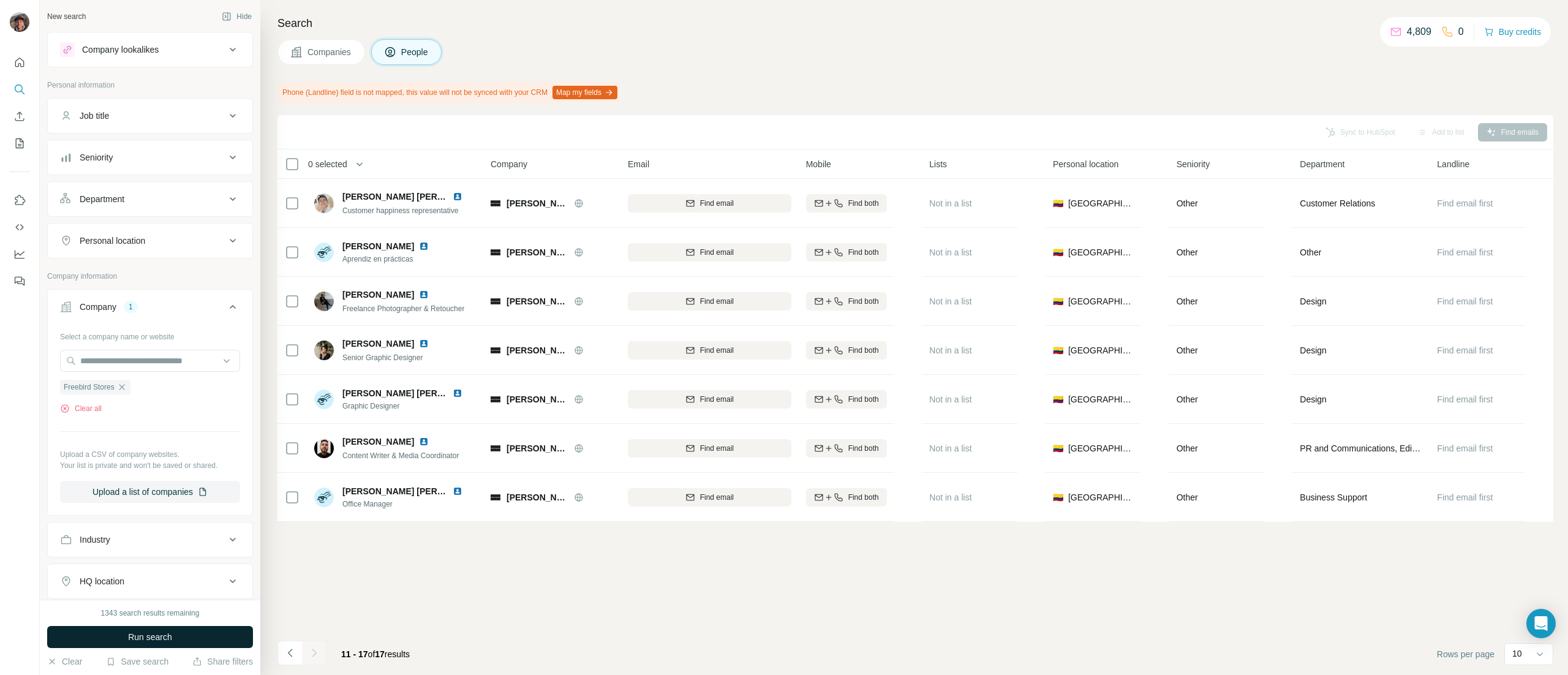
click at [236, 634] on button "Run search" at bounding box center [150, 637] width 205 height 22
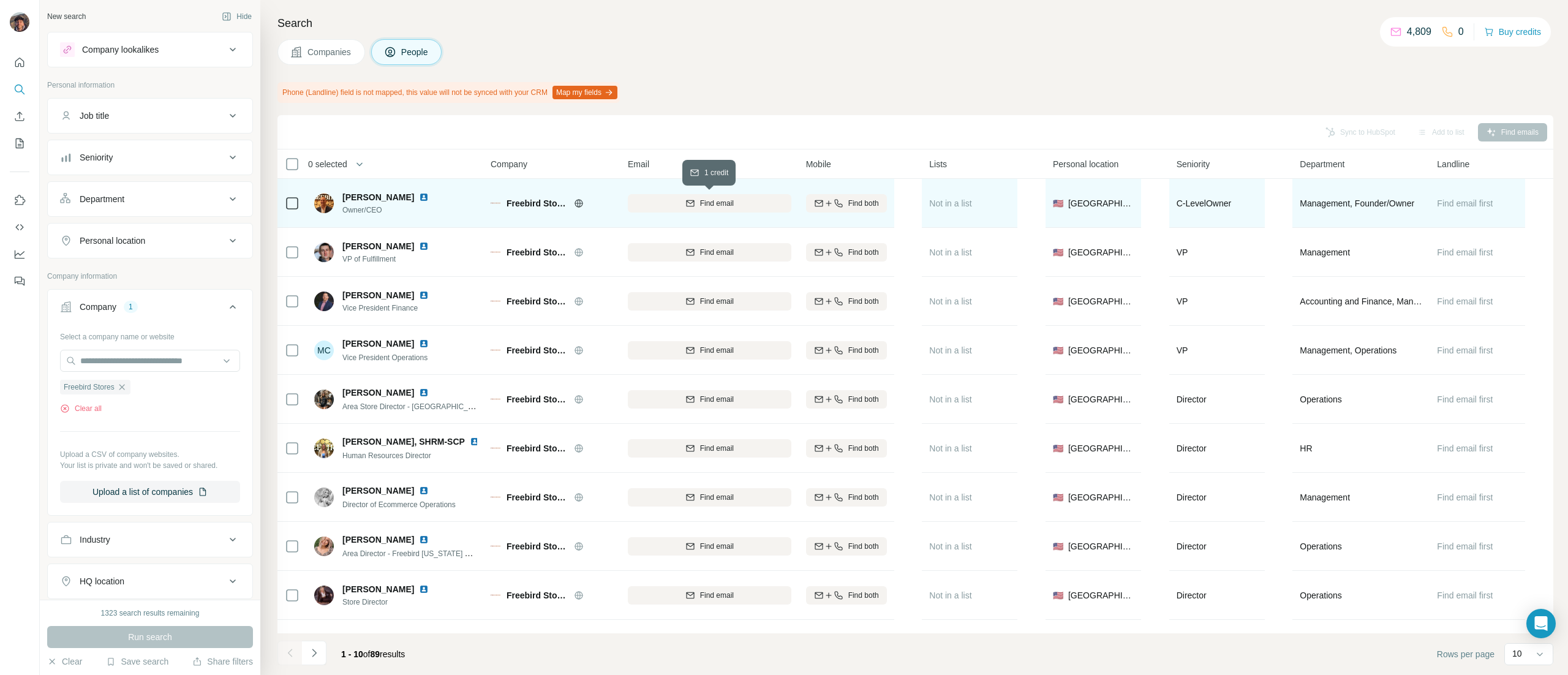
click at [640, 210] on button "Find email" at bounding box center [709, 203] width 163 height 18
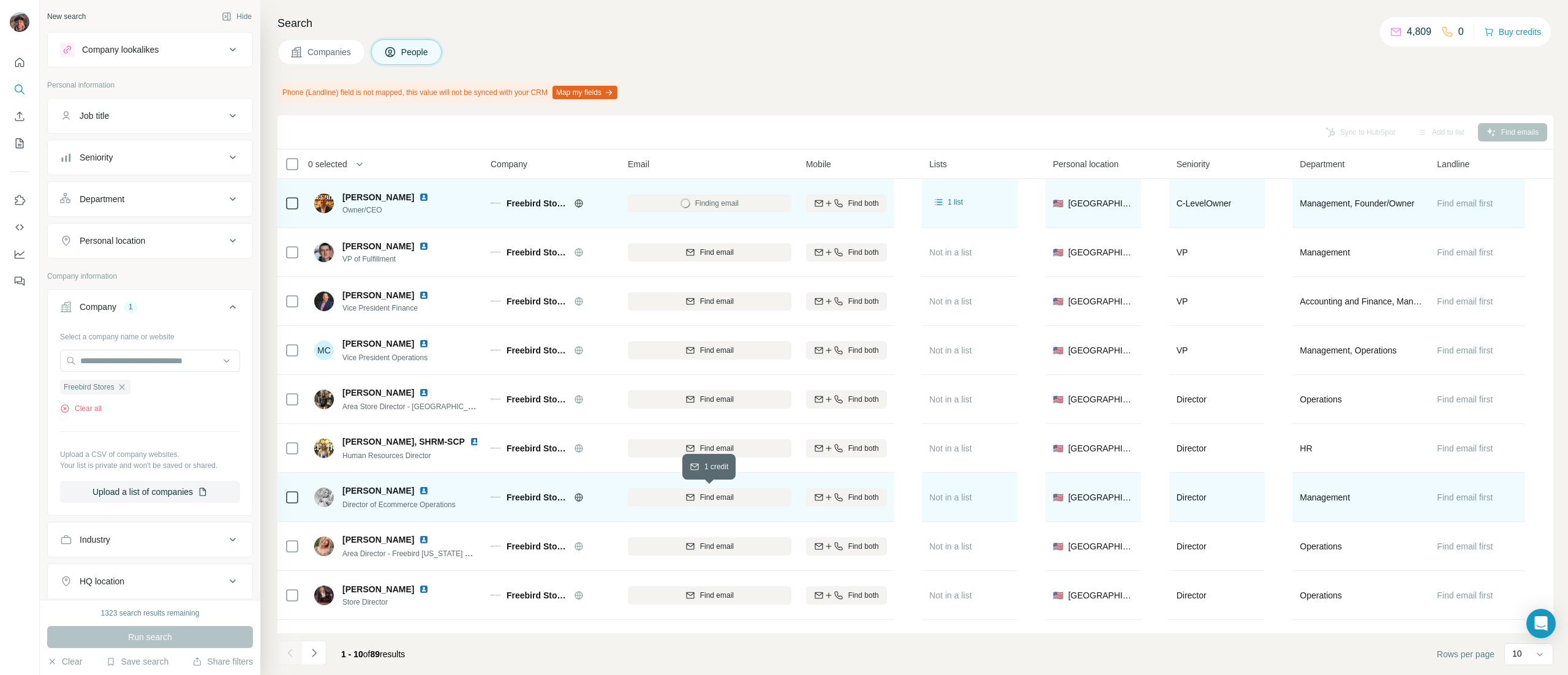
click at [687, 502] on icon "button" at bounding box center [689, 497] width 9 height 9
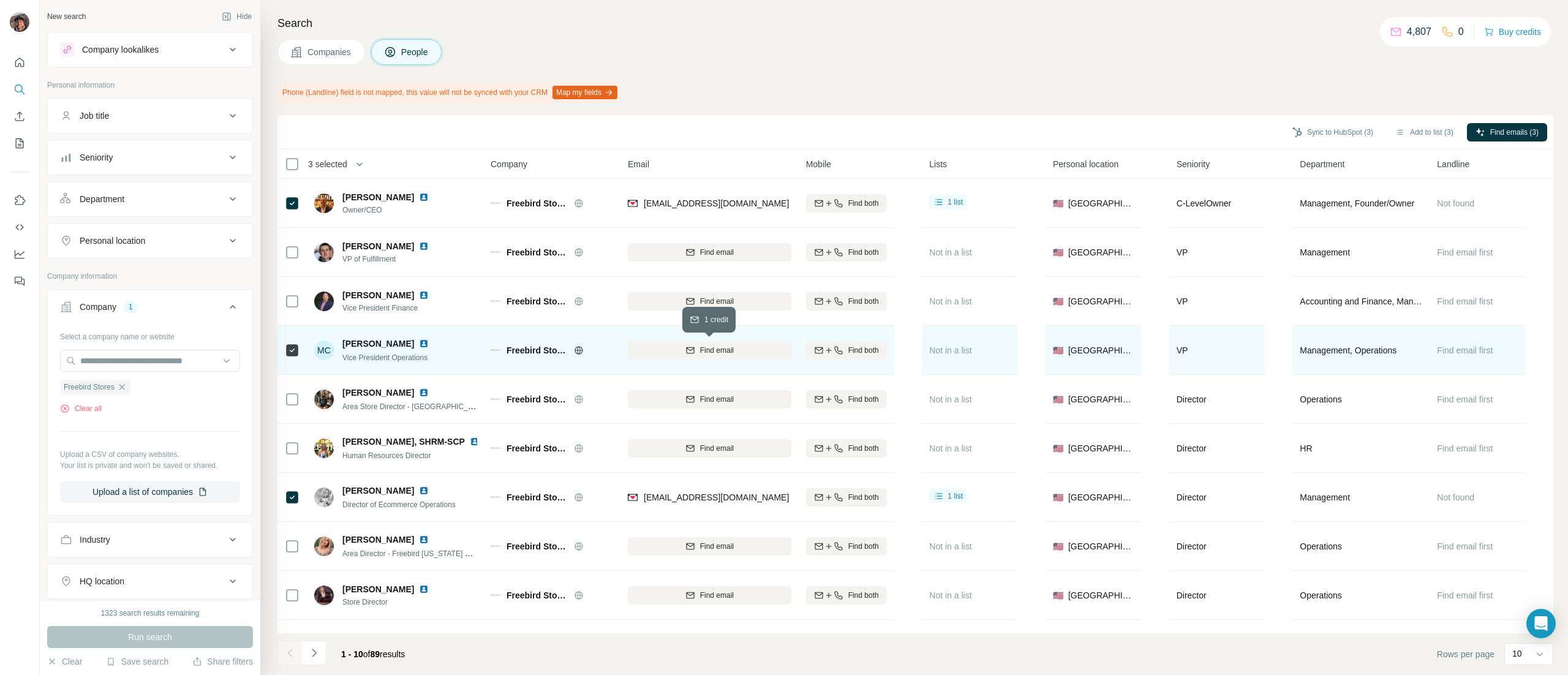
click at [666, 346] on div "Find email" at bounding box center [709, 350] width 163 height 11
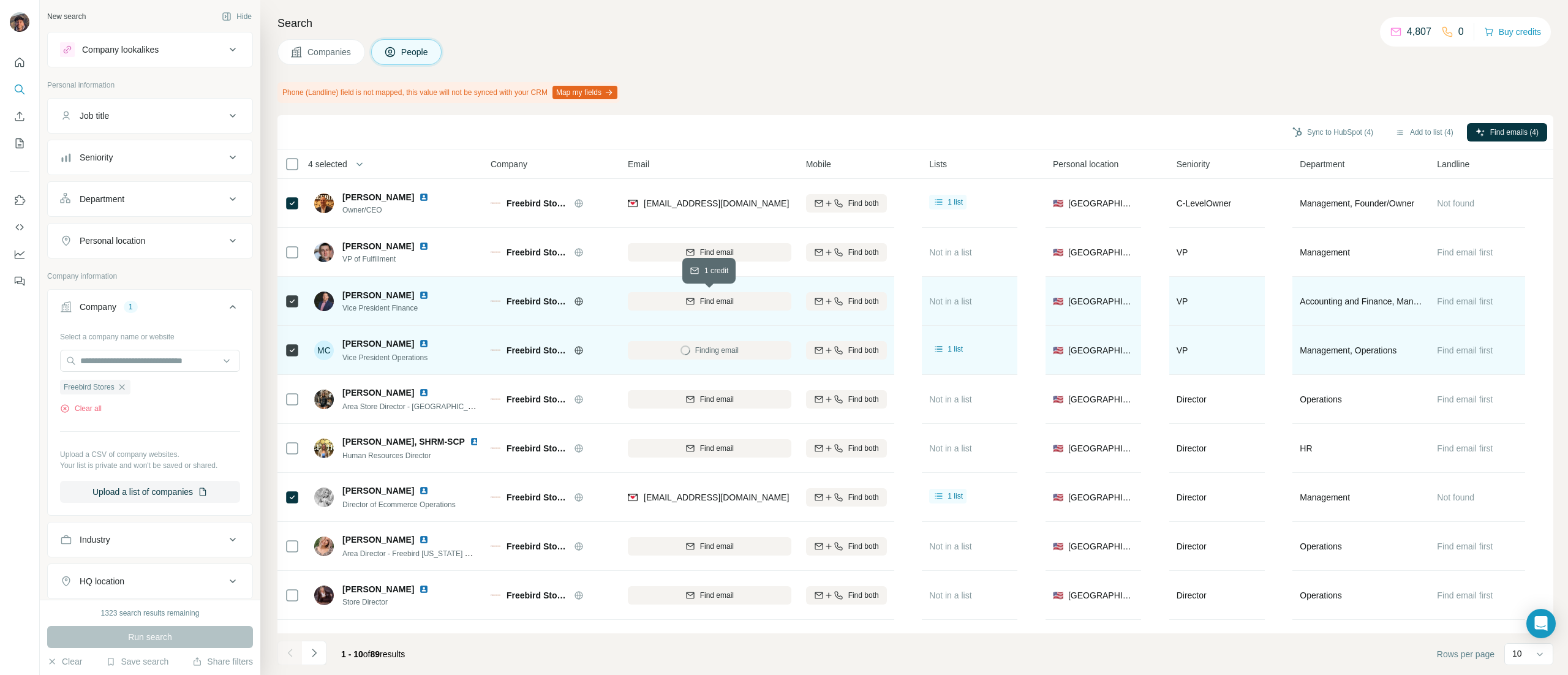
click at [683, 304] on div "Find email" at bounding box center [709, 301] width 163 height 11
click at [315, 651] on icon "Navigate to next page" at bounding box center [314, 653] width 12 height 12
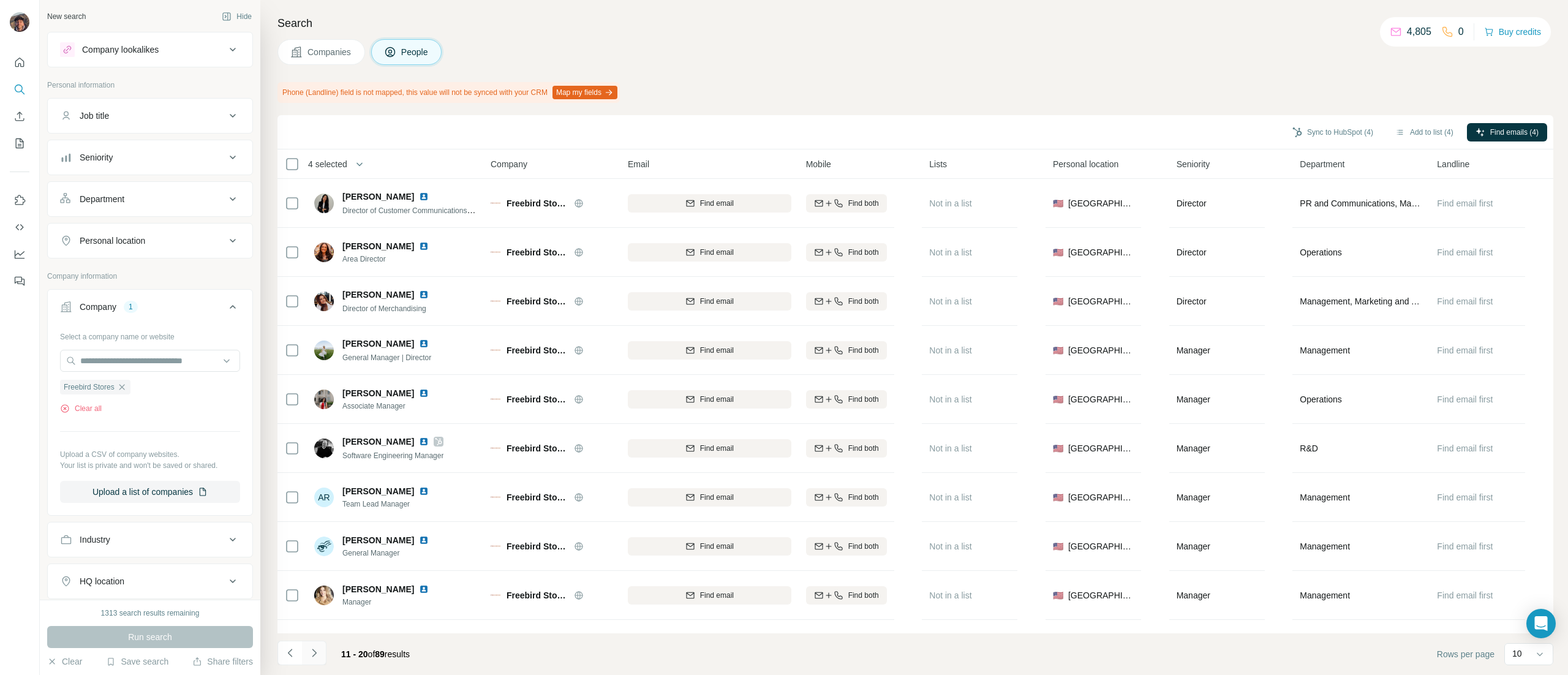
click at [315, 651] on icon "Navigate to next page" at bounding box center [314, 653] width 12 height 12
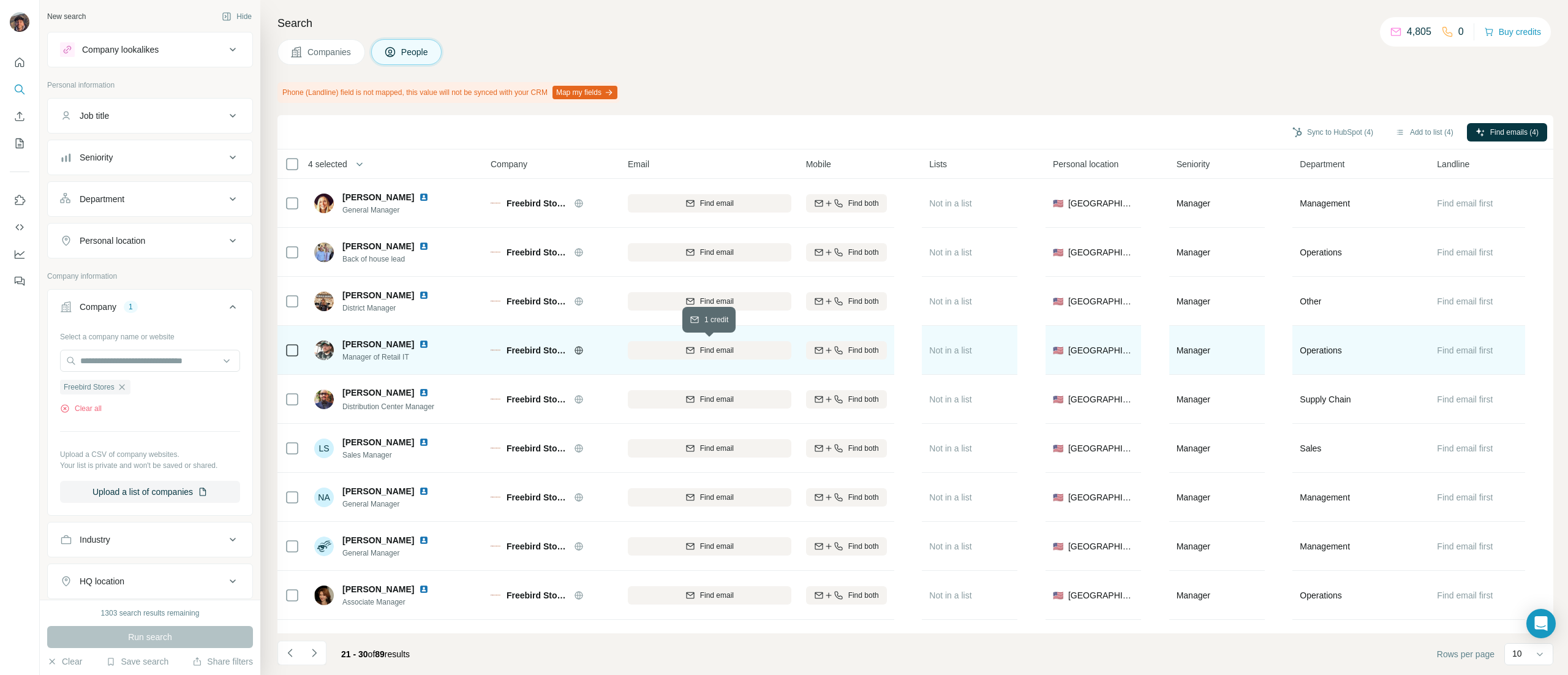
click at [672, 353] on div "Find email" at bounding box center [709, 350] width 163 height 11
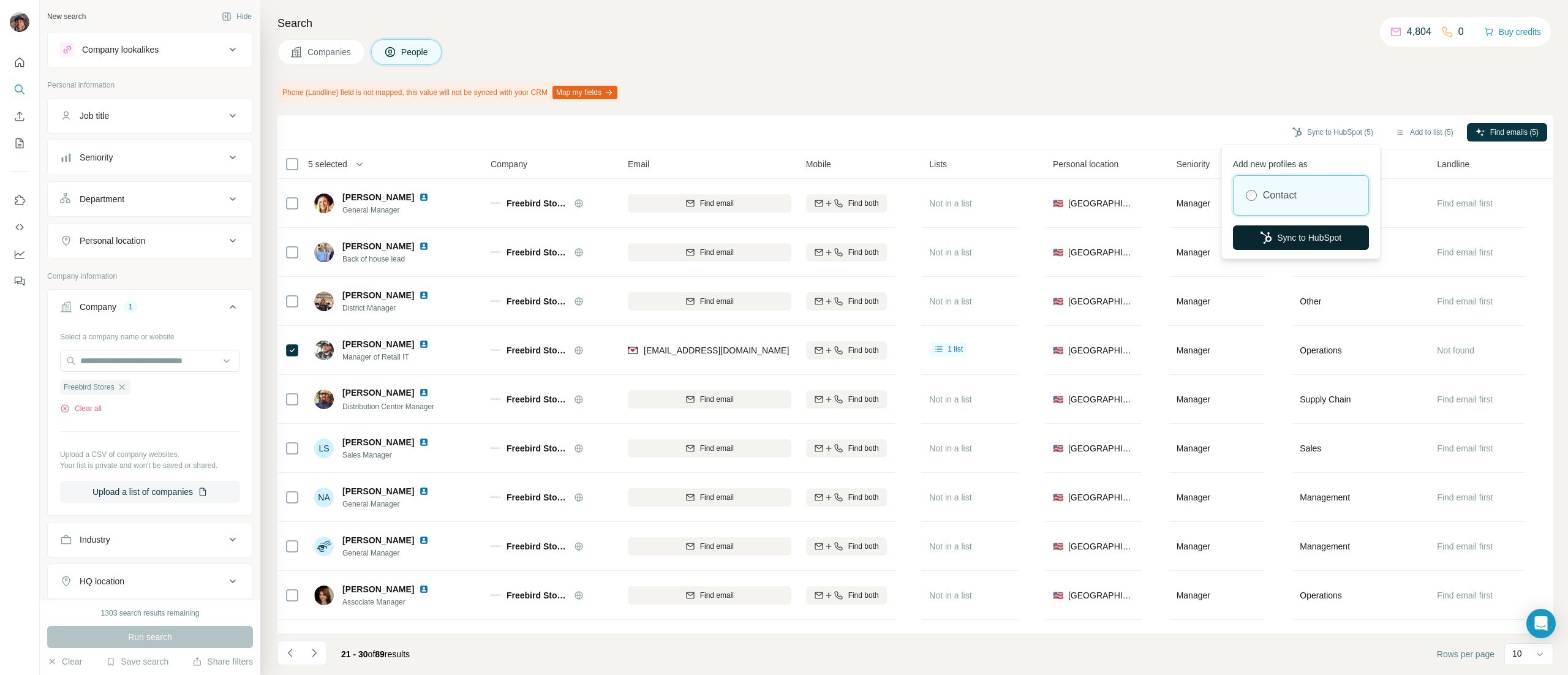
click at [1290, 248] on button "Sync to HubSpot" at bounding box center [1301, 237] width 136 height 25
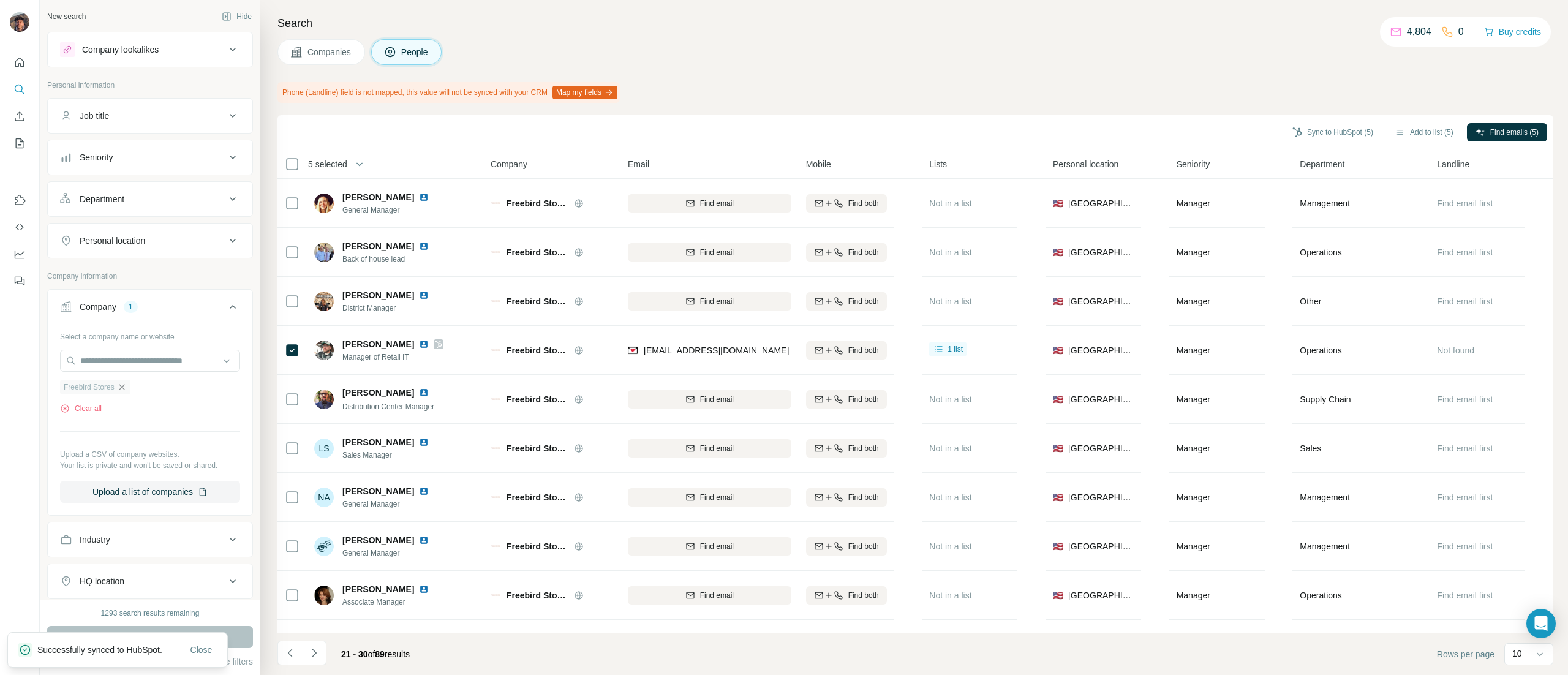
click at [126, 391] on icon "button" at bounding box center [121, 387] width 9 height 9
click at [126, 361] on input "text" at bounding box center [150, 361] width 180 height 22
paste input "**********"
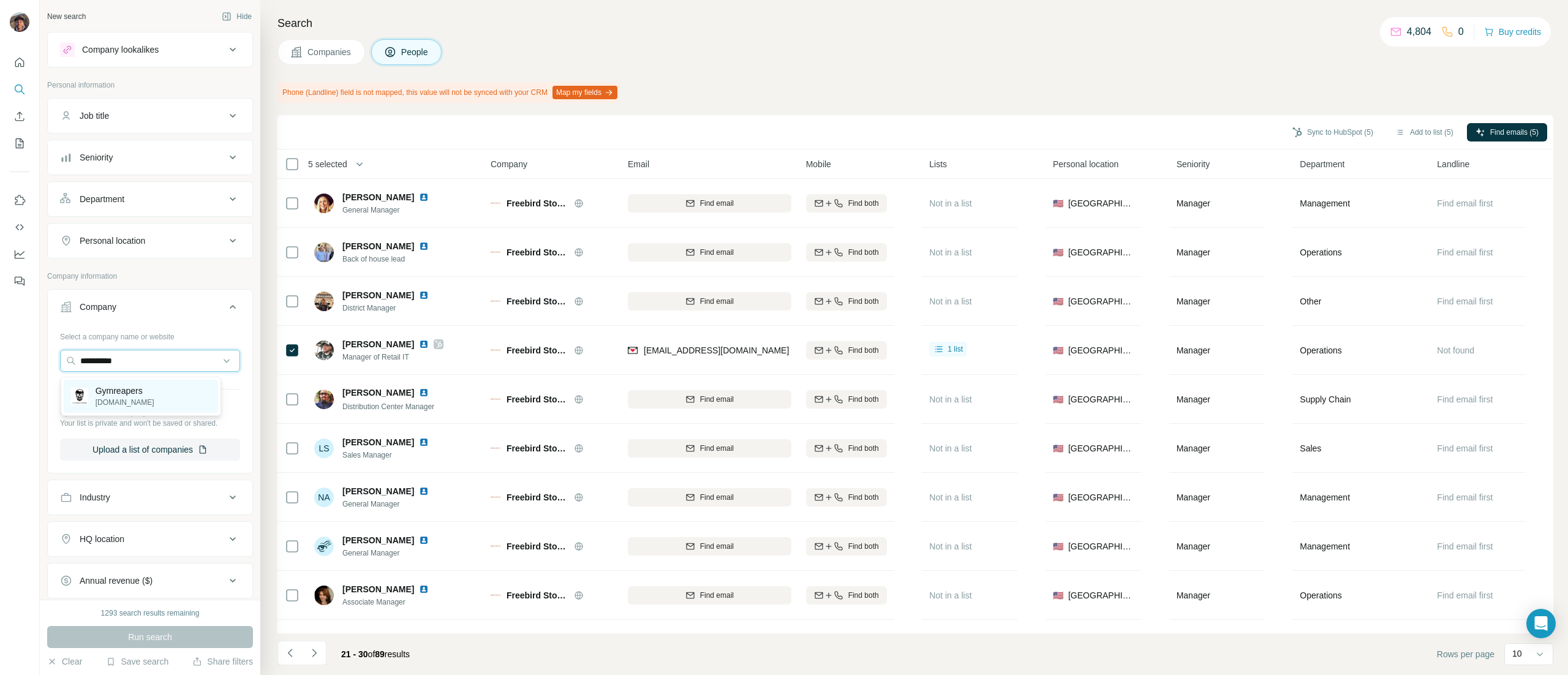
type input "**********"
click at [126, 404] on p "gymreapers.com" at bounding box center [125, 402] width 58 height 11
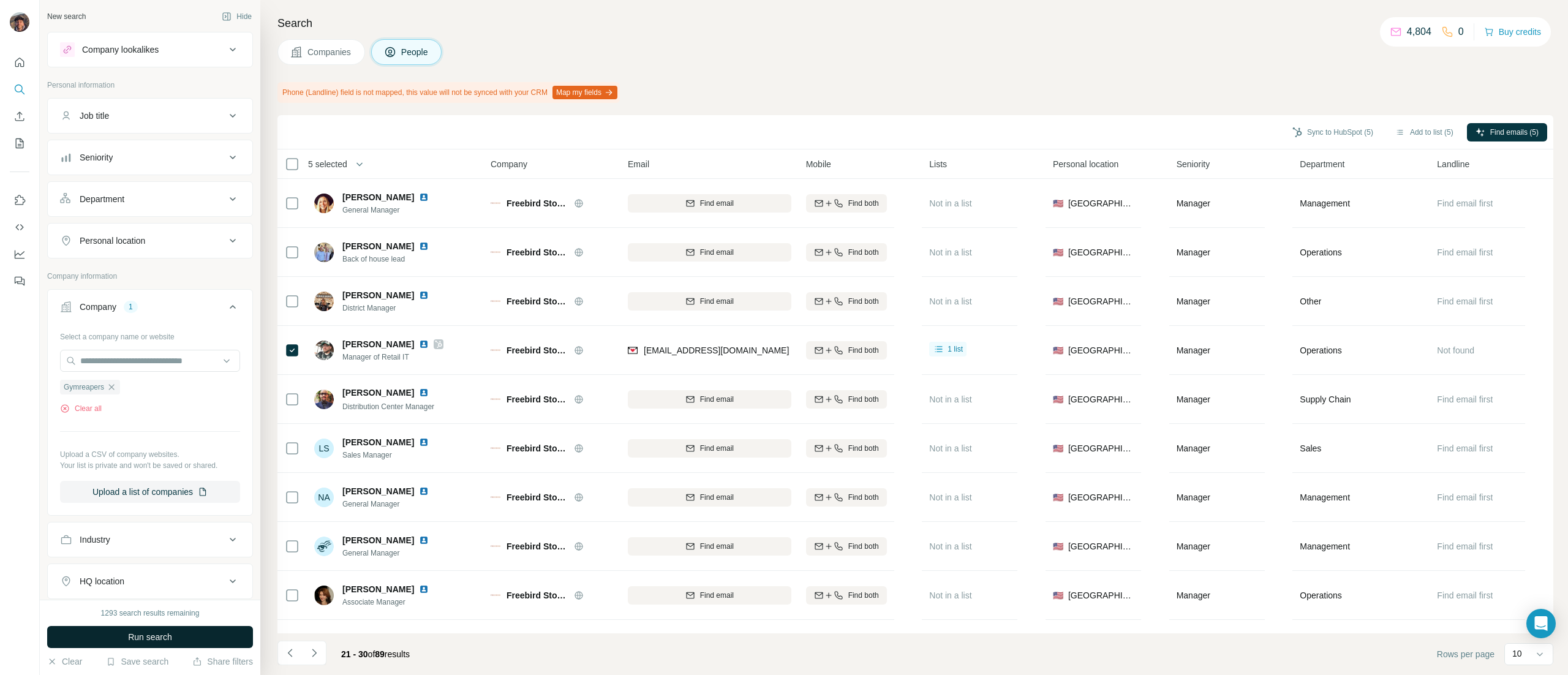
click at [187, 629] on button "Run search" at bounding box center [150, 637] width 205 height 22
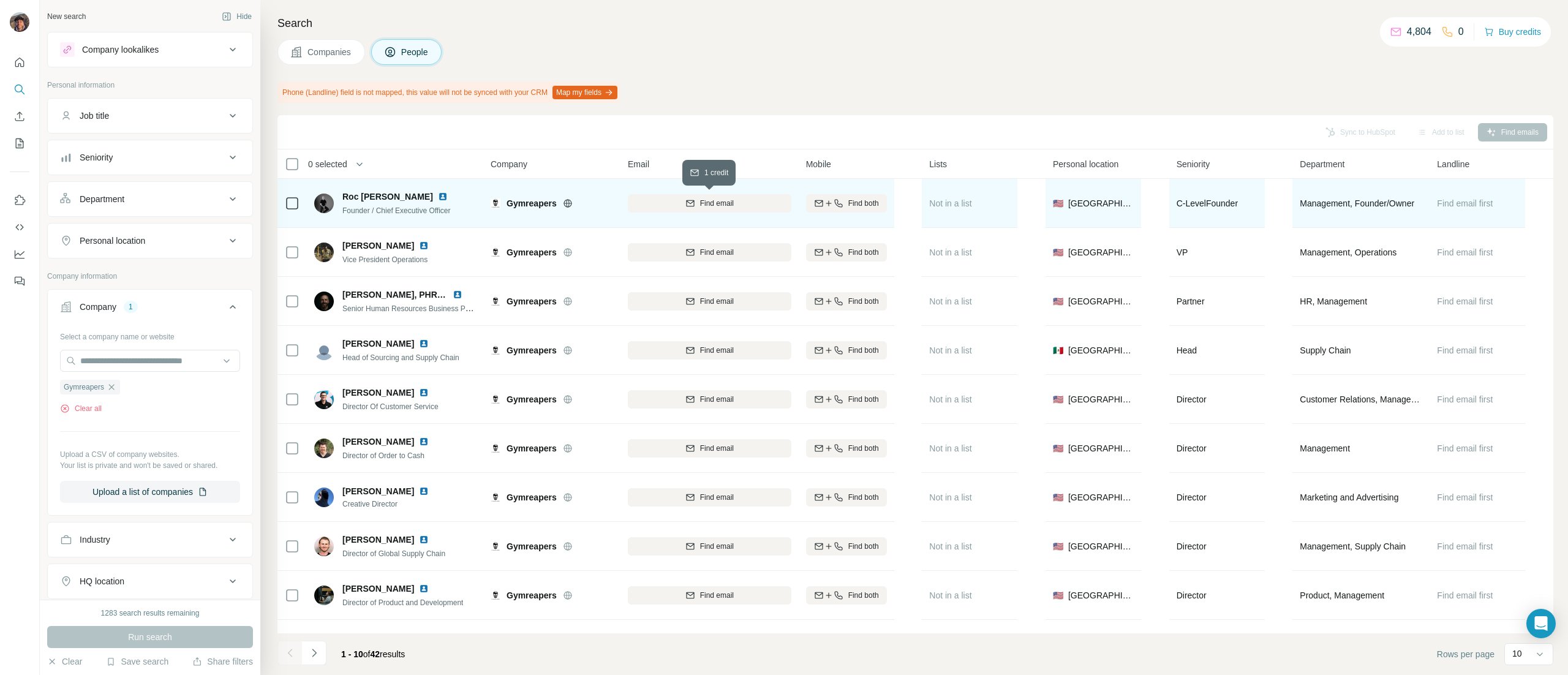
click at [675, 196] on button "Find email" at bounding box center [709, 203] width 163 height 18
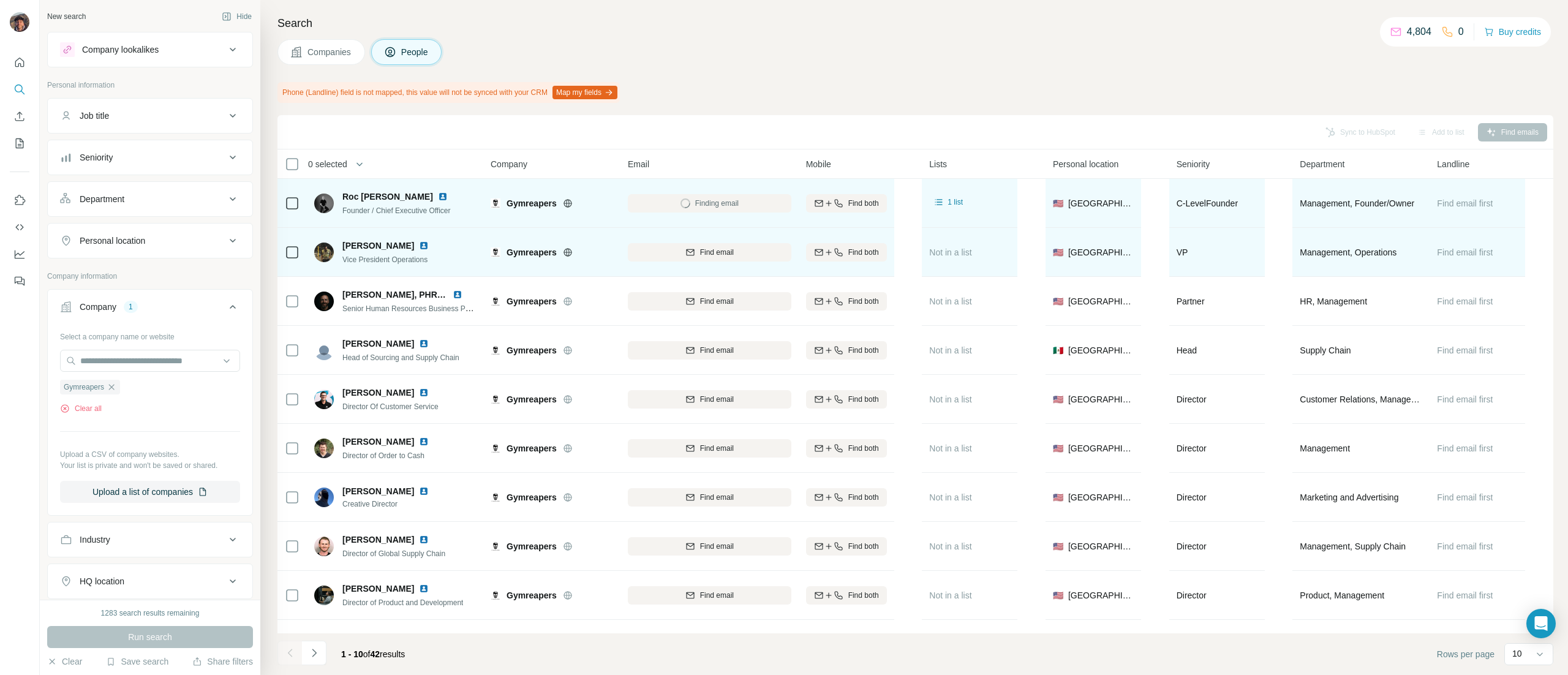
click at [706, 263] on div "Find email" at bounding box center [709, 252] width 163 height 34
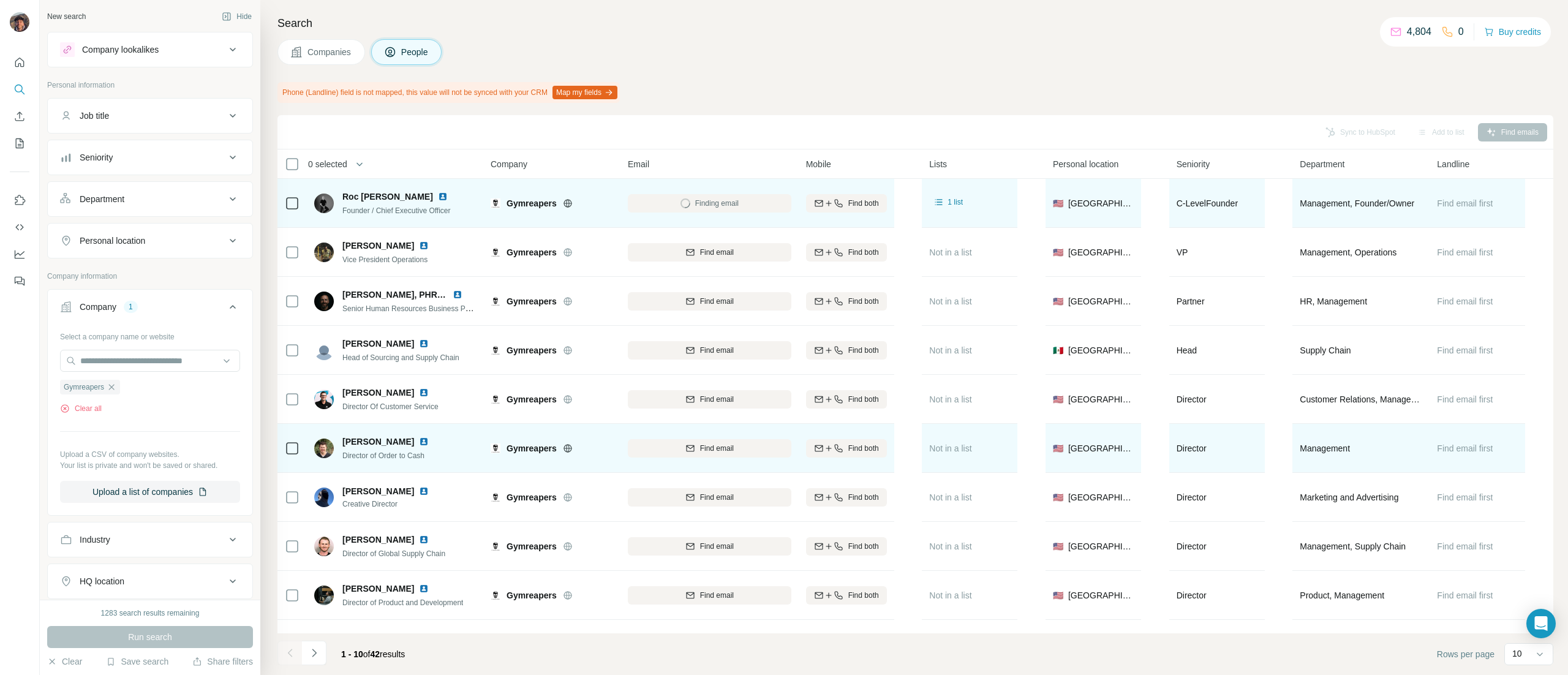
scroll to position [47, 0]
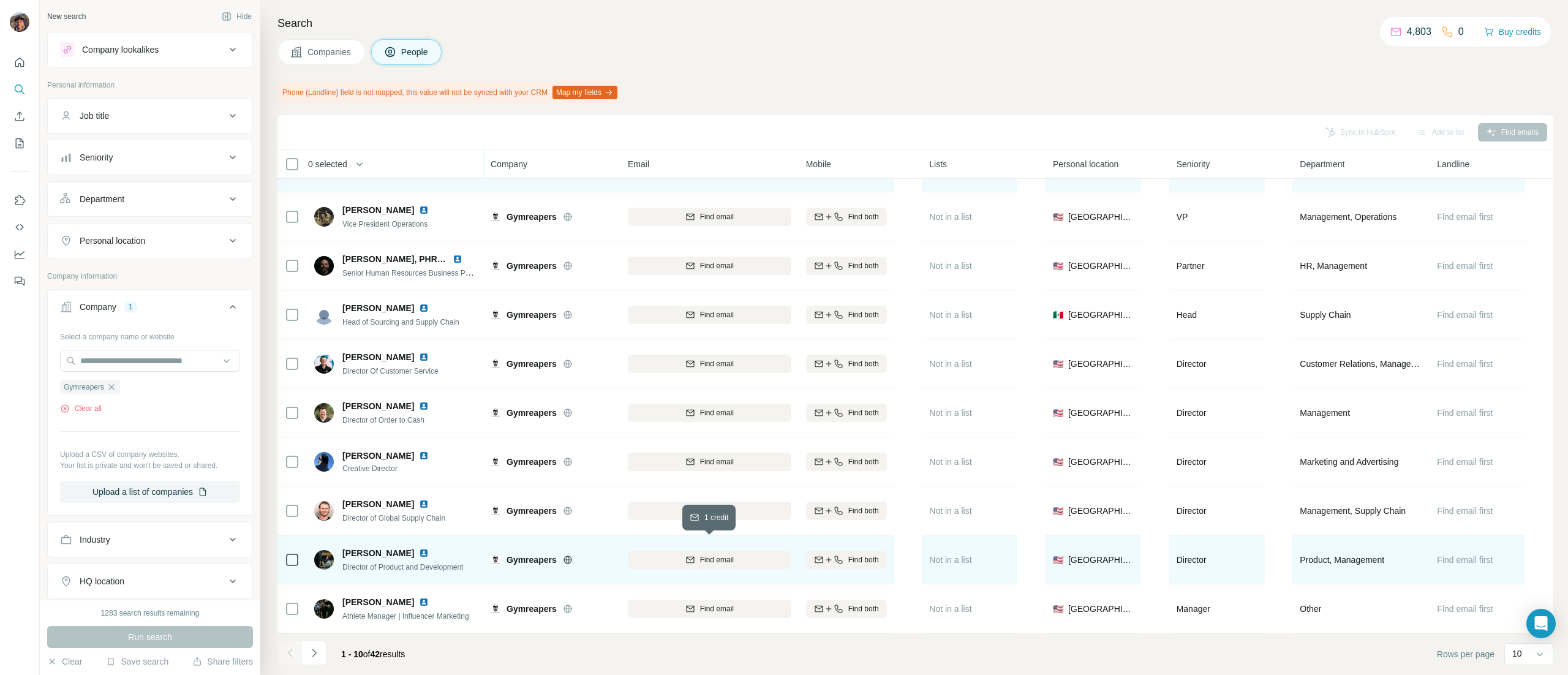
click at [646, 551] on button "Find email" at bounding box center [709, 560] width 163 height 18
click at [310, 647] on icon "Navigate to next page" at bounding box center [314, 653] width 12 height 12
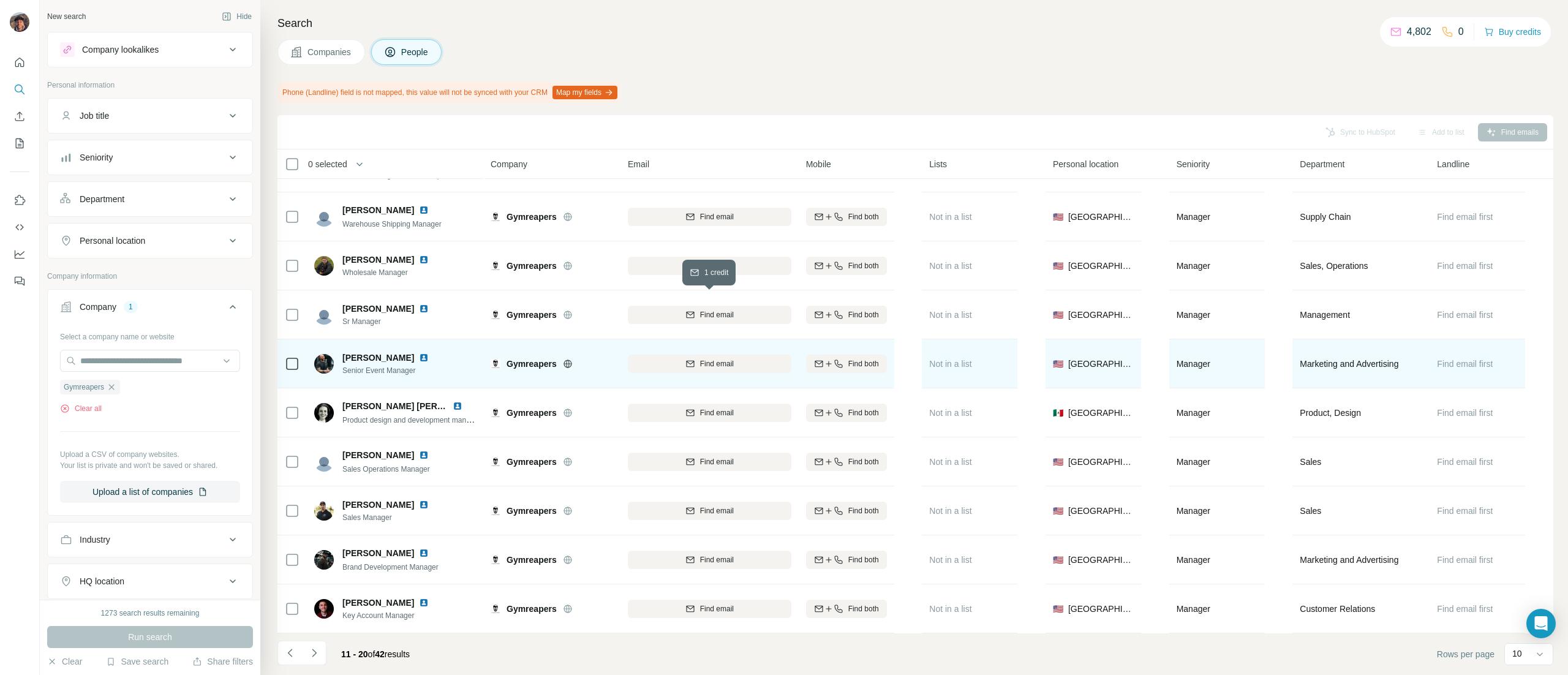
click at [663, 310] on div "Find email" at bounding box center [709, 315] width 163 height 11
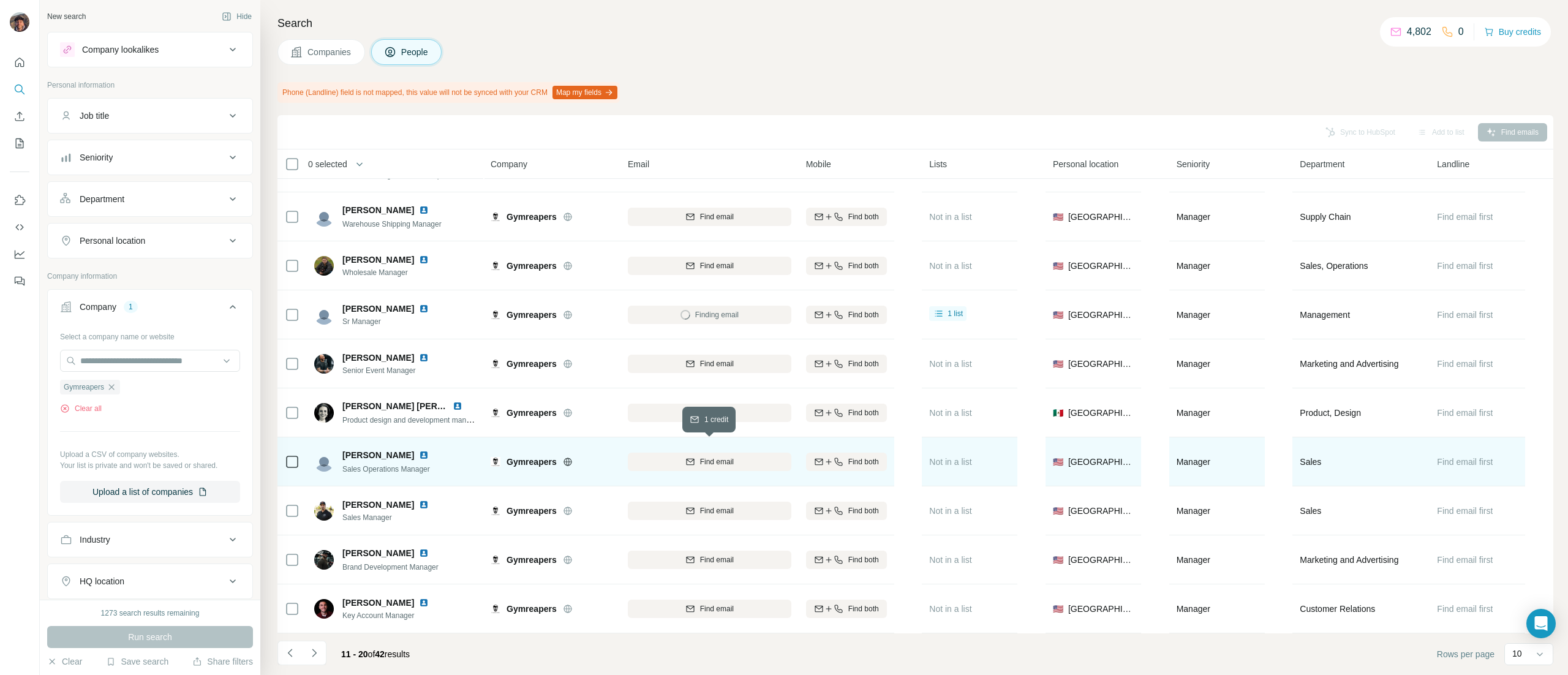
click at [652, 453] on button "Find email" at bounding box center [709, 462] width 163 height 18
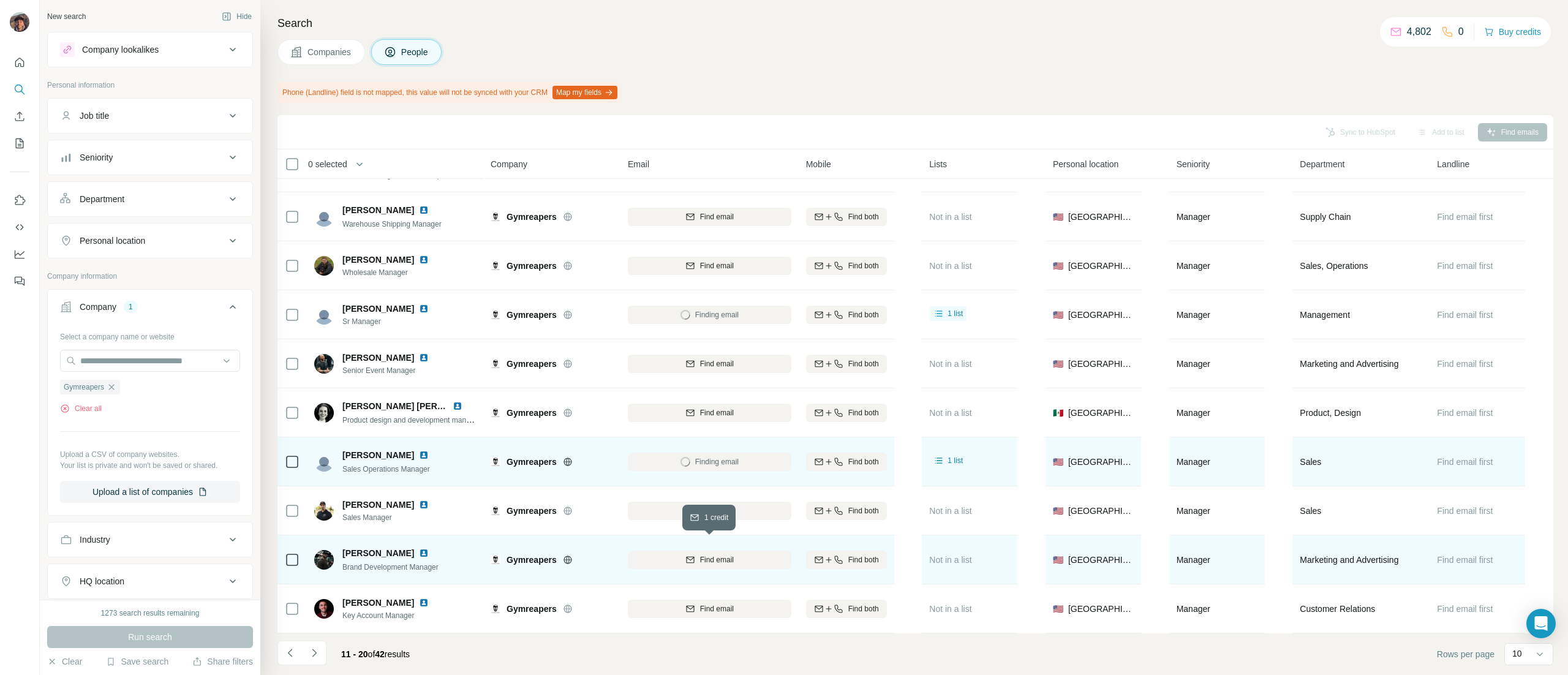
click at [647, 551] on button "Find email" at bounding box center [709, 560] width 163 height 18
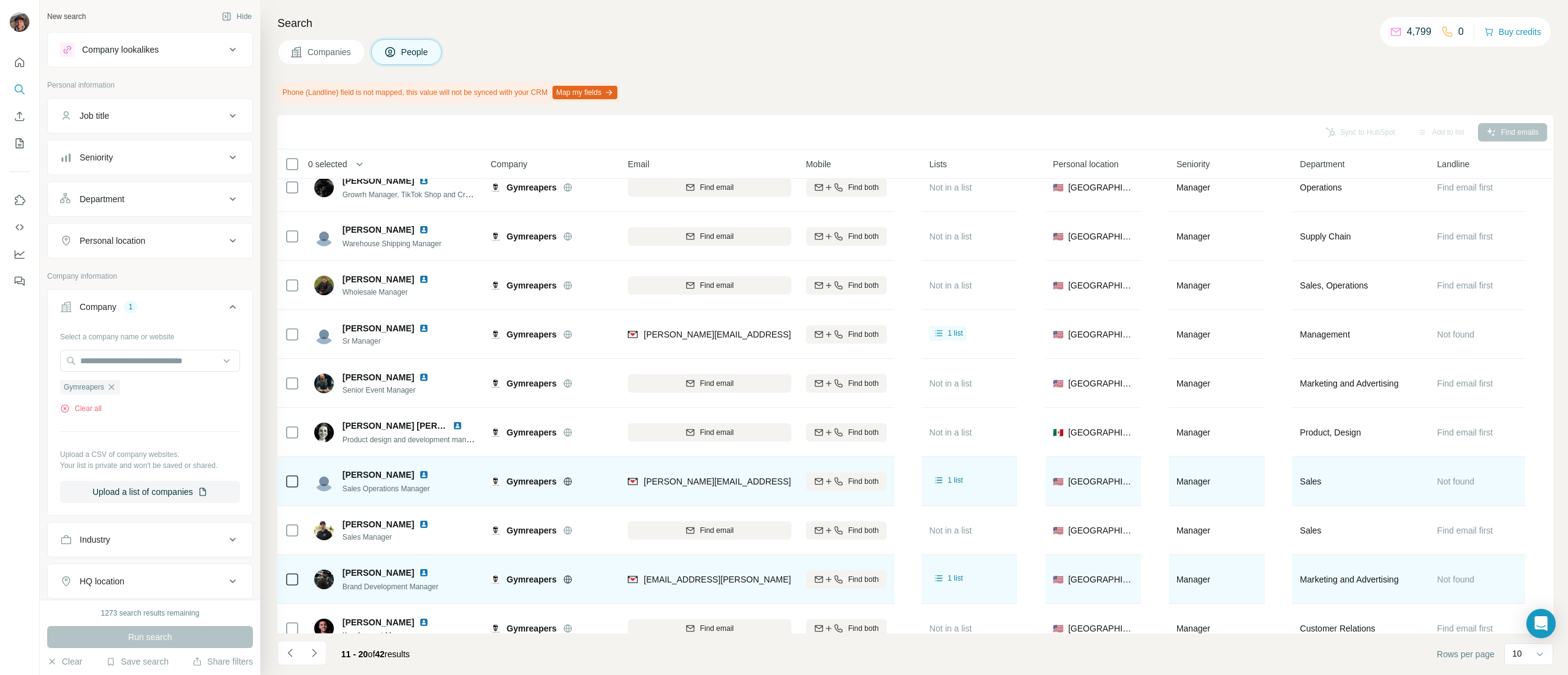
scroll to position [0, 0]
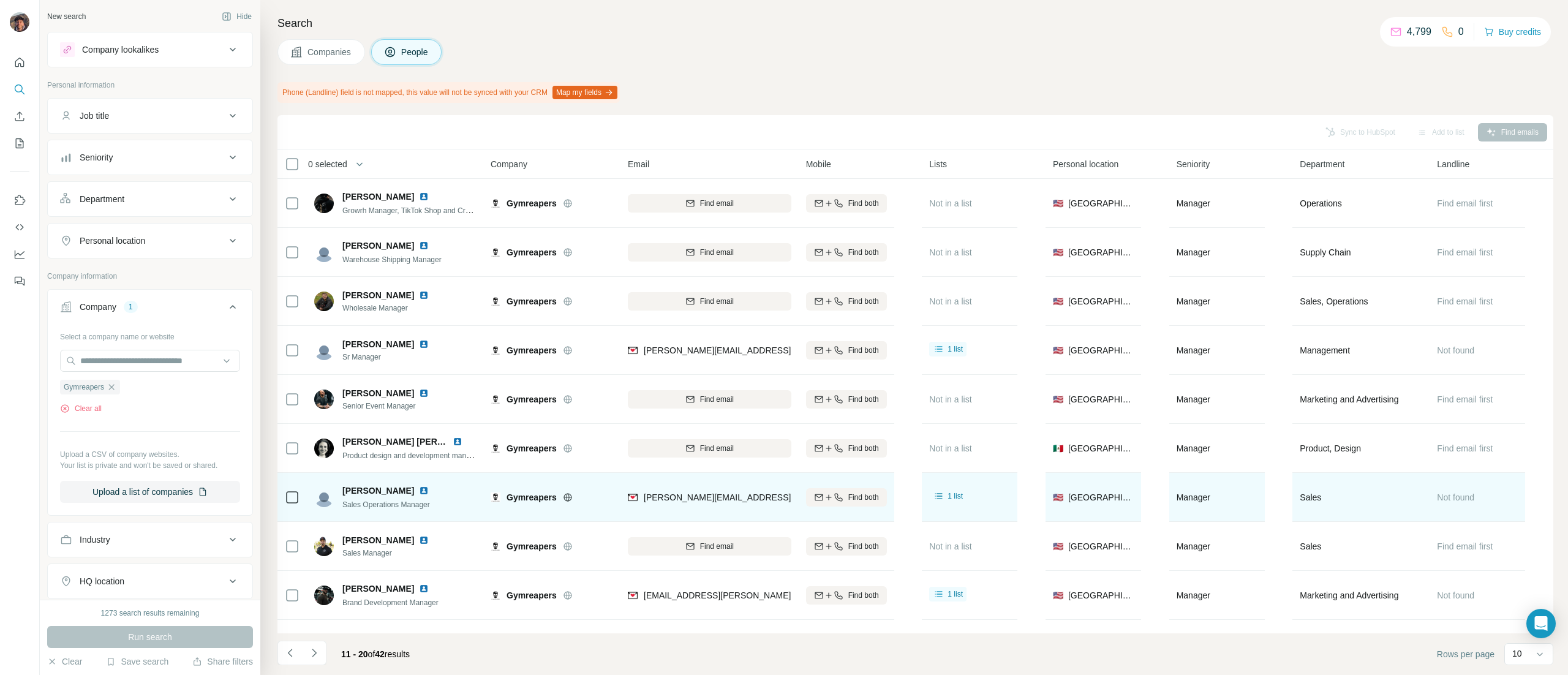
click at [295, 660] on button "Navigate to previous page" at bounding box center [290, 653] width 25 height 25
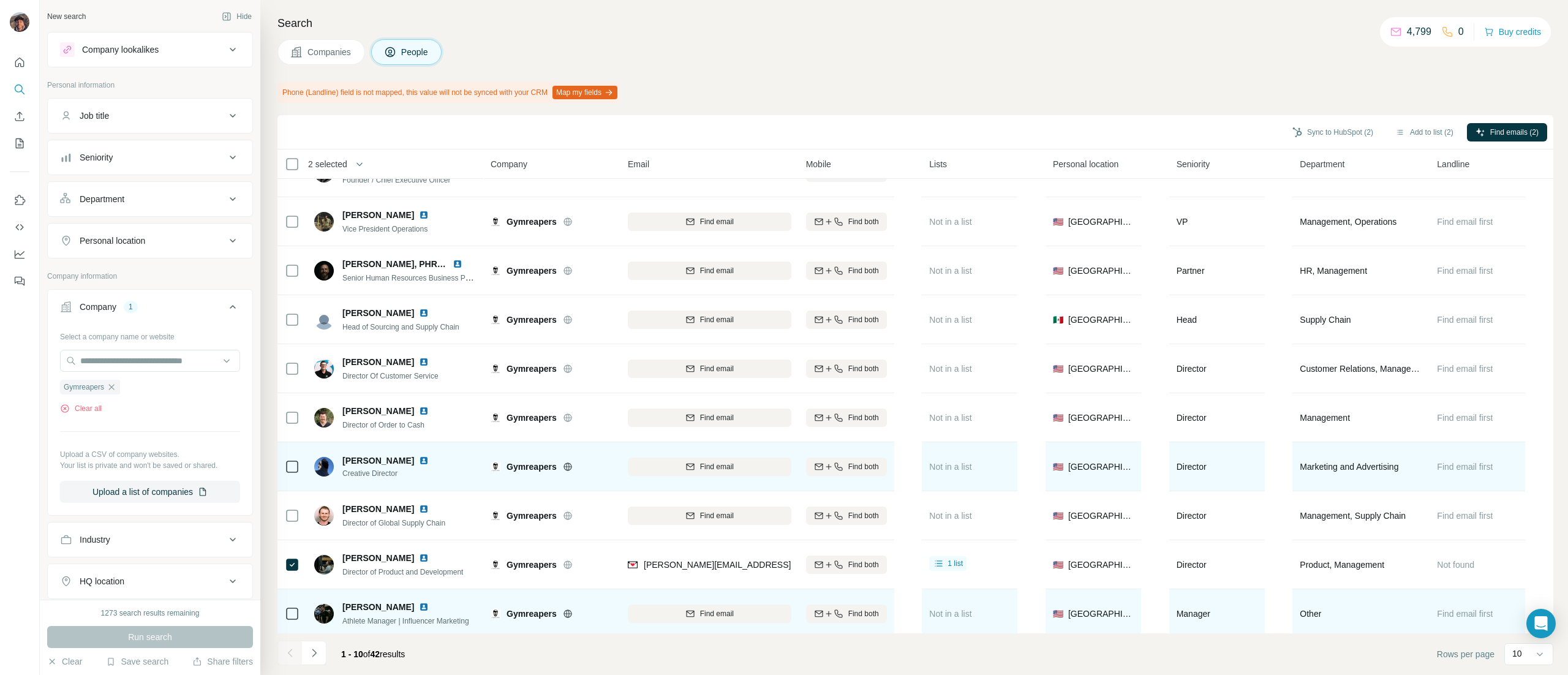
scroll to position [47, 0]
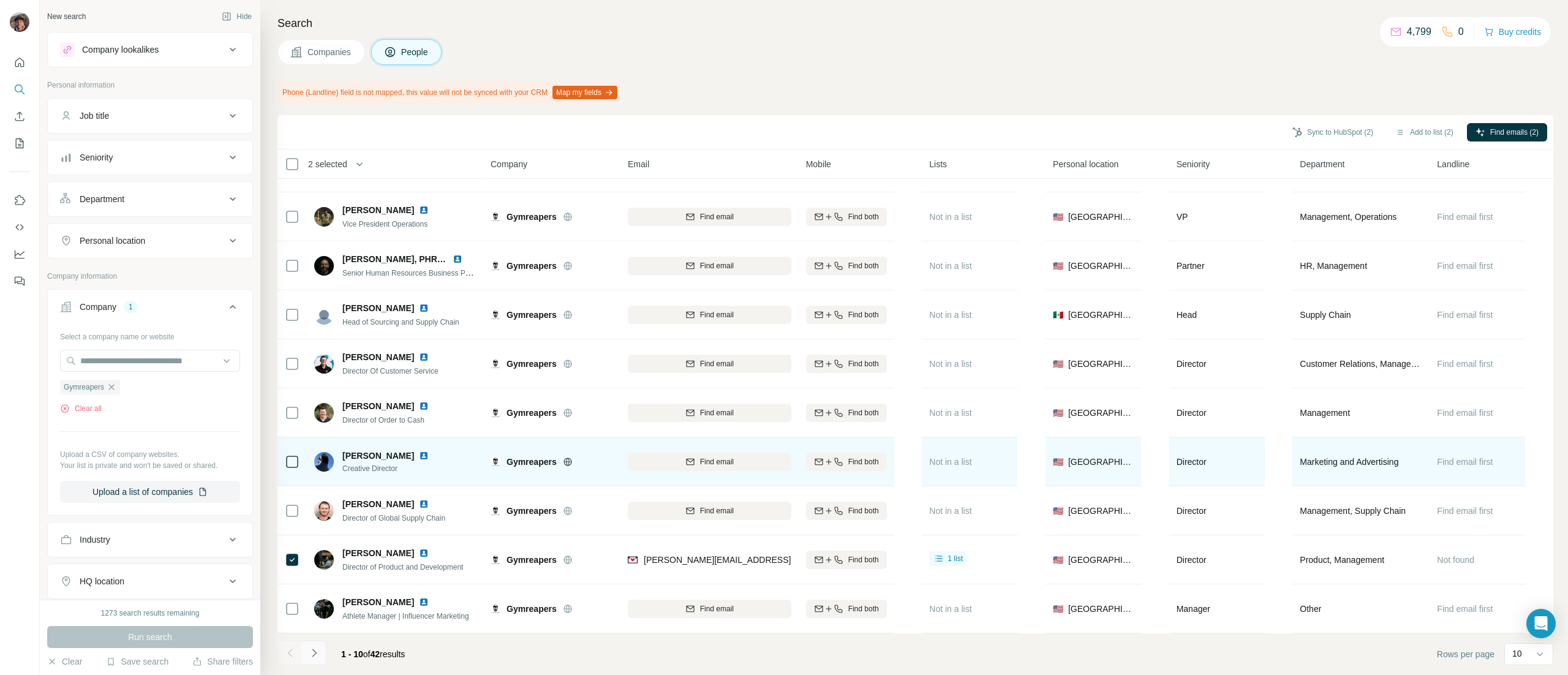
click at [315, 641] on button "Navigate to next page" at bounding box center [314, 653] width 25 height 25
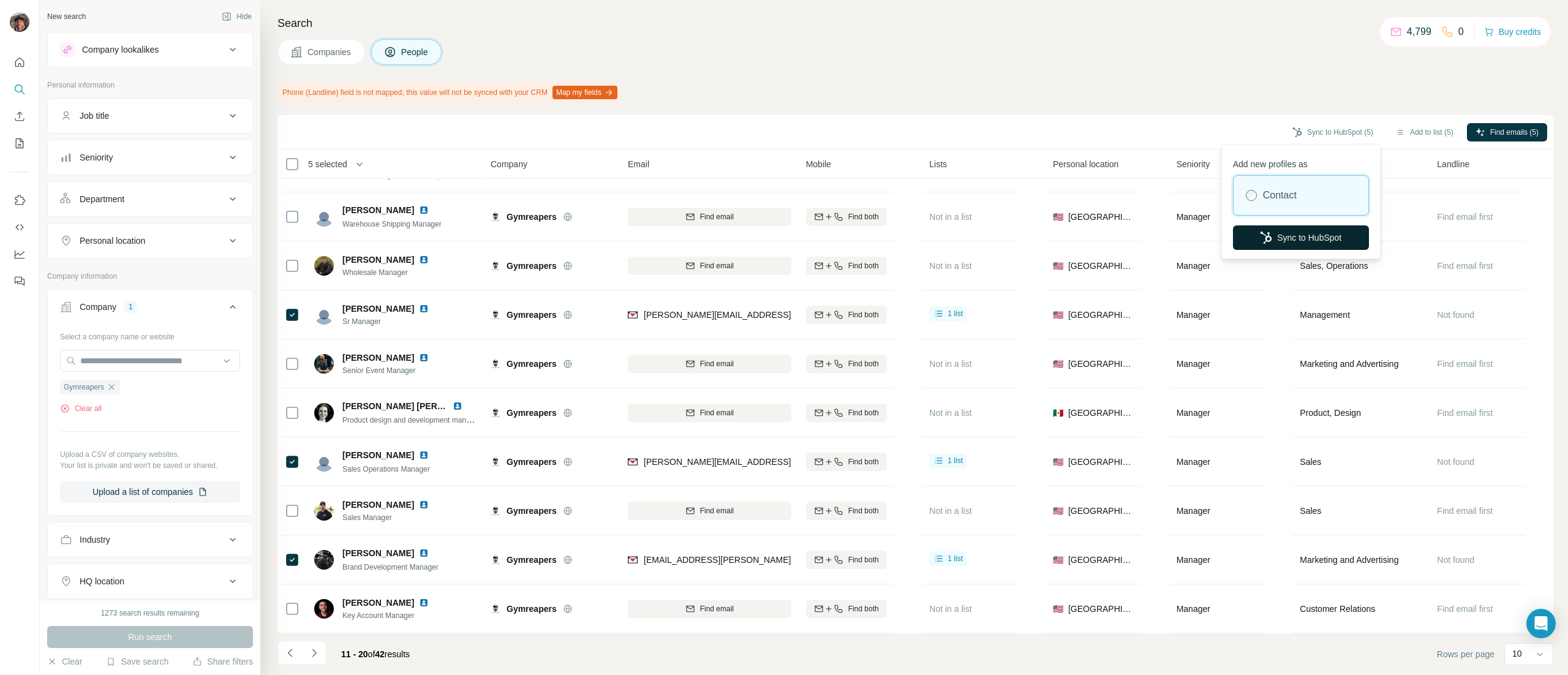
click at [1295, 247] on button "Sync to HubSpot" at bounding box center [1301, 237] width 136 height 25
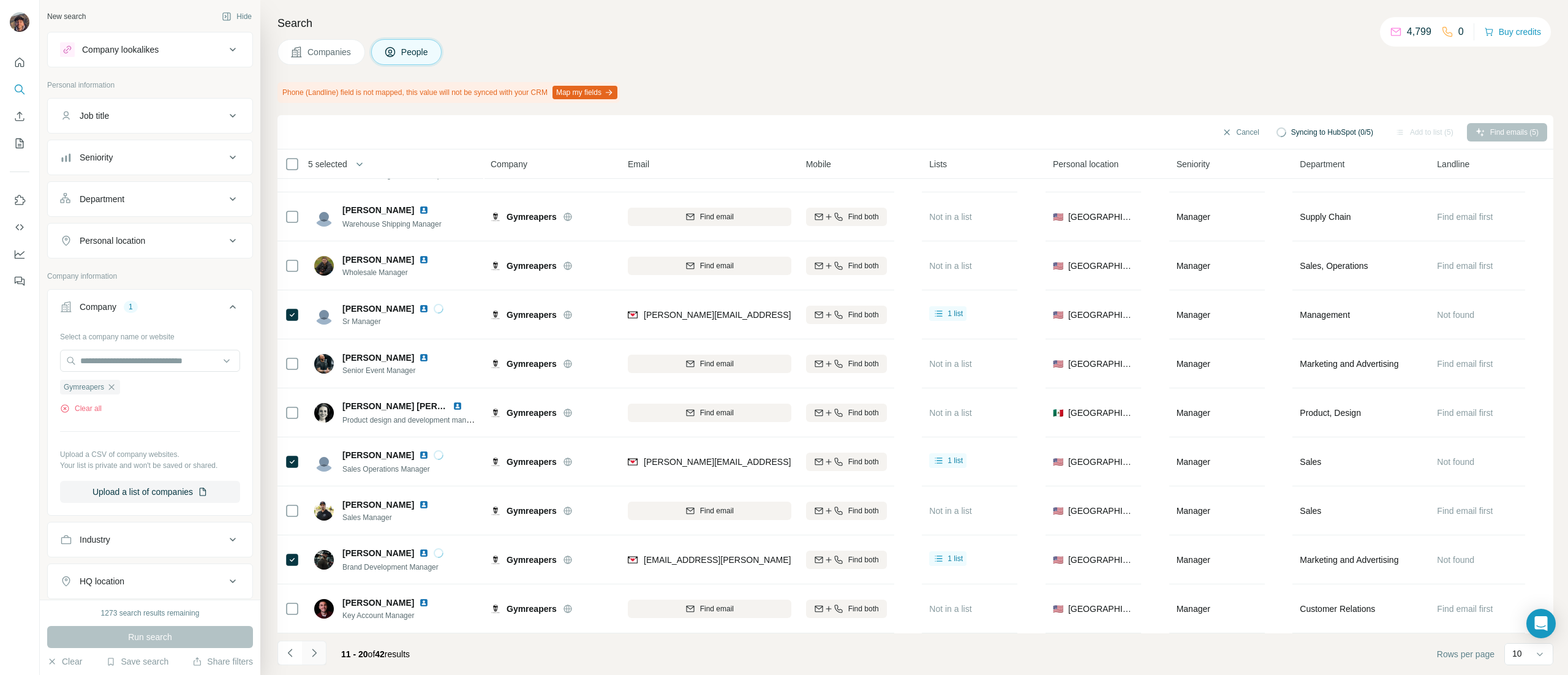
click at [310, 661] on button "Navigate to next page" at bounding box center [314, 653] width 25 height 25
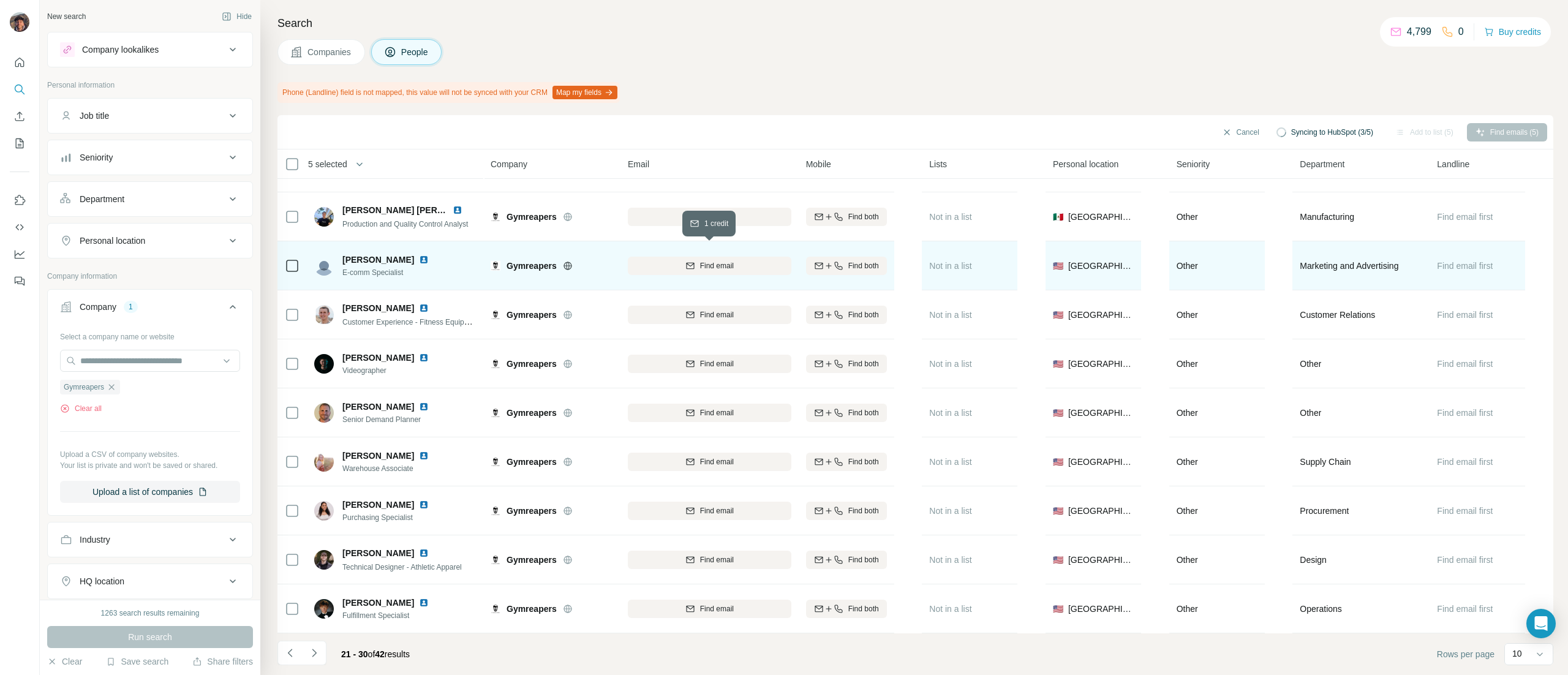
click at [671, 261] on div "Find email" at bounding box center [709, 266] width 163 height 11
click at [285, 648] on icon "Navigate to previous page" at bounding box center [291, 653] width 12 height 12
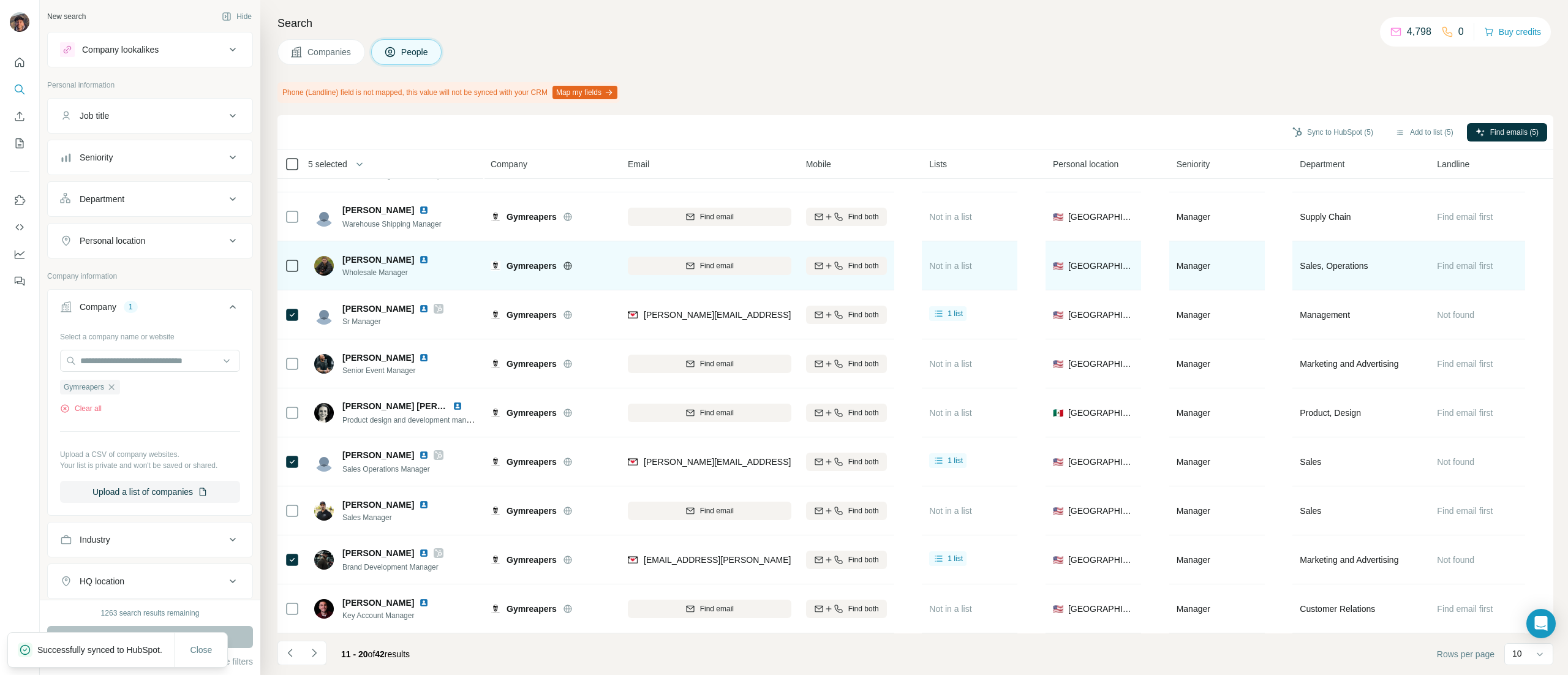
click at [297, 170] on icon at bounding box center [291, 163] width 15 height 15
click at [297, 656] on button "Navigate to previous page" at bounding box center [290, 653] width 25 height 25
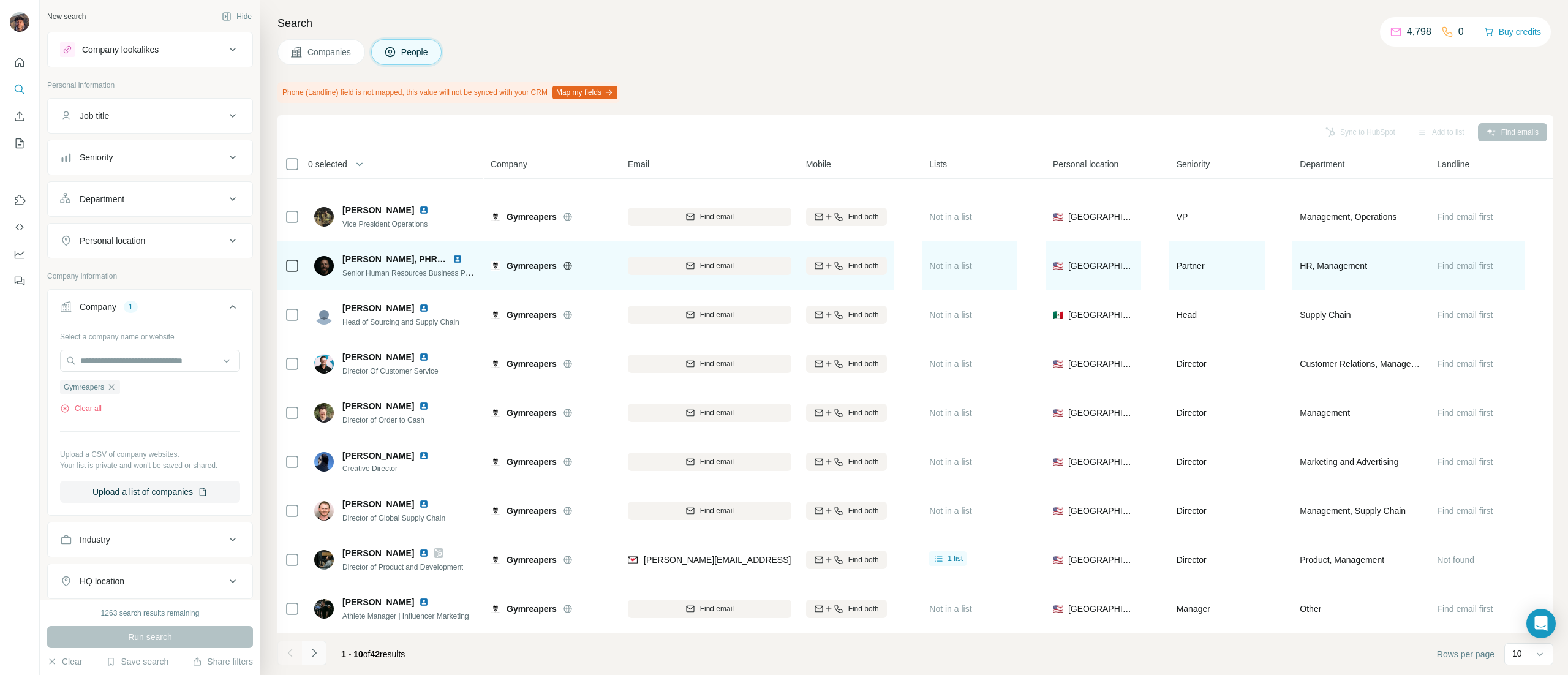
click at [311, 652] on icon "Navigate to next page" at bounding box center [314, 653] width 12 height 12
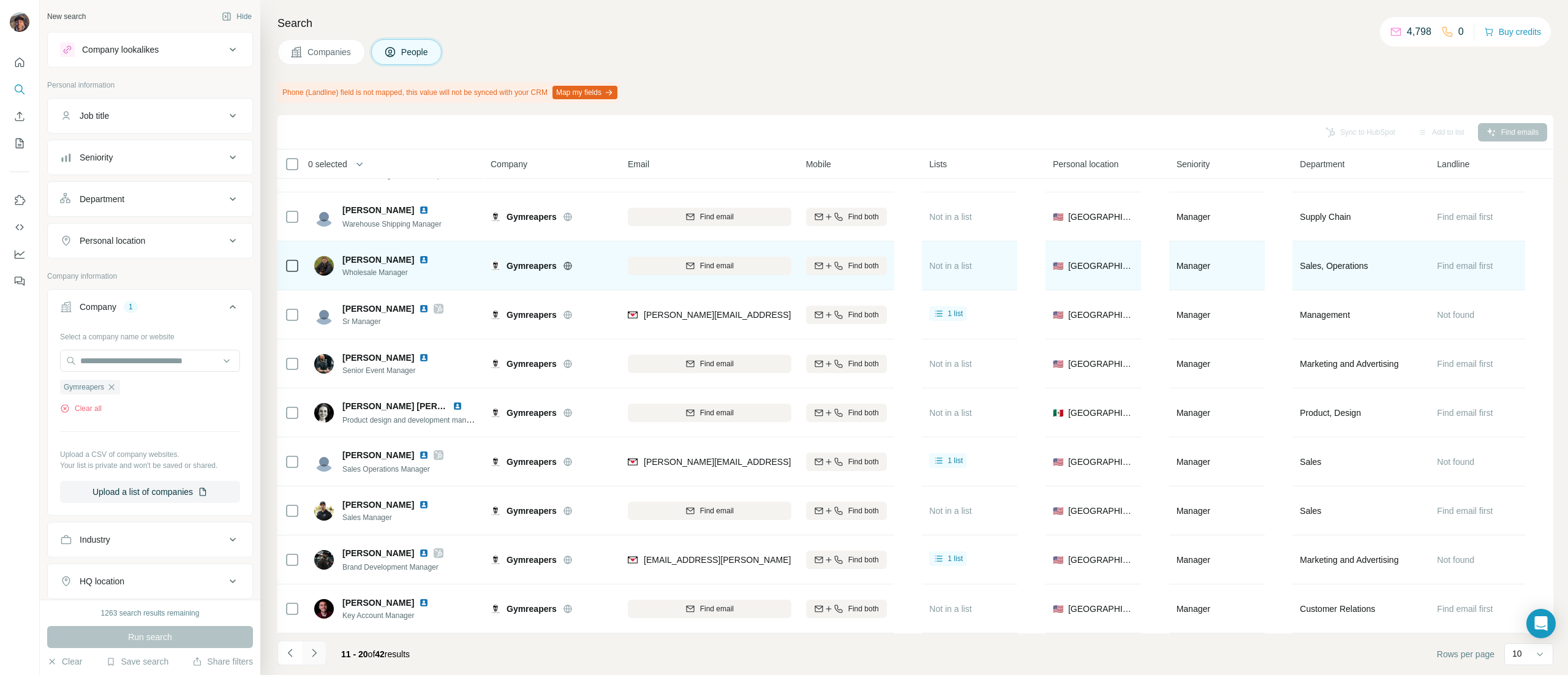
click at [311, 652] on icon "Navigate to next page" at bounding box center [314, 653] width 12 height 12
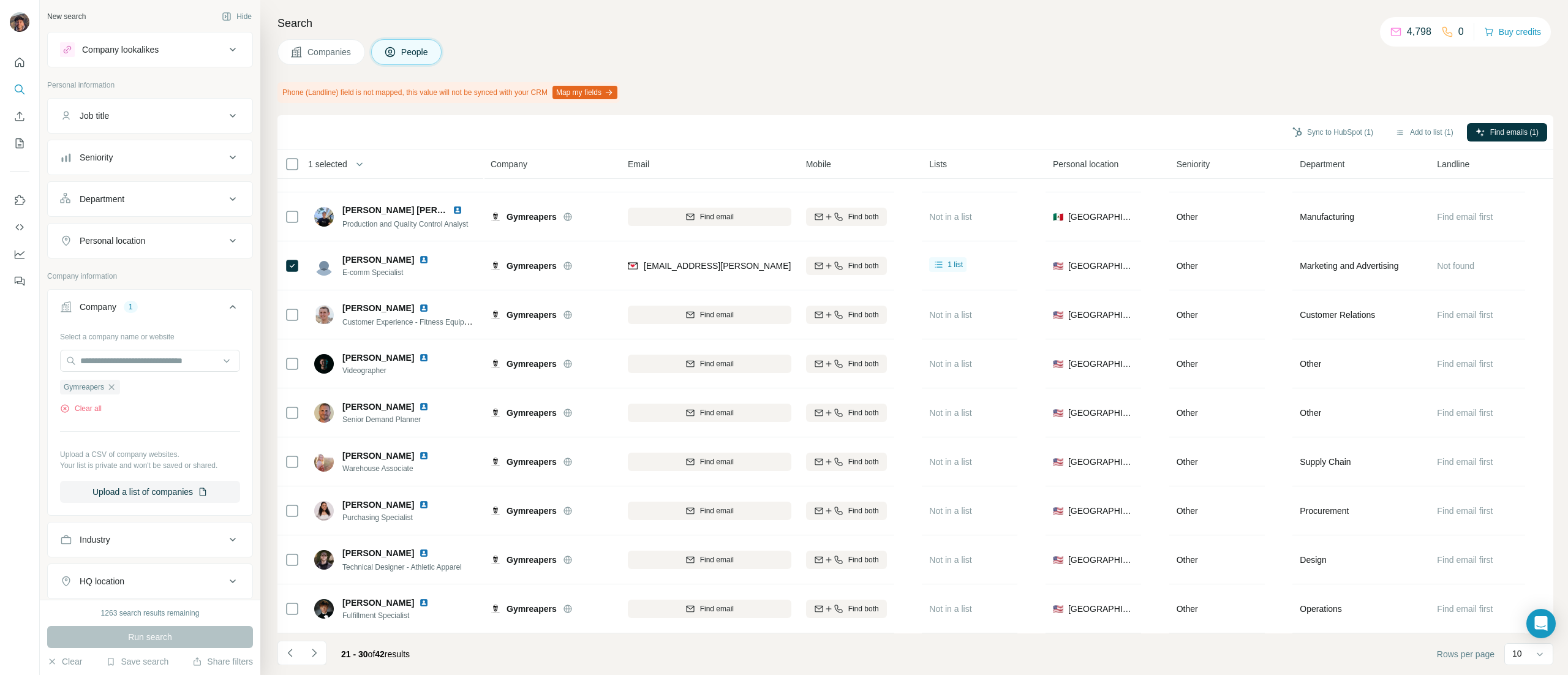
click at [326, 647] on button "Navigate to next page" at bounding box center [314, 653] width 25 height 25
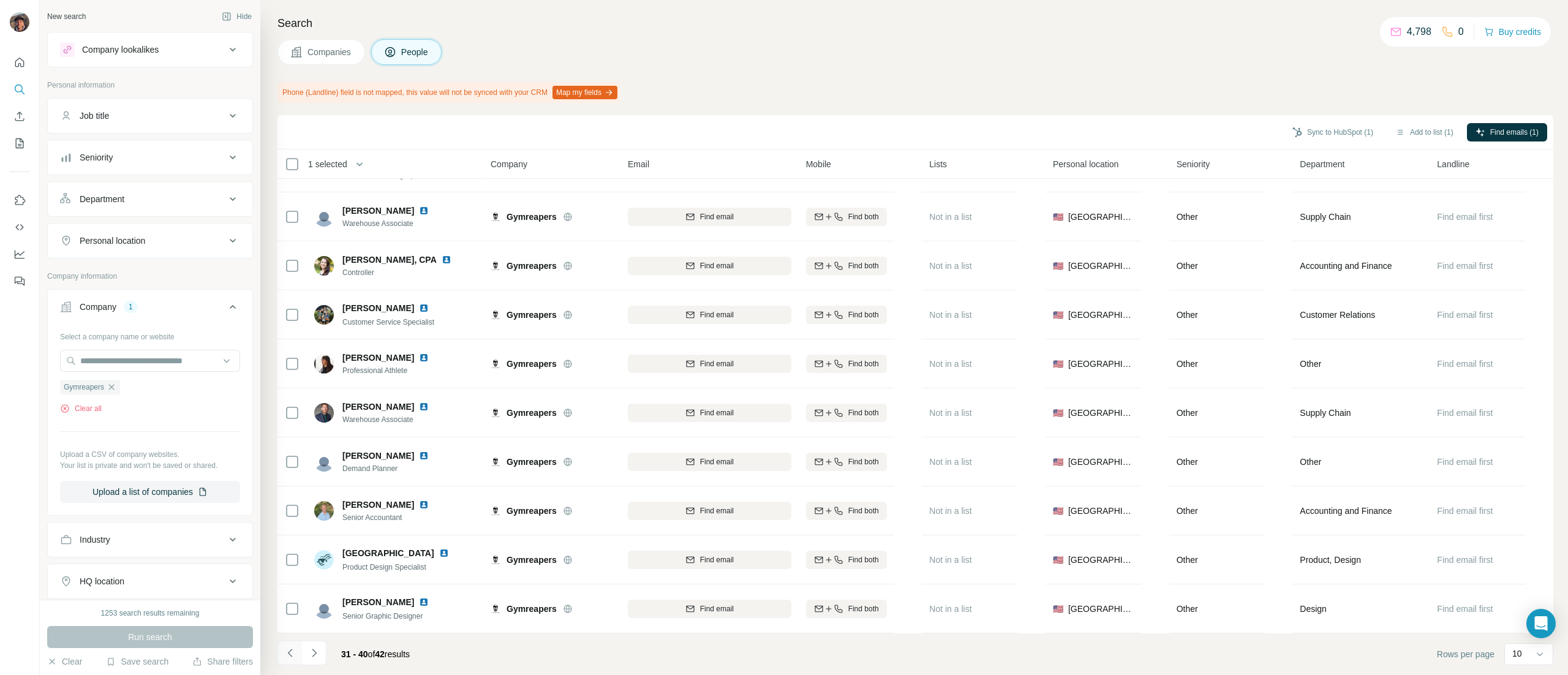
click at [285, 654] on icon "Navigate to previous page" at bounding box center [291, 653] width 12 height 12
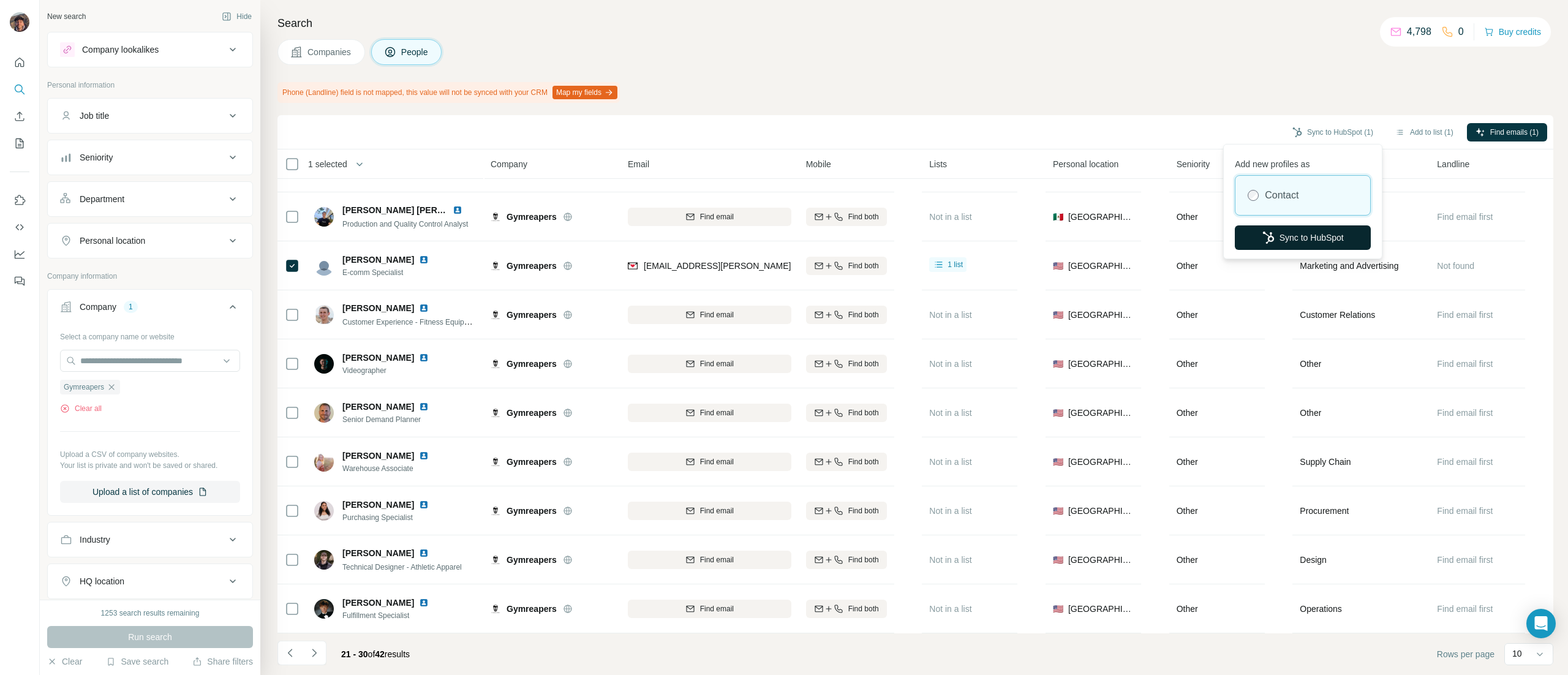
click at [1318, 234] on button "Sync to HubSpot" at bounding box center [1303, 237] width 136 height 25
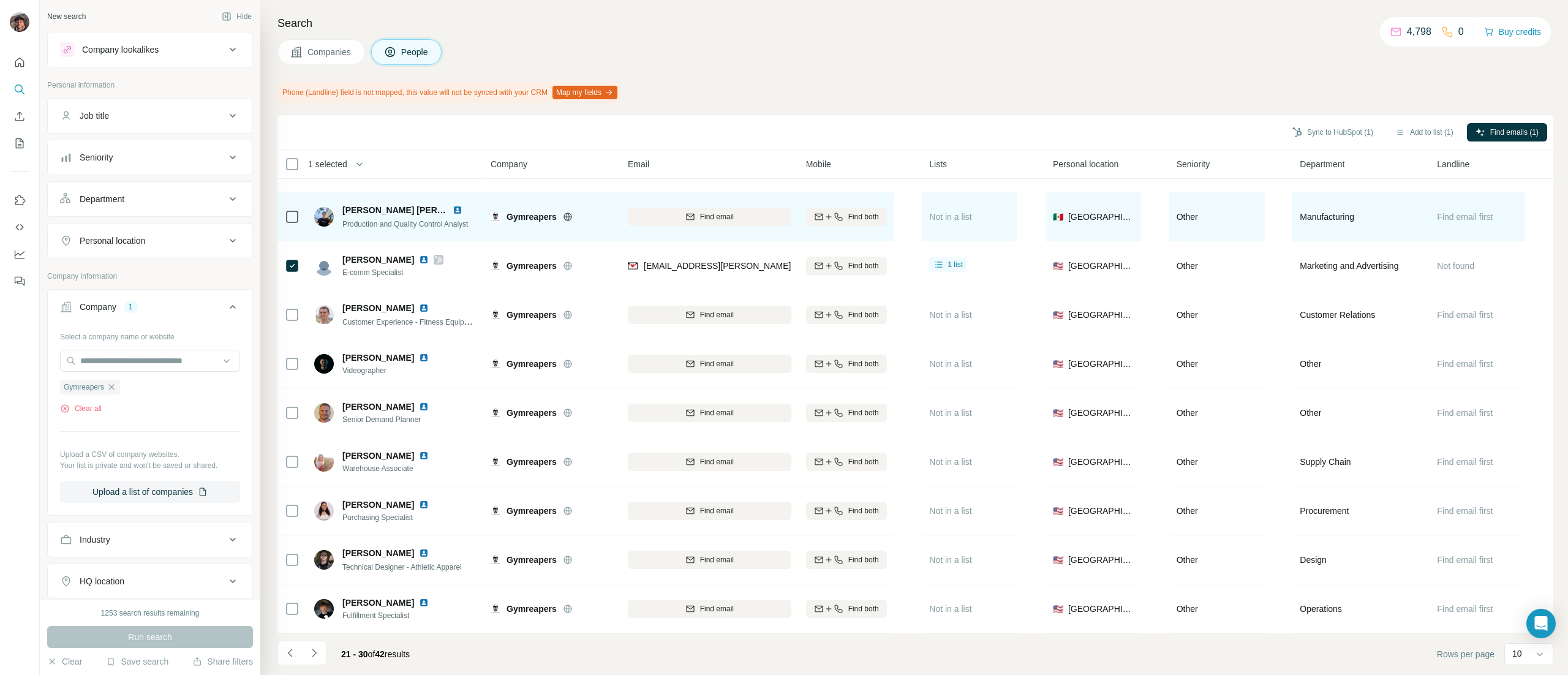
scroll to position [0, 0]
